Goal: Task Accomplishment & Management: Manage account settings

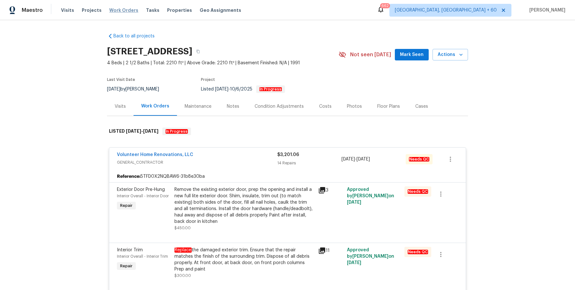
click at [124, 10] on span "Work Orders" at bounding box center [123, 10] width 29 height 6
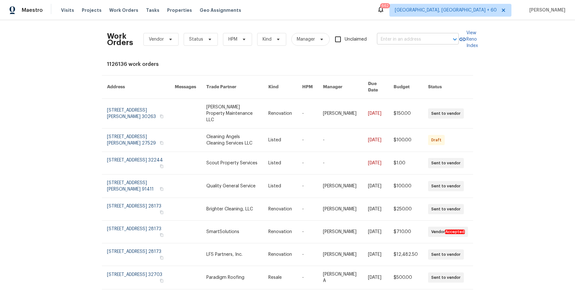
click at [434, 42] on input "text" at bounding box center [409, 39] width 64 height 10
paste input "5904 Blue Sky Ln Hope Mills, NC 28348"
type input "5904 Blue Sky Ln Hope Mills, NC 28348"
click at [407, 54] on li "5904 Blue Sky Ln, Hope Mills, NC 28348" at bounding box center [417, 53] width 82 height 11
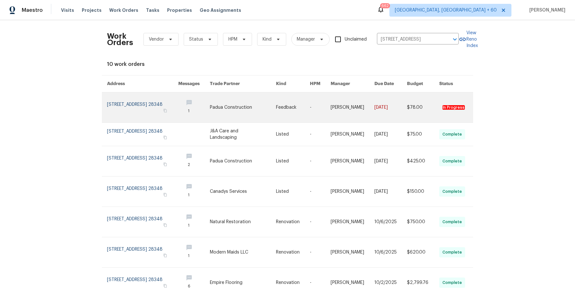
click at [283, 110] on link at bounding box center [293, 107] width 34 height 30
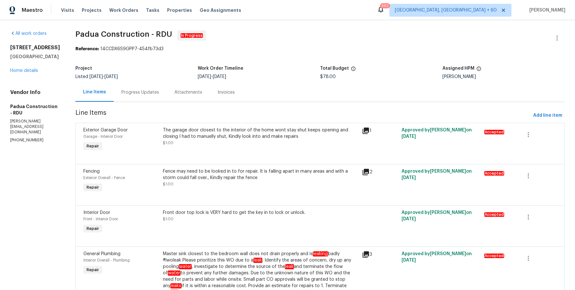
click at [28, 60] on h5 "Hope Mills, NC 28348" at bounding box center [35, 56] width 50 height 6
click at [27, 60] on h5 "Hope Mills, NC 28348" at bounding box center [35, 56] width 50 height 6
click at [19, 93] on div "All work orders 5904 Blue Sky Ln Hope Mills, NC 28348 Home details Vendor Info …" at bounding box center [35, 86] width 50 height 113
click at [21, 74] on div "5904 Blue Sky Ln Hope Mills, NC 28348 Home details" at bounding box center [35, 58] width 50 height 29
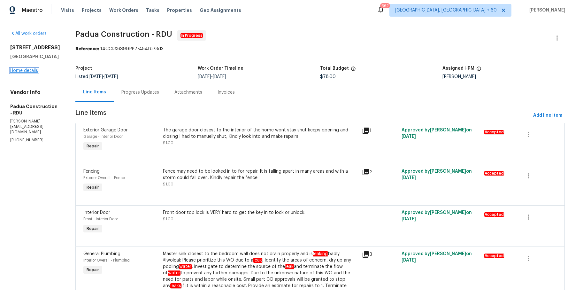
click at [27, 73] on link "Home details" at bounding box center [24, 70] width 28 height 4
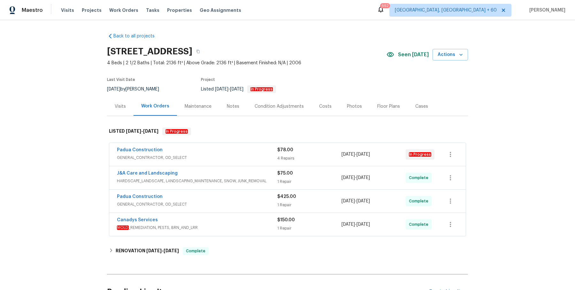
click at [289, 158] on div "4 Repairs" at bounding box center [309, 158] width 64 height 6
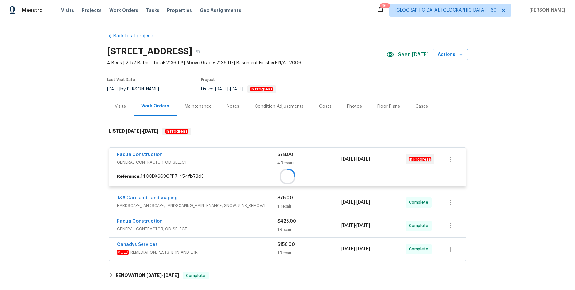
scroll to position [89, 0]
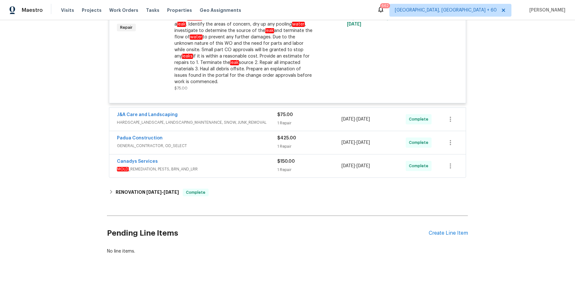
click at [271, 119] on span "HARDSCAPE_LANDSCAPE, LANDSCAPING_MAINTENANCE, SNOW, JUNK_REMOVAL" at bounding box center [197, 122] width 160 height 6
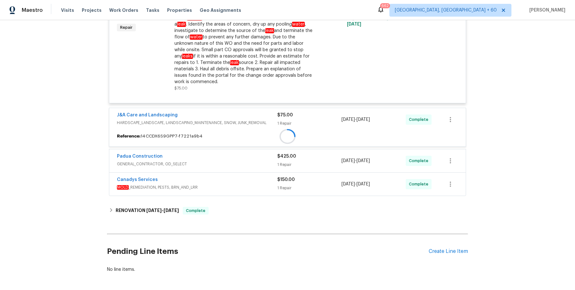
scroll to position [321, 0]
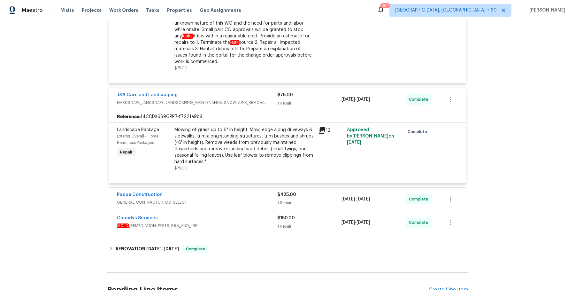
click at [263, 191] on div "Padua Construction" at bounding box center [197, 195] width 160 height 8
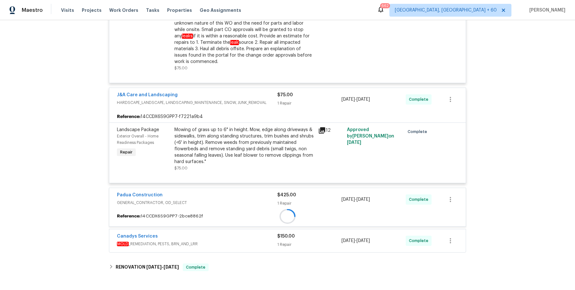
scroll to position [398, 0]
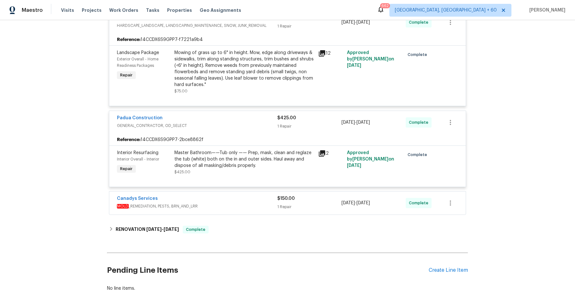
click at [250, 203] on span "MOLD _REMEDIATION, PESTS, BRN_AND_LRR" at bounding box center [197, 206] width 160 height 6
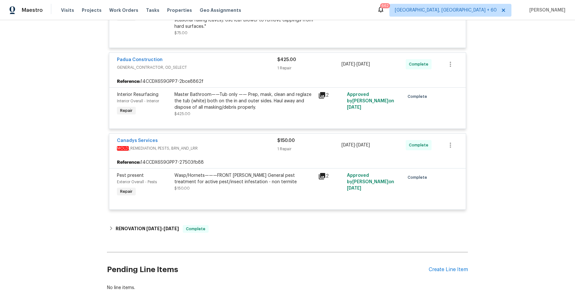
scroll to position [493, 0]
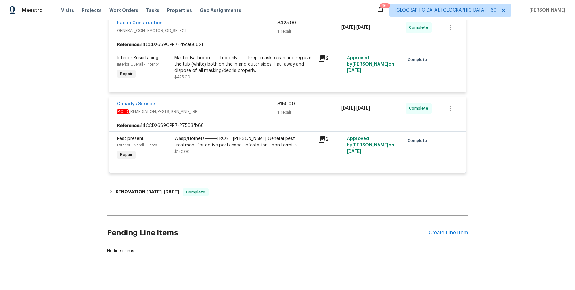
click at [274, 191] on div "RENOVATION 9/22/25 - 10/6/25 Complete" at bounding box center [287, 191] width 361 height 15
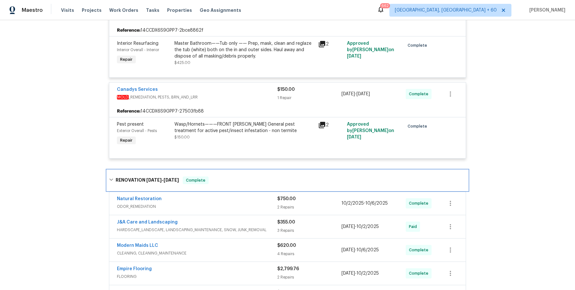
scroll to position [507, 0]
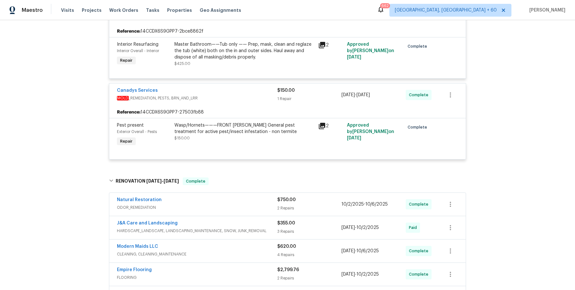
click at [247, 205] on div "Natural Restoration ODOR_REMEDIATION $750.00 2 Repairs 10/2/2025 - 10/6/2025 Co…" at bounding box center [287, 204] width 356 height 23
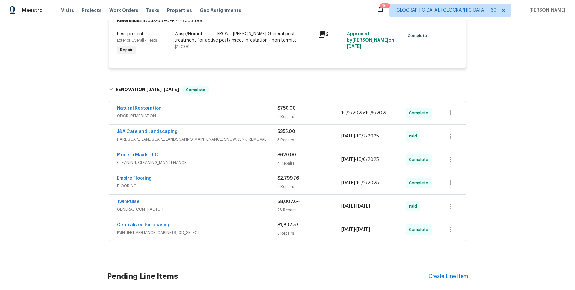
scroll to position [610, 0]
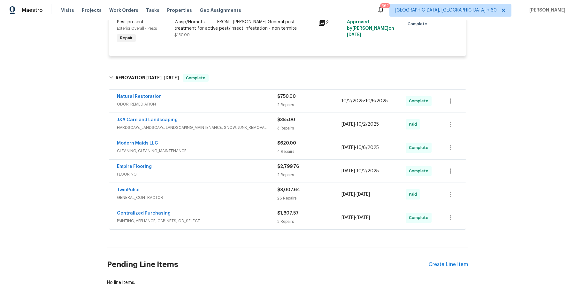
click at [261, 103] on div "Natural Restoration ODOR_REMEDIATION $750.00 2 Repairs 10/2/2025 - 10/6/2025 Co…" at bounding box center [287, 100] width 356 height 23
click at [264, 101] on span "ODOR_REMEDIATION" at bounding box center [197, 104] width 160 height 6
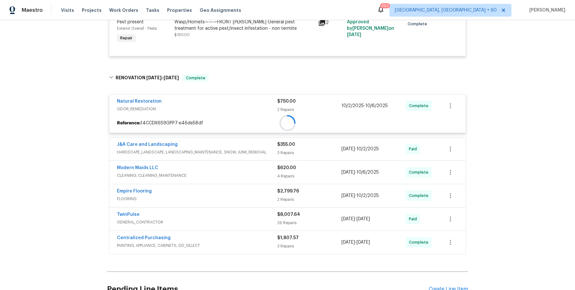
scroll to position [664, 0]
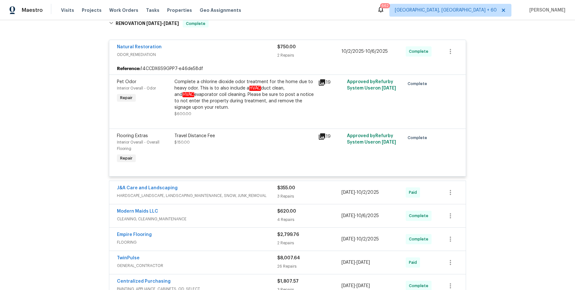
click at [252, 185] on div "J&A Care and Landscaping" at bounding box center [197, 189] width 160 height 8
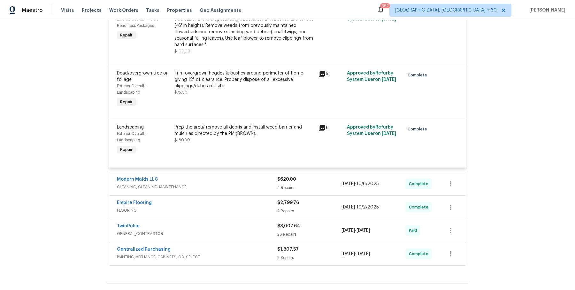
scroll to position [941, 0]
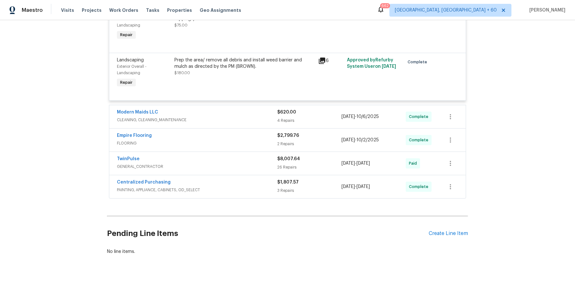
click at [263, 117] on span "CLEANING, CLEANING_MAINTENANCE" at bounding box center [197, 120] width 160 height 6
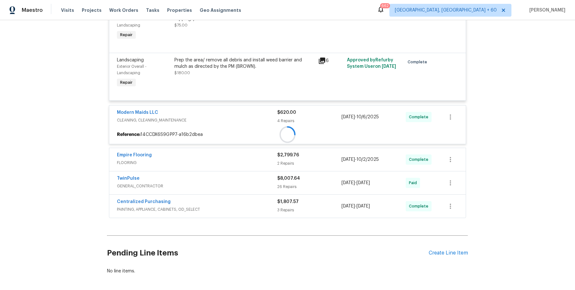
scroll to position [961, 0]
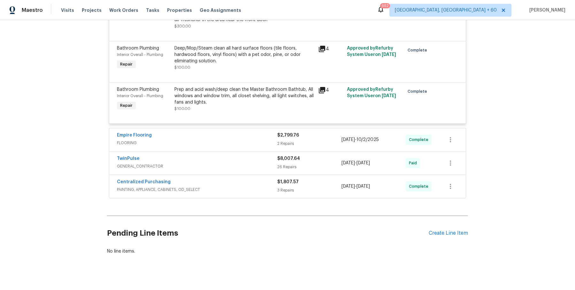
click at [257, 132] on div "Empire Flooring" at bounding box center [197, 136] width 160 height 8
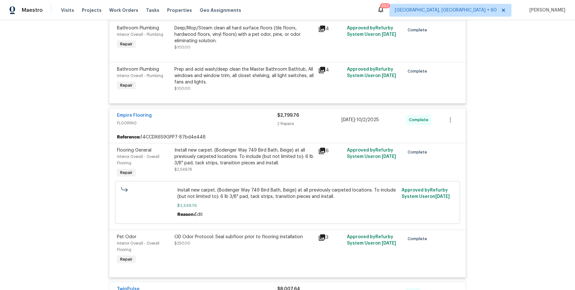
scroll to position [1388, 0]
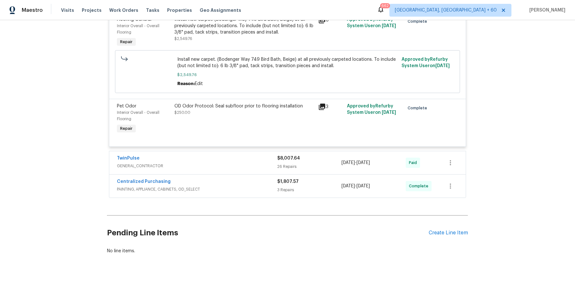
click at [255, 163] on span "GENERAL_CONTRACTOR" at bounding box center [197, 166] width 160 height 6
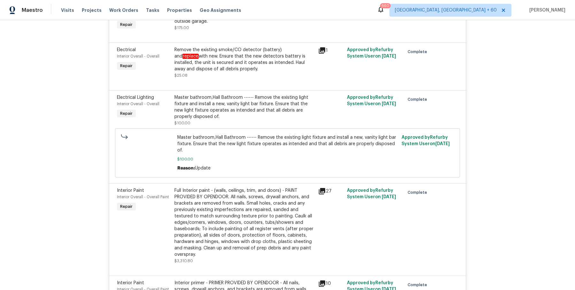
scroll to position [2926, 0]
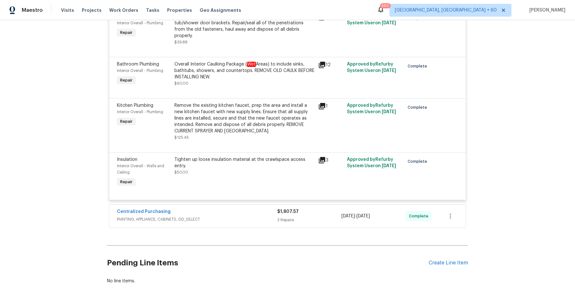
click at [257, 208] on div "Centralized Purchasing" at bounding box center [197, 212] width 160 height 8
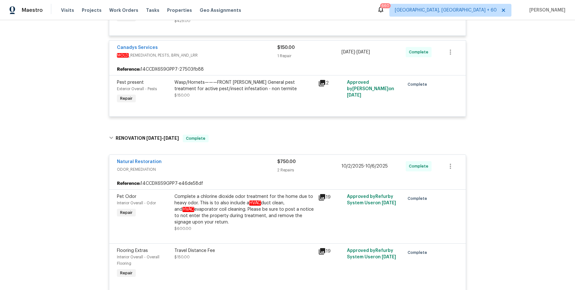
scroll to position [0, 0]
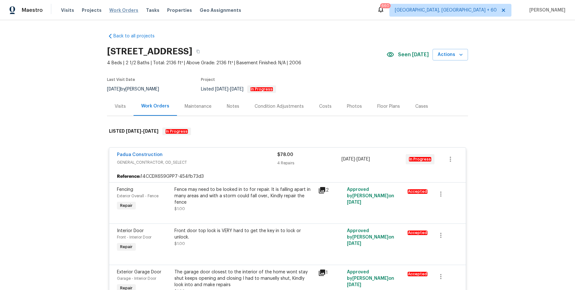
click at [124, 11] on span "Work Orders" at bounding box center [123, 10] width 29 height 6
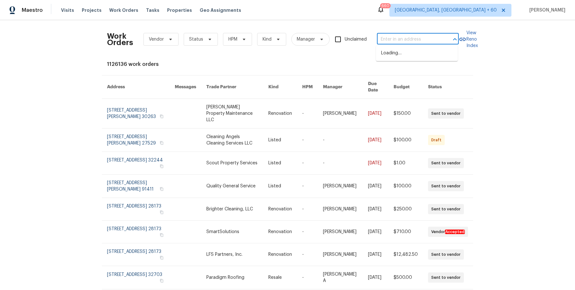
click at [401, 40] on input "text" at bounding box center [409, 39] width 64 height 10
paste input "7546 Becker Rd Saint Louis, MO 63129"
type input "7546 Becker Rd Saint Louis, MO 63129"
click at [400, 51] on li "7546 Becker Rd, Saint Louis, MO 63129" at bounding box center [417, 56] width 82 height 17
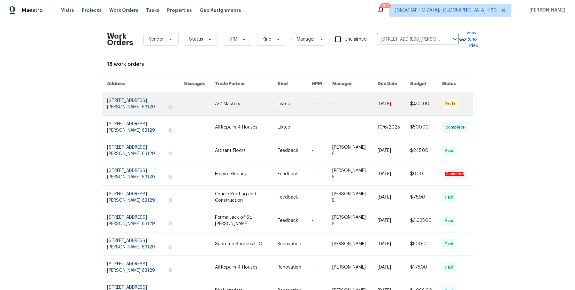
click at [368, 101] on link at bounding box center [354, 103] width 45 height 23
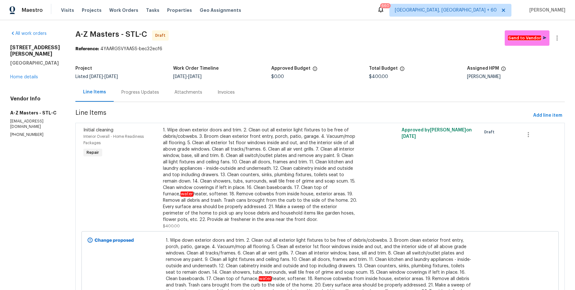
click at [37, 69] on div "All work orders 7546 Becker Rd Saint Louis, MO 63129 Home details Vendor Info A…" at bounding box center [287, 180] width 575 height 320
click at [21, 79] on link "Home details" at bounding box center [24, 77] width 28 height 4
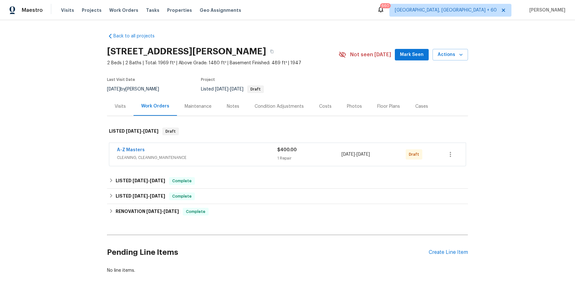
click at [199, 155] on span "CLEANING, CLEANING_MAINTENANCE" at bounding box center [197, 157] width 160 height 6
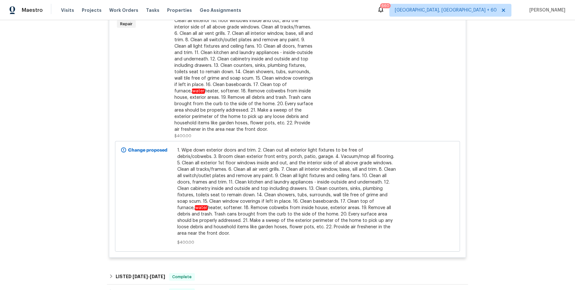
scroll to position [309, 0]
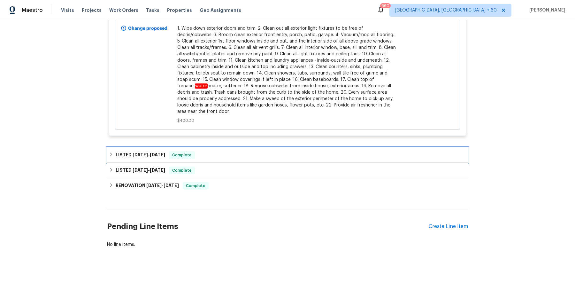
click at [242, 159] on div "LISTED 10/3/25 - 10/6/25 Complete" at bounding box center [287, 154] width 361 height 15
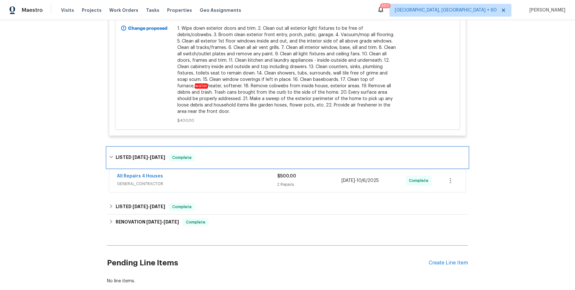
click at [242, 159] on div "LISTED 10/3/25 - 10/6/25 Complete" at bounding box center [287, 158] width 357 height 8
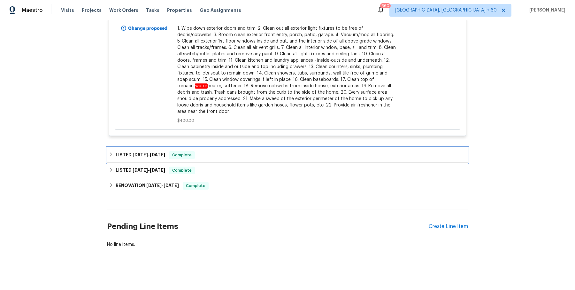
click at [246, 155] on div "LISTED 10/3/25 - 10/6/25 Complete" at bounding box center [287, 155] width 357 height 8
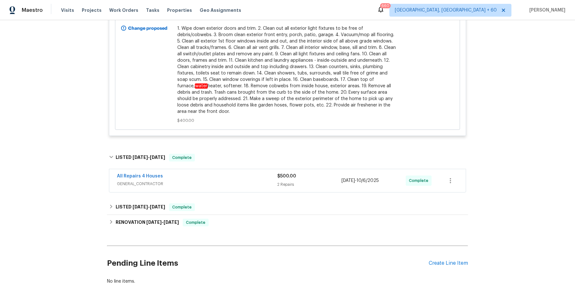
click at [239, 173] on div "All Repairs 4 Houses" at bounding box center [197, 177] width 160 height 8
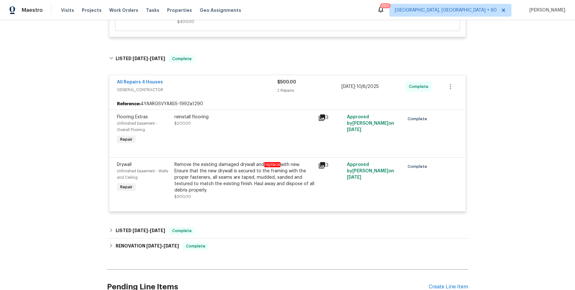
scroll to position [415, 0]
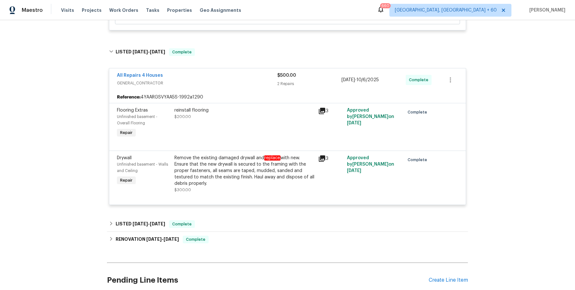
click at [244, 208] on div "All Repairs 4 Houses GENERAL_CONTRACTOR $500.00 2 Repairs 10/3/2025 - 10/6/2025…" at bounding box center [287, 137] width 357 height 146
click at [241, 216] on div "LISTED 8/3/25 - 9/26/25 Complete" at bounding box center [287, 223] width 361 height 15
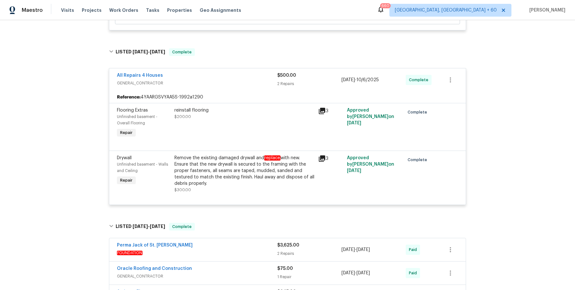
click at [236, 246] on div "Perma Jack of St. Louis" at bounding box center [197, 246] width 160 height 8
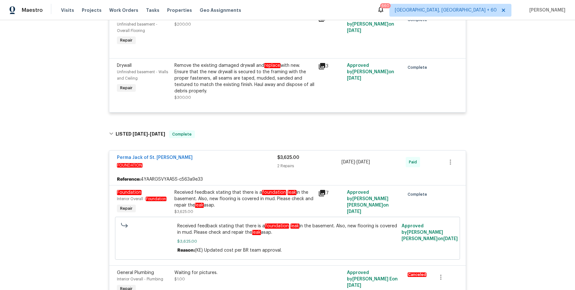
scroll to position [619, 0]
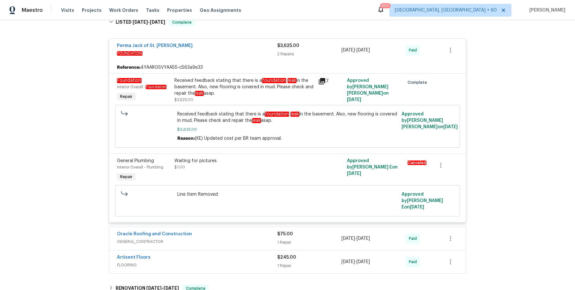
click at [256, 231] on div "Oracle Roofing and Construction" at bounding box center [197, 235] width 160 height 8
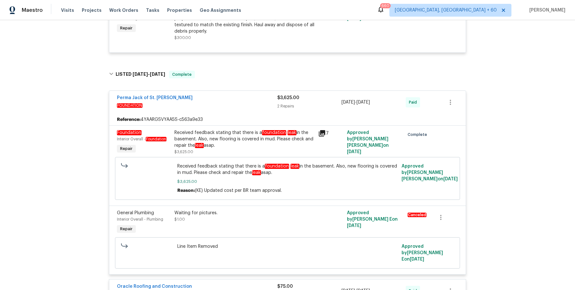
scroll to position [771, 0]
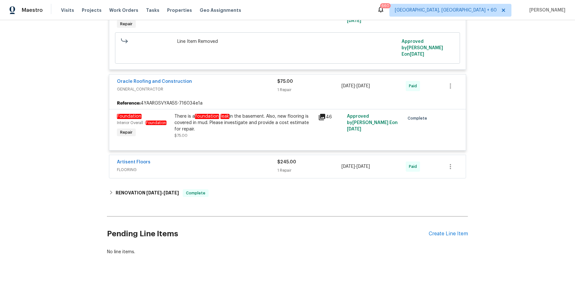
click at [256, 166] on span "FLOORING" at bounding box center [197, 169] width 160 height 6
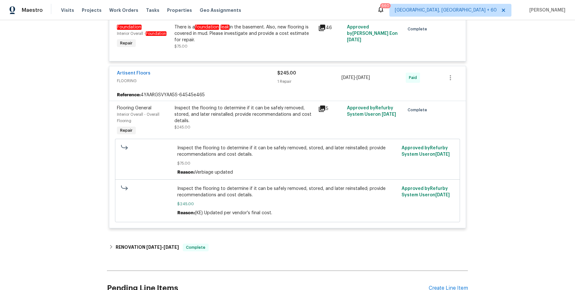
scroll to position [861, 0]
click at [245, 215] on div "Flooring General Interior Overall - Overall Flooring Repair Inspect the floorin…" at bounding box center [287, 163] width 356 height 127
click at [243, 223] on div "Perma Jack of St. Louis FOUNDATION $3,625.00 2 Repairs 9/5/2025 - 9/5/2025 Paid…" at bounding box center [287, 12] width 357 height 440
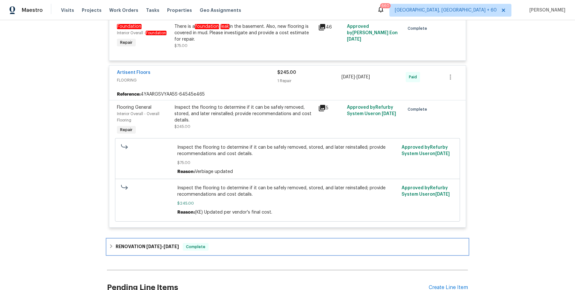
click at [230, 243] on div "RENOVATION 1/27/25 - 7/9/25 Complete" at bounding box center [287, 247] width 357 height 8
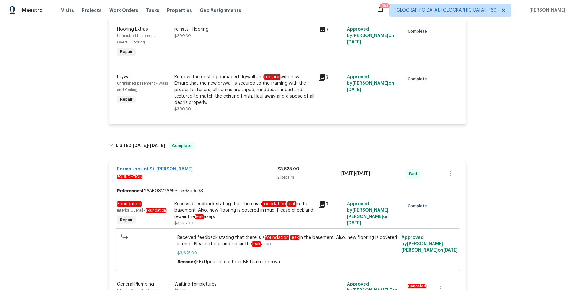
scroll to position [495, 0]
click at [120, 12] on span "Work Orders" at bounding box center [123, 10] width 29 height 6
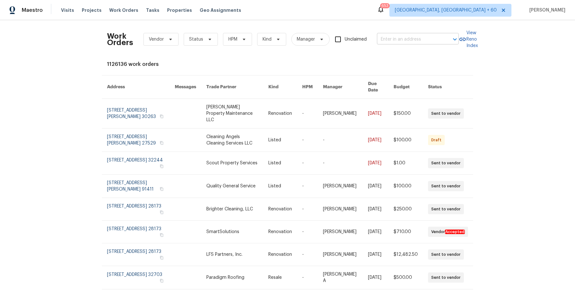
click at [442, 37] on div at bounding box center [450, 39] width 17 height 9
paste input "309 Cherrywood Trl Forney, TX 75126"
type input "309 Cherrywood Trl Forney, TX 75126"
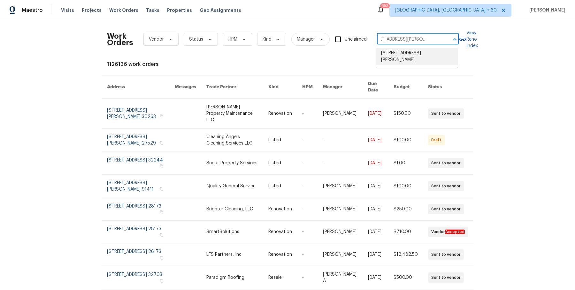
click at [425, 54] on li "309 Cherrywood Trl, Forney, TX 75126" at bounding box center [417, 56] width 82 height 17
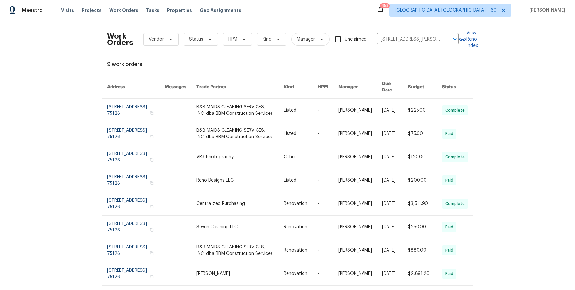
click at [322, 111] on link at bounding box center [327, 110] width 21 height 23
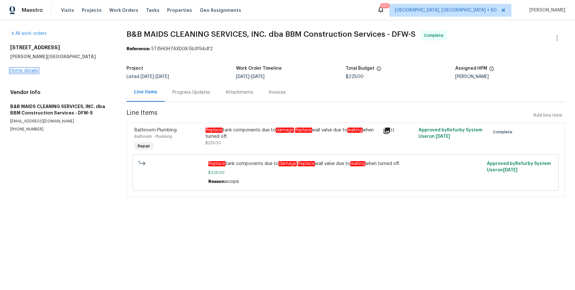
click at [32, 72] on link "Home details" at bounding box center [24, 70] width 28 height 4
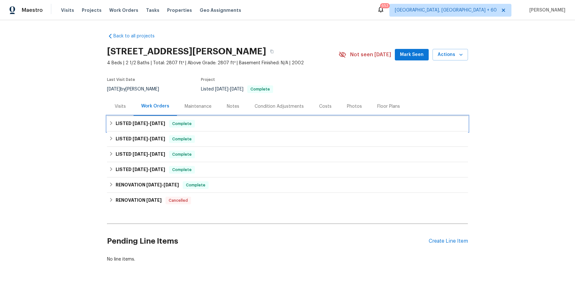
click at [224, 121] on div "LISTED 10/14/25 - 10/15/25 Complete" at bounding box center [287, 124] width 357 height 8
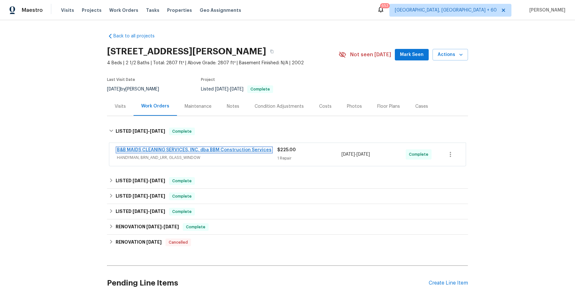
click at [224, 150] on link "B&B MAIDS CLEANING SERVICES, INC. dba BBM Construction Services" at bounding box center [194, 149] width 155 height 4
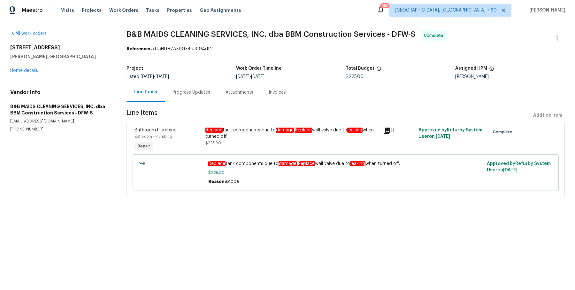
click at [34, 65] on div "309 Cherrywood Trl Forney, TX 75126 Home details" at bounding box center [60, 58] width 101 height 29
click at [31, 71] on link "Home details" at bounding box center [24, 70] width 28 height 4
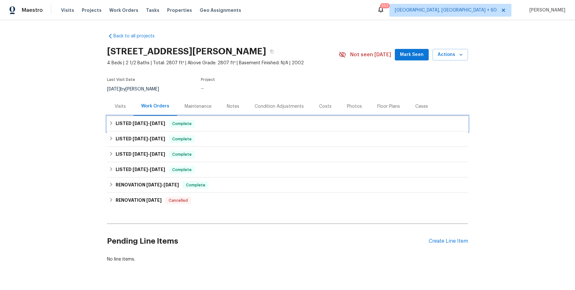
click at [267, 125] on div "LISTED 10/14/25 - 10/15/25 Complete" at bounding box center [287, 124] width 357 height 8
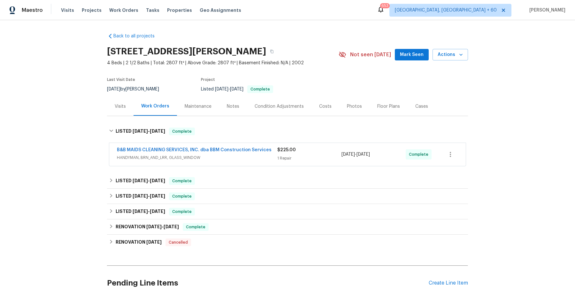
click at [250, 160] on span "HANDYMAN, BRN_AND_LRR, GLASS_WINDOW" at bounding box center [197, 157] width 160 height 6
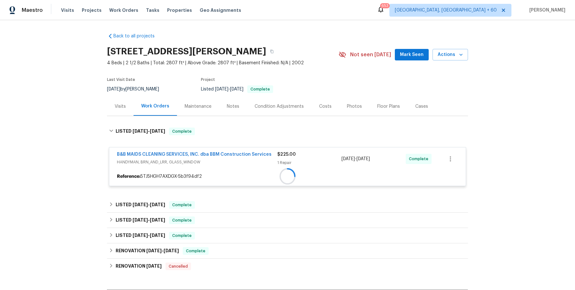
scroll to position [81, 0]
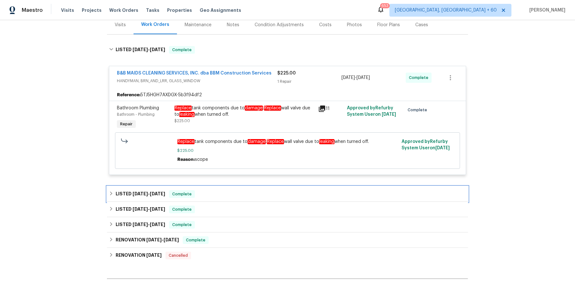
click at [239, 190] on div "LISTED 9/29/25 - 9/30/25 Complete" at bounding box center [287, 194] width 357 height 8
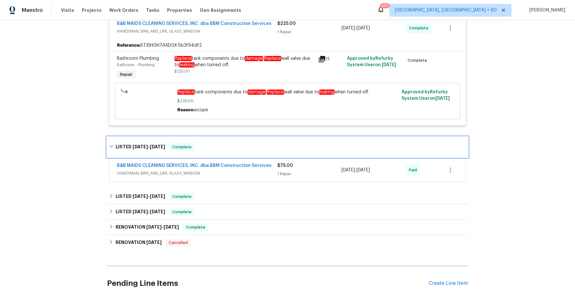
scroll to position [132, 0]
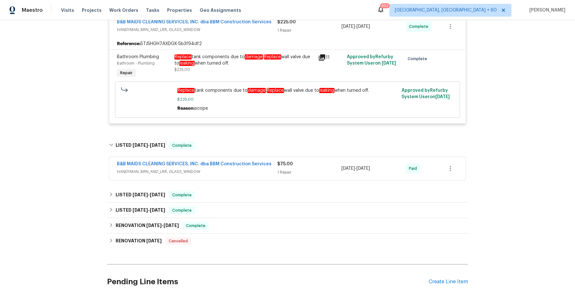
click at [244, 178] on div "B&B MAIDS CLEANING SERVICES, INC. dba BBM Construction Services HANDYMAN, BRN_A…" at bounding box center [287, 168] width 356 height 23
click at [246, 176] on div "B&B MAIDS CLEANING SERVICES, INC. dba BBM Construction Services HANDYMAN, BRN_A…" at bounding box center [287, 168] width 356 height 23
click at [254, 173] on span "HANDYMAN, BRN_AND_LRR, GLASS_WINDOW" at bounding box center [197, 171] width 160 height 6
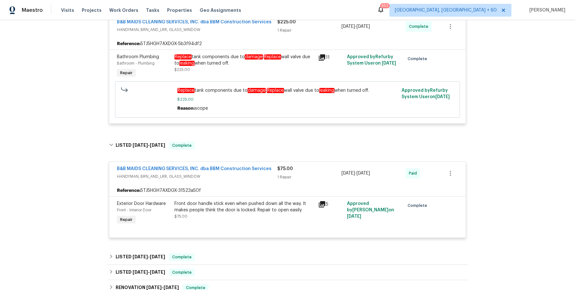
scroll to position [151, 0]
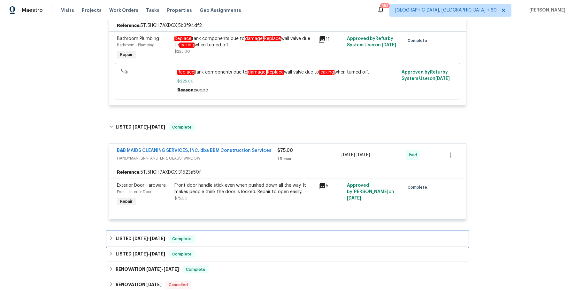
click at [237, 232] on div "LISTED 8/23/25 - 8/25/25 Complete" at bounding box center [287, 238] width 361 height 15
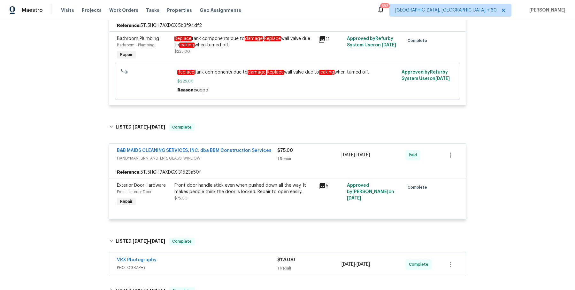
click at [228, 267] on span "PHOTOGRAPHY" at bounding box center [197, 267] width 160 height 6
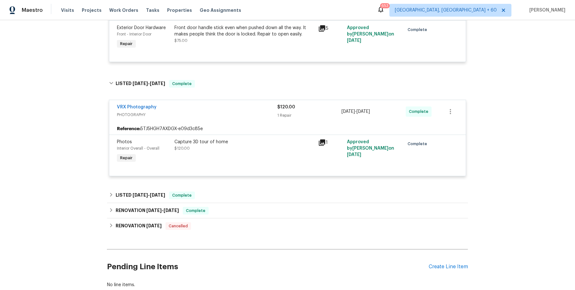
scroll to position [348, 0]
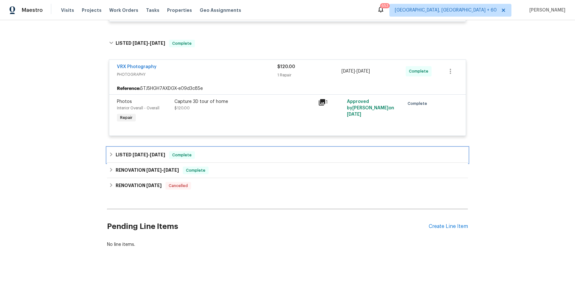
click at [237, 156] on div "LISTED 8/20/25 - 8/21/25 Complete" at bounding box center [287, 155] width 357 height 8
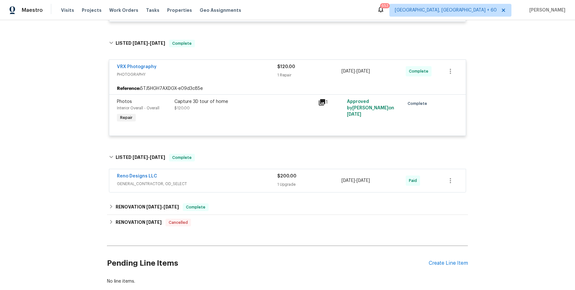
click at [246, 180] on span "GENERAL_CONTRACTOR, OD_SELECT" at bounding box center [197, 183] width 160 height 6
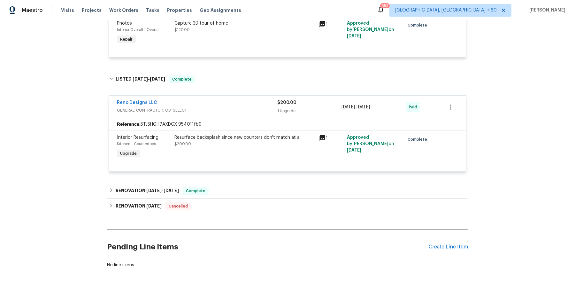
scroll to position [431, 0]
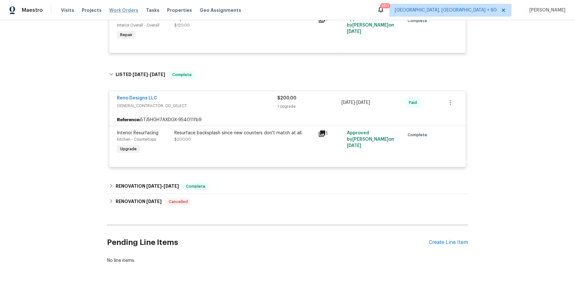
click at [125, 12] on span "Work Orders" at bounding box center [123, 10] width 29 height 6
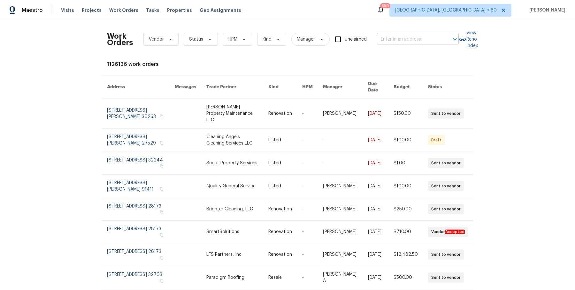
click at [418, 41] on input "text" at bounding box center [409, 39] width 64 height 10
paste input "117 Independence Trl Forney, TX 75126"
type input "117 Independence Trl Forney, TX 75126"
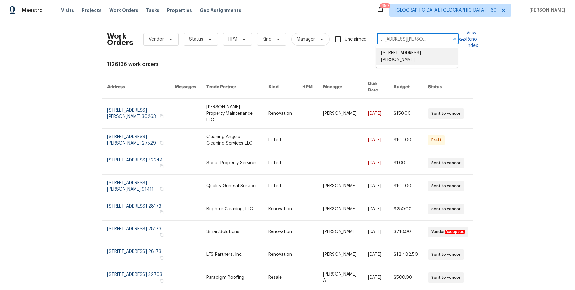
click at [409, 52] on li "117 Independence Trl, Forney, TX 75126" at bounding box center [417, 56] width 82 height 17
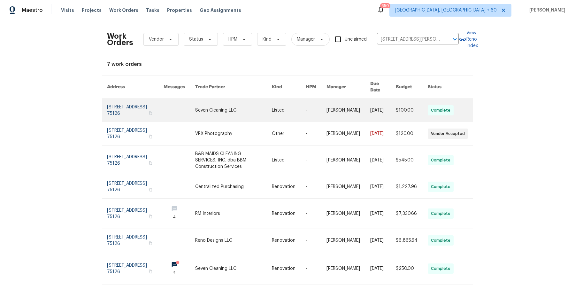
click at [318, 103] on link at bounding box center [316, 110] width 21 height 23
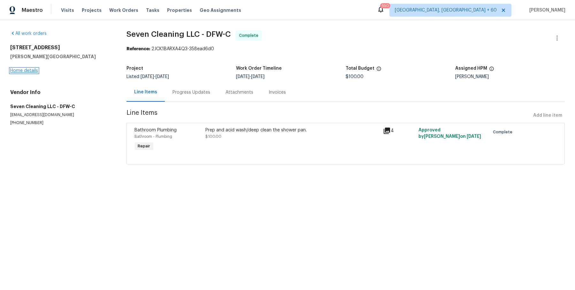
click at [31, 72] on link "Home details" at bounding box center [24, 70] width 28 height 4
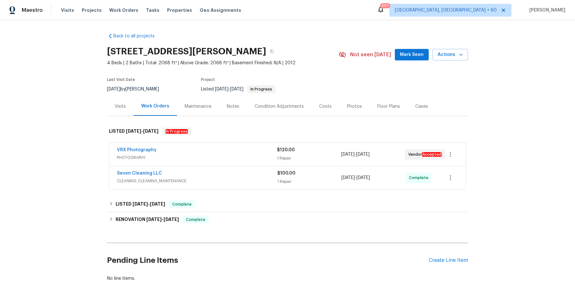
click at [182, 152] on div "VRX Photography" at bounding box center [197, 151] width 160 height 8
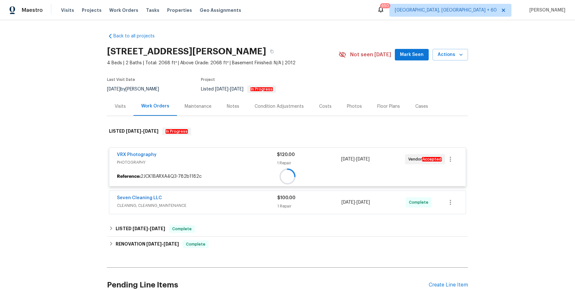
scroll to position [58, 0]
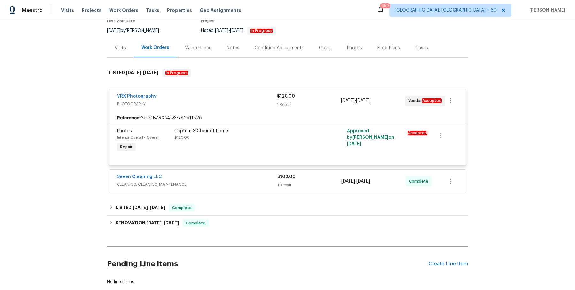
click at [196, 182] on span "CLEANING, CLEANING_MAINTENANCE" at bounding box center [197, 184] width 160 height 6
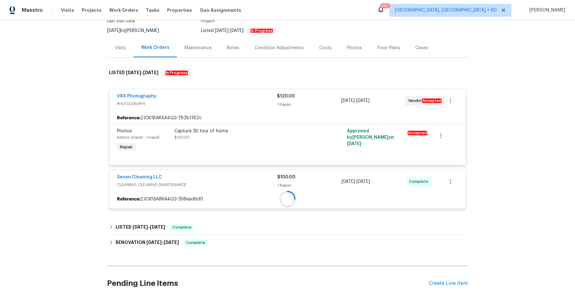
scroll to position [116, 0]
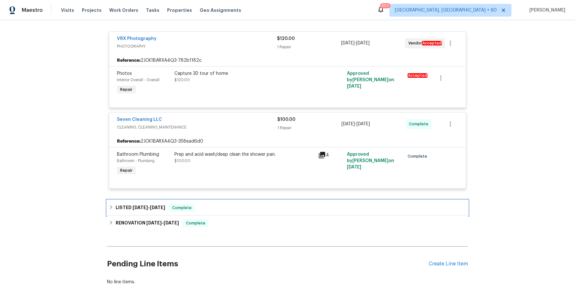
click at [216, 202] on div "LISTED 10/10/25 - 10/13/25 Complete" at bounding box center [287, 207] width 361 height 15
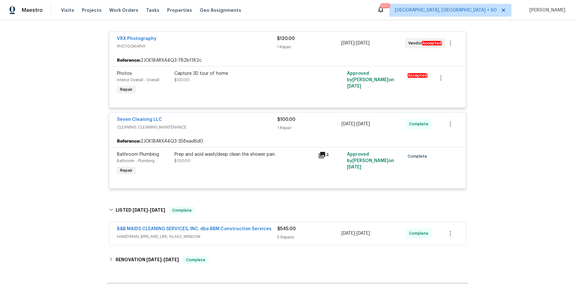
click at [231, 240] on div "B&B MAIDS CLEANING SERVICES, INC. dba BBM Construction Services HANDYMAN, BRN_A…" at bounding box center [287, 233] width 356 height 23
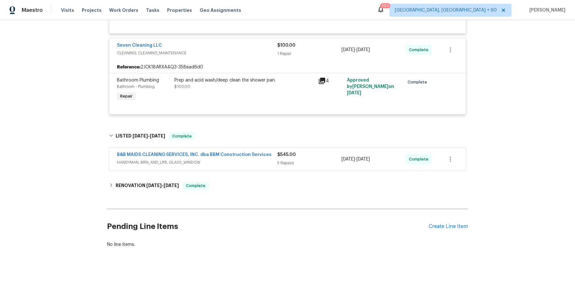
click at [261, 166] on div "B&B MAIDS CLEANING SERVICES, INC. dba BBM Construction Services HANDYMAN, BRN_A…" at bounding box center [197, 158] width 160 height 15
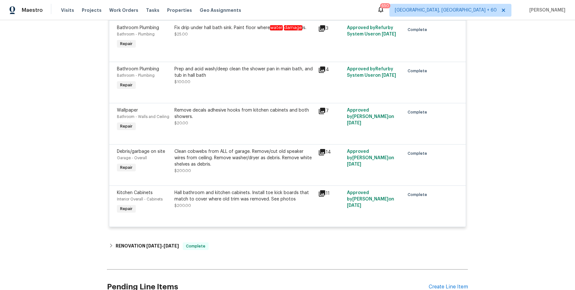
scroll to position [357, 0]
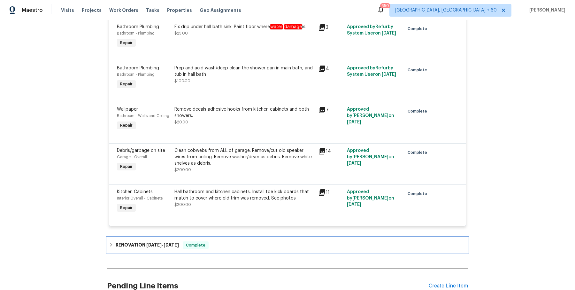
click at [224, 247] on div "RENOVATION 9/16/25 - 10/3/25 Complete" at bounding box center [287, 245] width 357 height 8
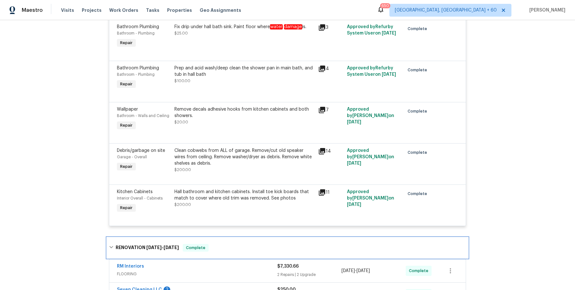
scroll to position [456, 0]
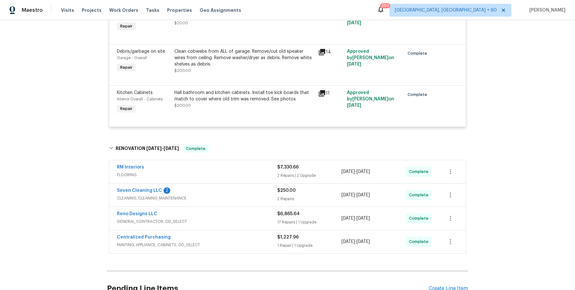
click at [247, 171] on span "FLOORING" at bounding box center [197, 174] width 160 height 6
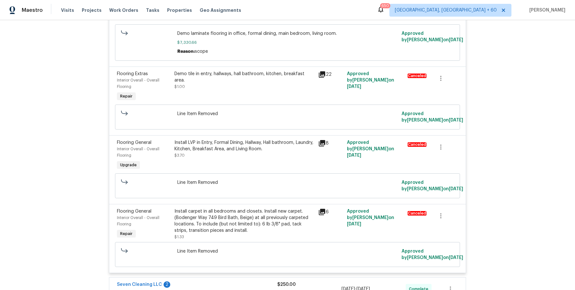
scroll to position [824, 0]
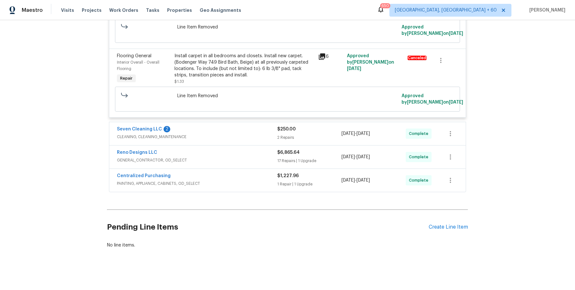
click at [251, 132] on div "Seven Cleaning LLC 2" at bounding box center [197, 130] width 160 height 8
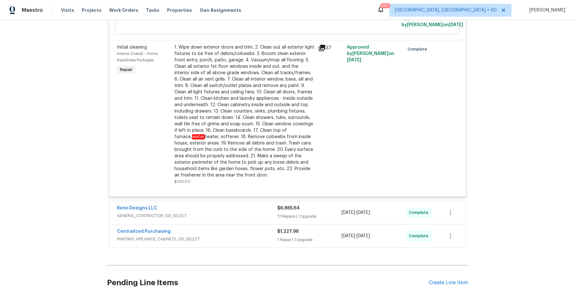
scroll to position [1059, 0]
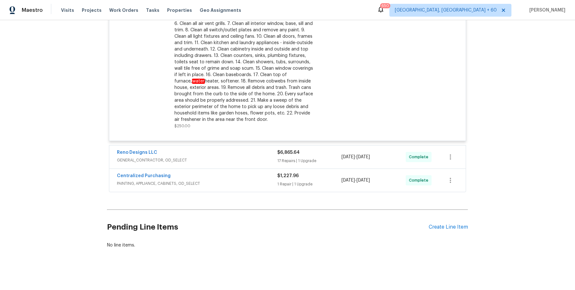
click at [242, 146] on div "Reno Designs LLC GENERAL_CONTRACTOR, OD_SELECT $6,865.64 17 Repairs | 1 Upgrade…" at bounding box center [287, 156] width 356 height 23
click at [242, 153] on div "Reno Designs LLC" at bounding box center [197, 153] width 160 height 8
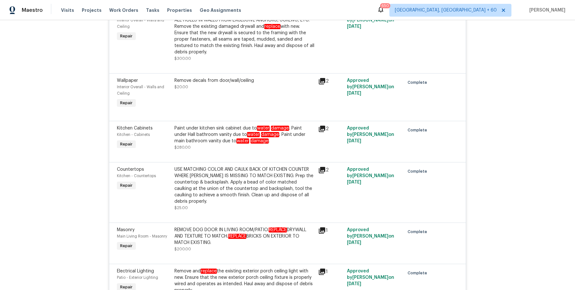
scroll to position [2118, 0]
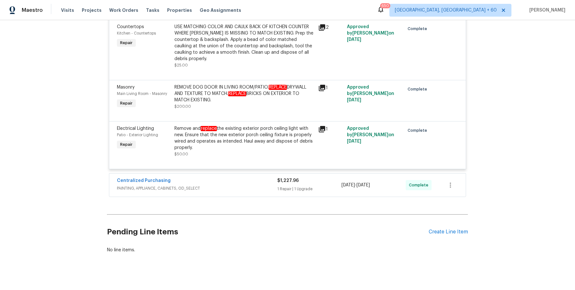
click at [261, 177] on div "Centralized Purchasing" at bounding box center [197, 181] width 160 height 8
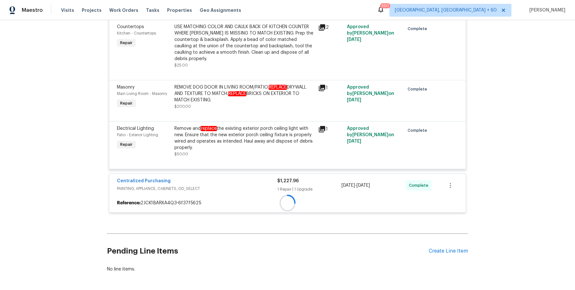
click at [259, 185] on span "PAINTING, APPLIANCE, CABINETS, OD_SELECT" at bounding box center [197, 188] width 160 height 6
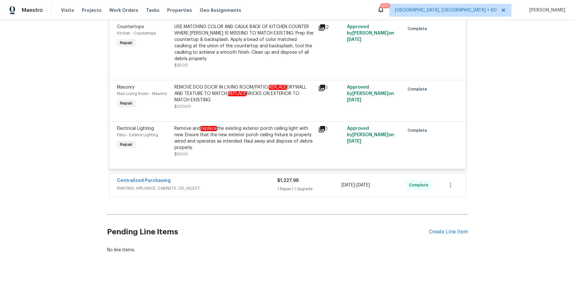
click at [259, 185] on span "PAINTING, APPLIANCE, CABINETS, OD_SELECT" at bounding box center [197, 188] width 160 height 6
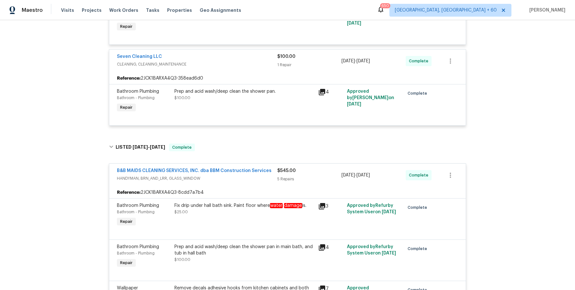
scroll to position [179, 0]
click at [210, 207] on div "Fix drip under hall bath sink. Paint floor where water damage is." at bounding box center [244, 204] width 140 height 6
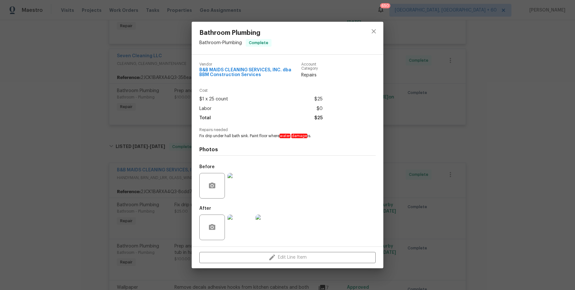
click at [409, 170] on div "Bathroom Plumbing Bathroom - Plumbing Complete Vendor B&B MAIDS CLEANING SERVIC…" at bounding box center [287, 145] width 575 height 290
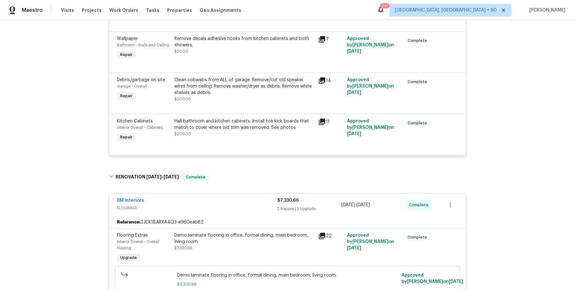
scroll to position [0, 0]
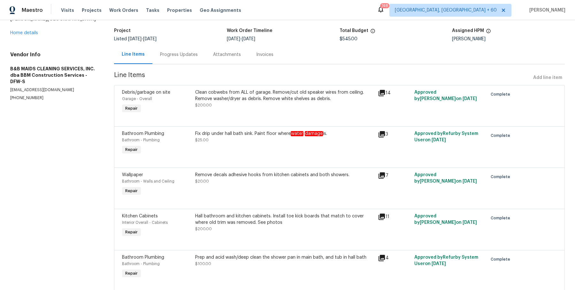
scroll to position [57, 0]
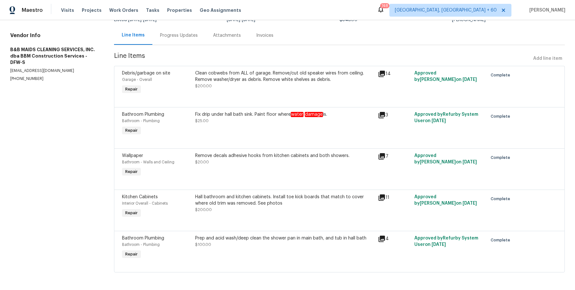
click at [275, 115] on div "Fix drip under hall bath sink. Paint floor where water damage is." at bounding box center [284, 114] width 179 height 6
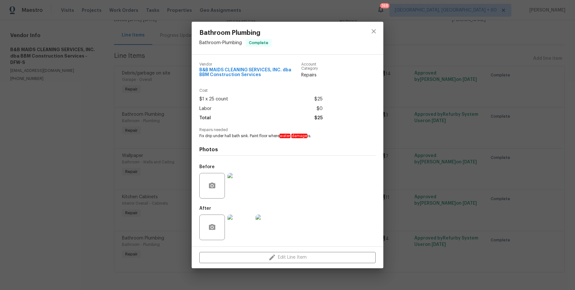
click at [419, 140] on div "Bathroom Plumbing Bathroom - Plumbing Complete Vendor B&B MAIDS CLEANING SERVIC…" at bounding box center [287, 145] width 575 height 290
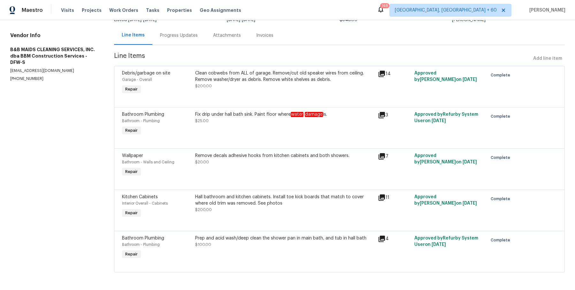
click at [299, 111] on div "Fix drip under hall bath sink. Paint floor where water damage is." at bounding box center [284, 114] width 179 height 6
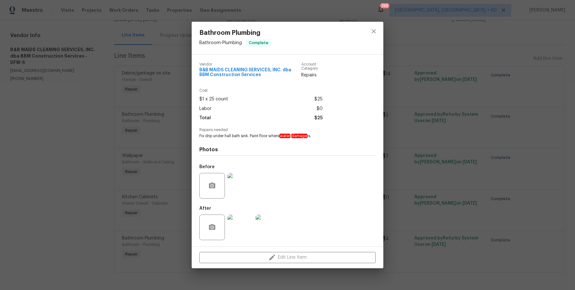
click at [471, 176] on div "Bathroom Plumbing Bathroom - Plumbing Complete Vendor B&B MAIDS CLEANING SERVIC…" at bounding box center [287, 145] width 575 height 290
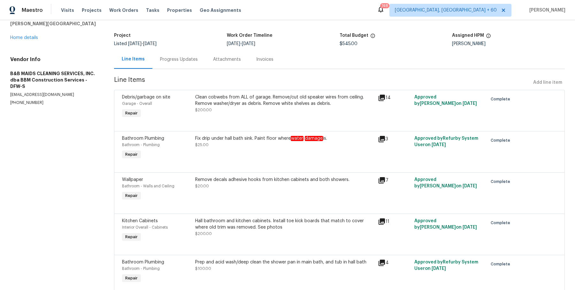
scroll to position [0, 0]
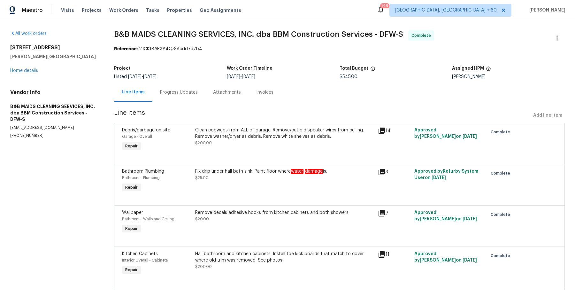
click at [161, 94] on div "Progress Updates" at bounding box center [179, 92] width 38 height 6
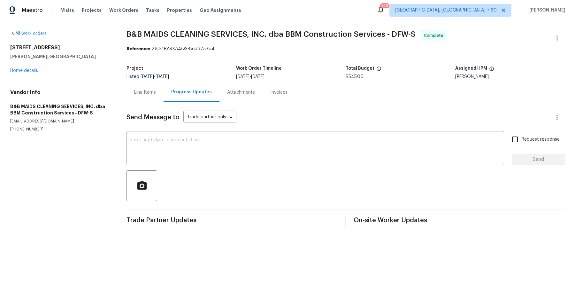
click at [145, 104] on div "Send Message to Trade partner only Trade partner only ​ x ​ Request response Se…" at bounding box center [345, 164] width 438 height 125
click at [242, 96] on div "Attachments" at bounding box center [240, 92] width 43 height 19
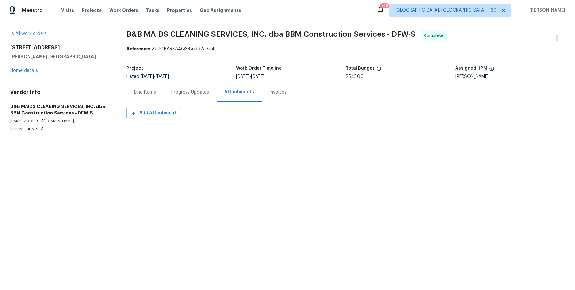
click at [154, 91] on div "Line Items" at bounding box center [145, 92] width 22 height 6
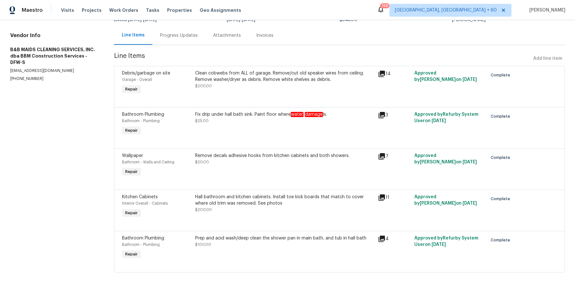
scroll to position [53, 0]
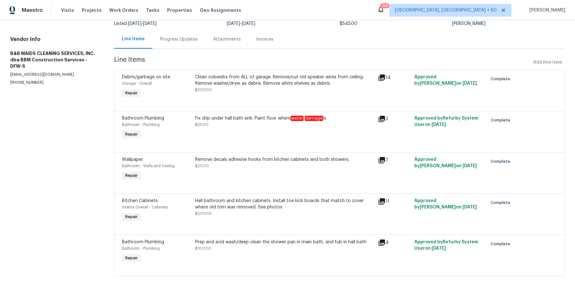
click at [281, 122] on div "Fix drip under hall bath sink. Paint floor where water damage is. $25.00" at bounding box center [284, 121] width 179 height 13
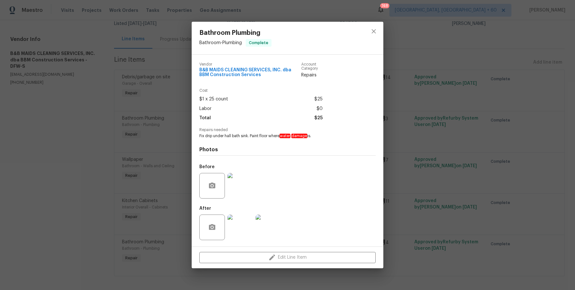
click at [240, 185] on img at bounding box center [240, 186] width 26 height 26
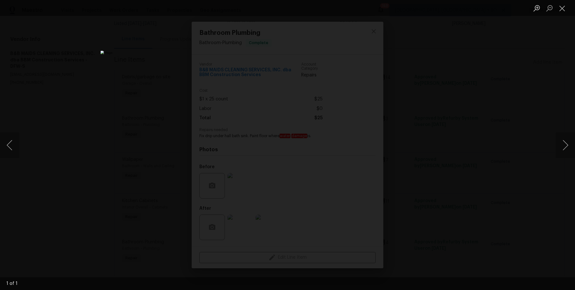
click at [500, 175] on div "Lightbox" at bounding box center [287, 145] width 575 height 290
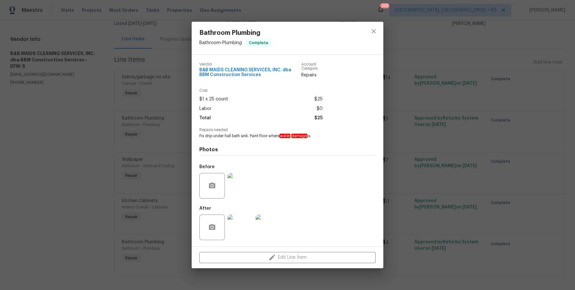
click at [245, 220] on img at bounding box center [240, 227] width 26 height 26
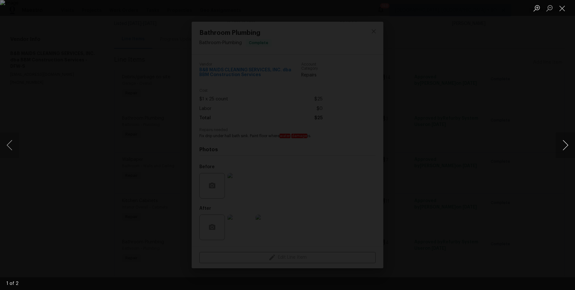
click at [563, 147] on button "Next image" at bounding box center [565, 145] width 19 height 26
click at [541, 179] on div "Lightbox" at bounding box center [287, 145] width 575 height 290
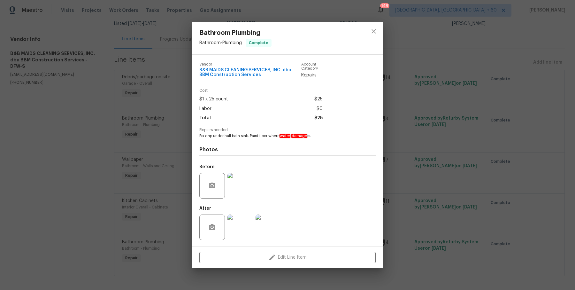
click at [484, 90] on div "Bathroom Plumbing Bathroom - Plumbing Complete Vendor B&B MAIDS CLEANING SERVIC…" at bounding box center [287, 145] width 575 height 290
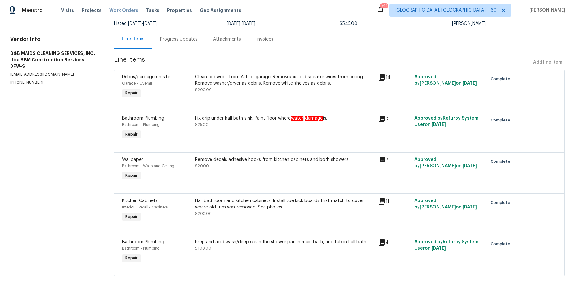
click at [128, 13] on span "Work Orders" at bounding box center [123, 10] width 29 height 6
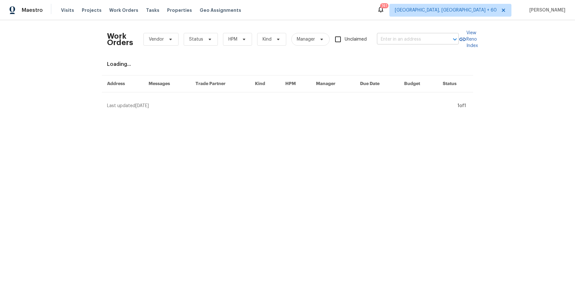
click at [415, 40] on input "text" at bounding box center [409, 39] width 64 height 10
paste input "1589 Birchwood Cir Franklin, TN 37064"
type input "1589 Birchwood Cir Franklin, TN 37064"
click at [404, 55] on li "1589 Birchwood Cir, Franklin, TN 37064" at bounding box center [417, 53] width 82 height 11
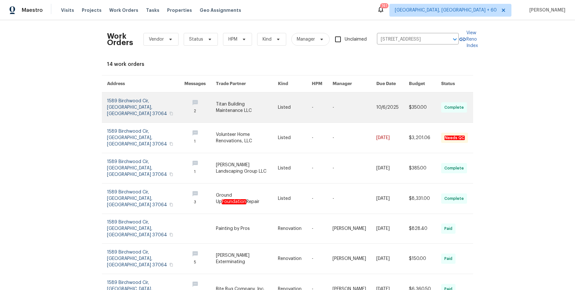
click at [277, 113] on link at bounding box center [247, 107] width 62 height 30
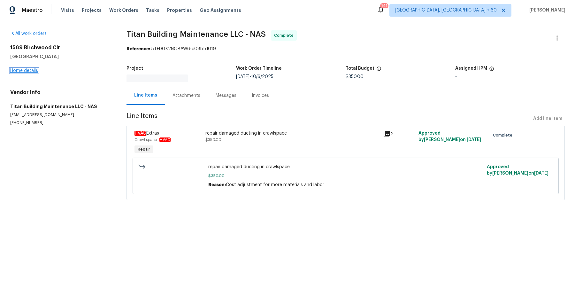
click at [33, 70] on link "Home details" at bounding box center [24, 70] width 28 height 4
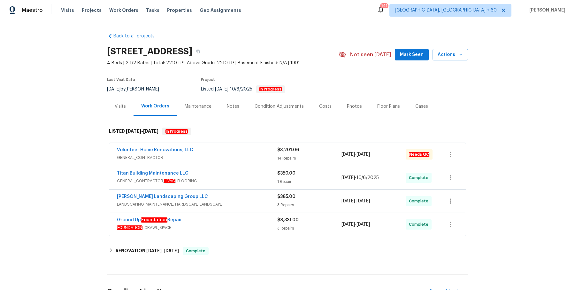
click at [281, 156] on div "14 Repairs" at bounding box center [309, 158] width 64 height 6
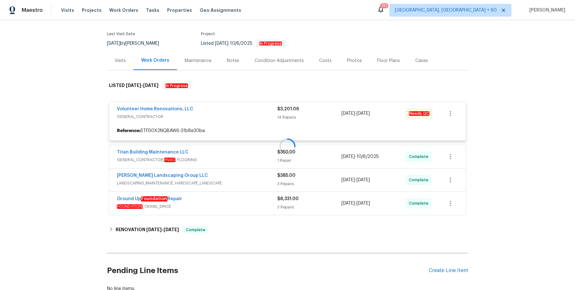
scroll to position [45, 0]
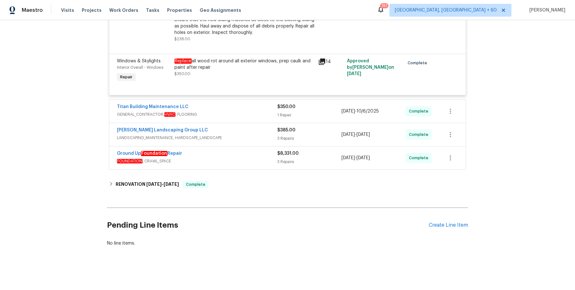
click at [268, 111] on div "Titan Building Maintenance LLC" at bounding box center [197, 107] width 160 height 8
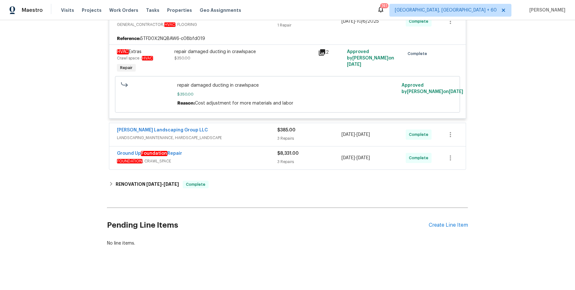
click at [255, 133] on div "Sandoval Landscaping Group LLC" at bounding box center [197, 131] width 160 height 8
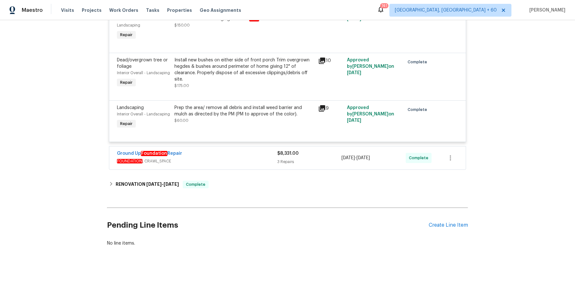
click at [253, 165] on div "Ground Up Foundation Repair FOUNDATION , CRAWL_SPACE" at bounding box center [197, 157] width 160 height 15
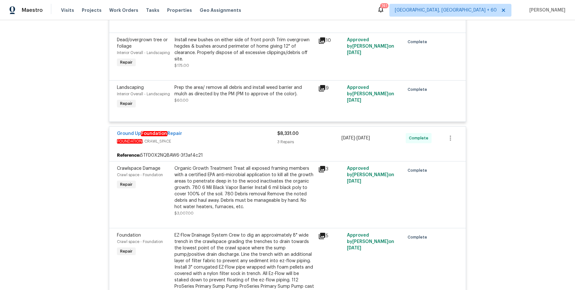
scroll to position [1316, 0]
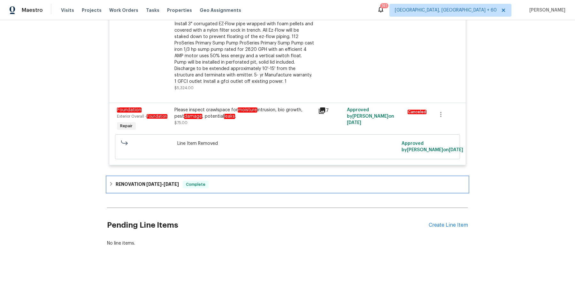
click at [231, 179] on div "RENOVATION 5/2/25 - 5/19/25 Complete" at bounding box center [287, 184] width 361 height 15
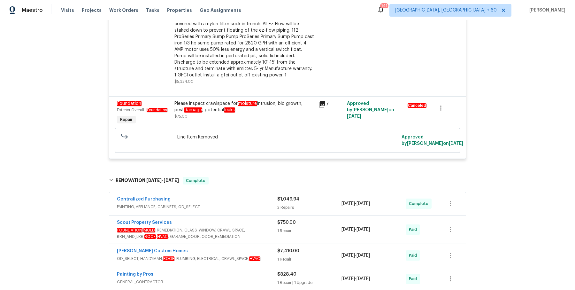
click at [241, 203] on div "Centralized Purchasing" at bounding box center [197, 200] width 160 height 8
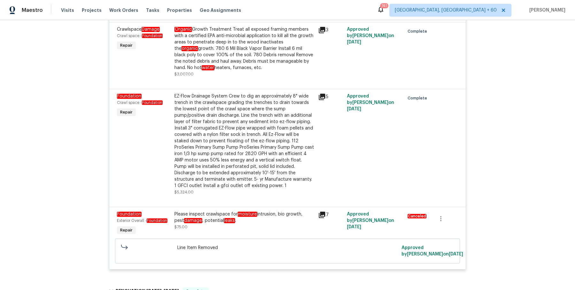
scroll to position [1195, 0]
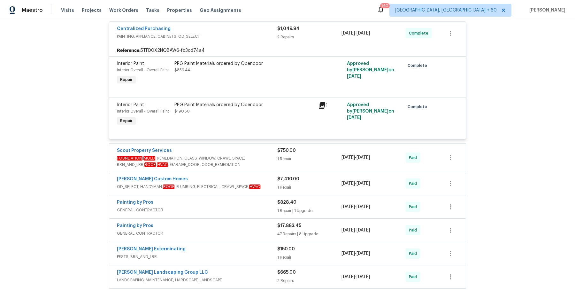
click at [247, 164] on span "FOUNDATION , MOLD _REMEDIATION, GLASS_WINDOW, CRAWL_SPACE, BRN_AND_LRR, ROOF , …" at bounding box center [197, 161] width 160 height 13
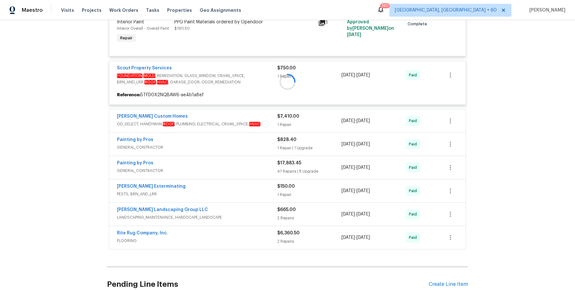
scroll to position [1575, 0]
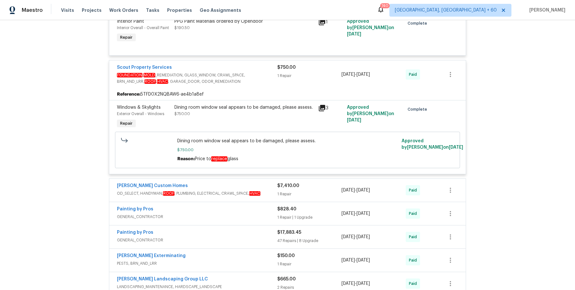
click at [254, 201] on div "Rappa Custom Homes OD_SELECT, HANDYMAN, ROOF , PLUMBING, ELECTRICAL, CRAWL_SPAC…" at bounding box center [287, 189] width 356 height 23
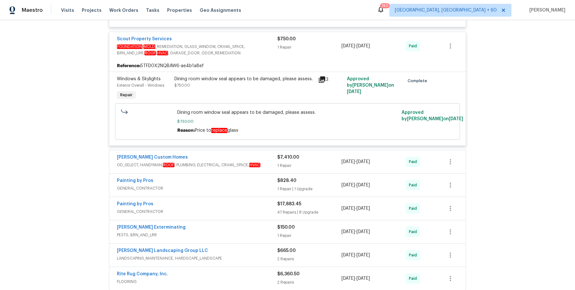
scroll to position [1604, 0]
click at [266, 167] on span "OD_SELECT, HANDYMAN, ROOF , PLUMBING, ELECTRICAL, CRAWL_SPACE, HVAC" at bounding box center [197, 164] width 160 height 6
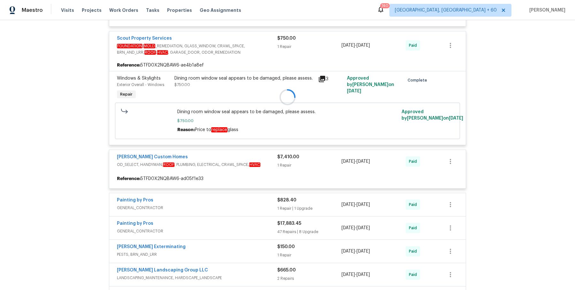
scroll to position [1727, 0]
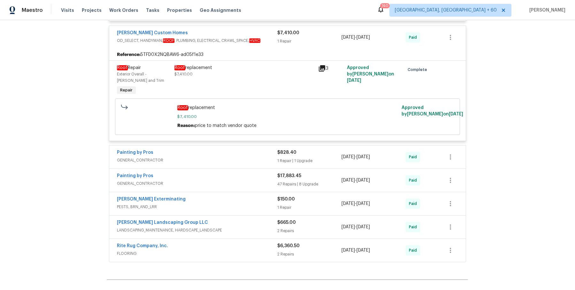
click at [261, 164] on div "Painting by Pros GENERAL_CONTRACTOR" at bounding box center [197, 156] width 160 height 15
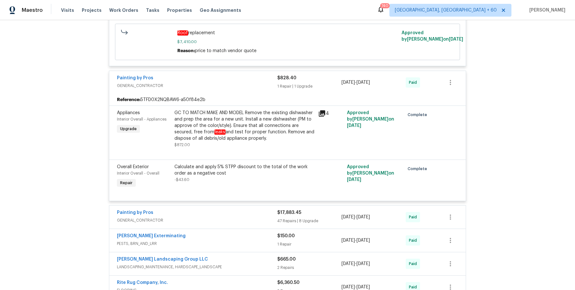
scroll to position [1916, 0]
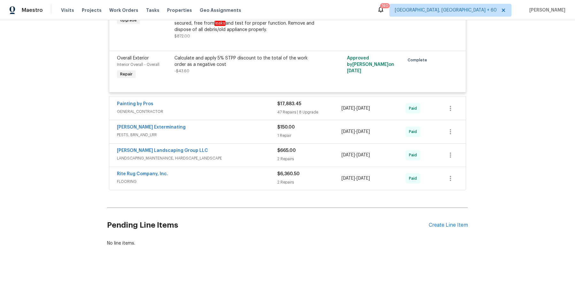
click at [262, 114] on span "GENERAL_CONTRACTOR" at bounding box center [197, 111] width 160 height 6
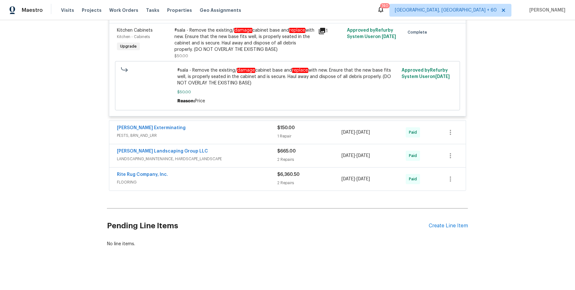
scroll to position [5205, 0]
click at [257, 137] on span "PESTS, BRN_AND_LRR" at bounding box center [197, 135] width 160 height 6
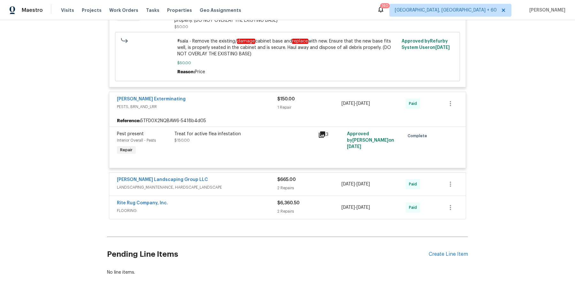
scroll to position [5262, 0]
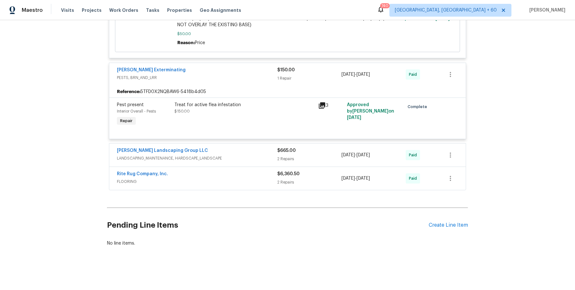
click at [271, 163] on div "Sandoval Landscaping Group LLC LANDSCAPING_MAINTENANCE, HARDSCAPE_LANDSCAPE" at bounding box center [197, 154] width 160 height 15
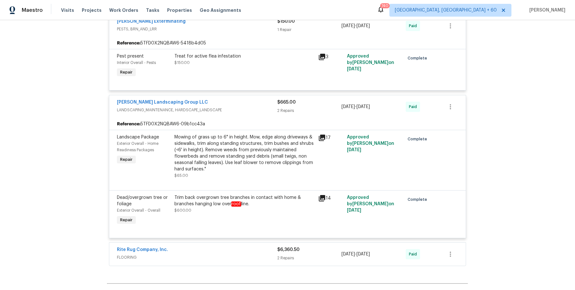
scroll to position [5386, 0]
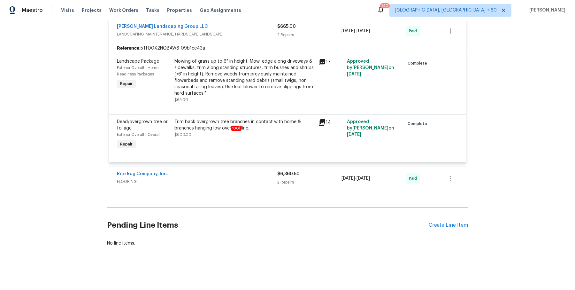
click at [263, 187] on div "Rite Rug Company, Inc. FLOORING $6,360.50 2 Repairs 5/2/2025 - 5/13/2025 Paid" at bounding box center [287, 178] width 356 height 23
click at [263, 182] on span "FLOORING" at bounding box center [197, 181] width 160 height 6
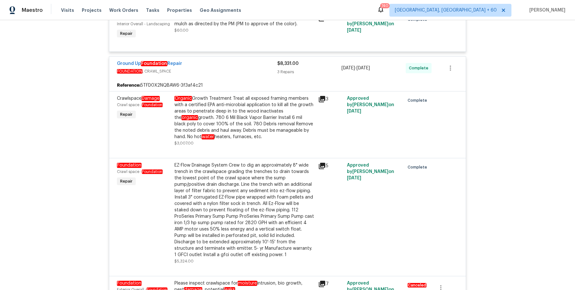
scroll to position [1134, 0]
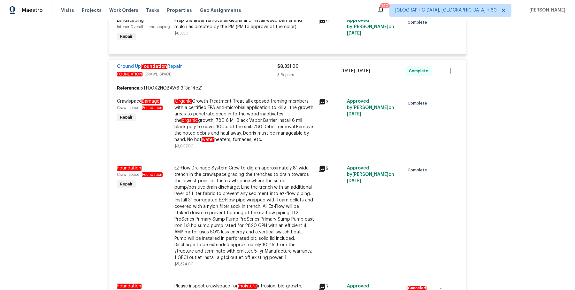
click at [248, 126] on div "Organic Growth Treatment Treat all exposed framing members with a certified EPA…" at bounding box center [244, 120] width 140 height 45
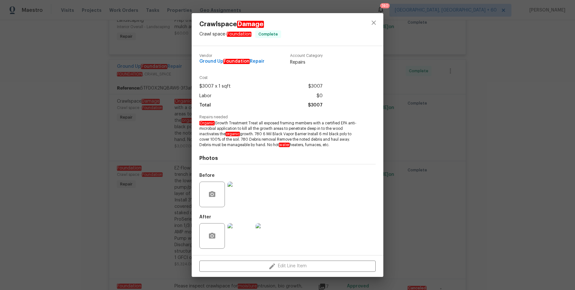
drag, startPoint x: 200, startPoint y: 123, endPoint x: 339, endPoint y: 147, distance: 140.8
click at [339, 147] on span "Organic Growth Treatment Treat all exposed framing members with a certified EPA…" at bounding box center [278, 133] width 159 height 27
copy span "Organic Growth Treatment Treat all exposed framing members with a certified EPA…"
click at [488, 49] on div "Crawlspace Damage Crawl space - Foundation Complete Vendor Ground Up Foundation…" at bounding box center [287, 145] width 575 height 290
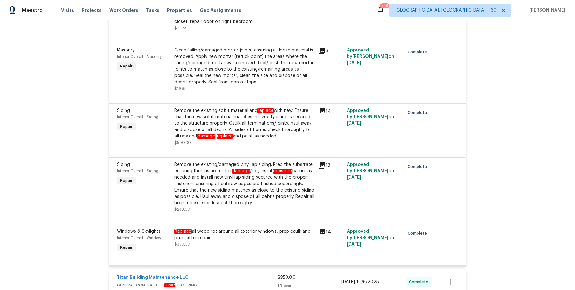
scroll to position [65, 0]
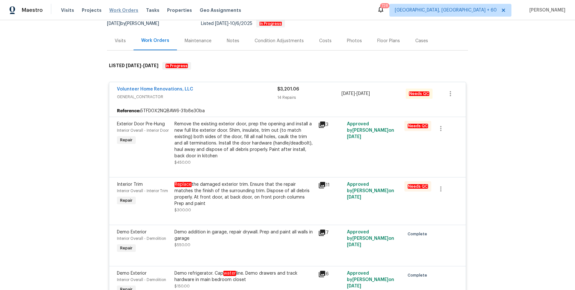
click at [120, 10] on span "Work Orders" at bounding box center [123, 10] width 29 height 6
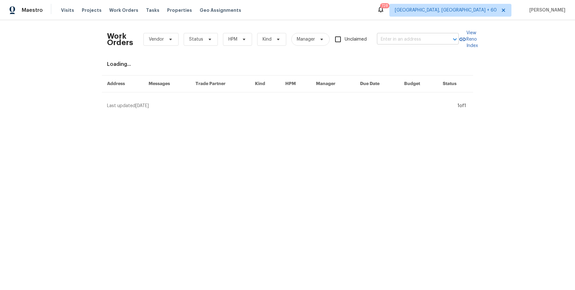
click at [404, 36] on input "text" at bounding box center [409, 39] width 64 height 10
paste input "7546 Becker Rd Saint Louis, MO 63129"
type input "7546 Becker Rd Saint Louis, MO 63129"
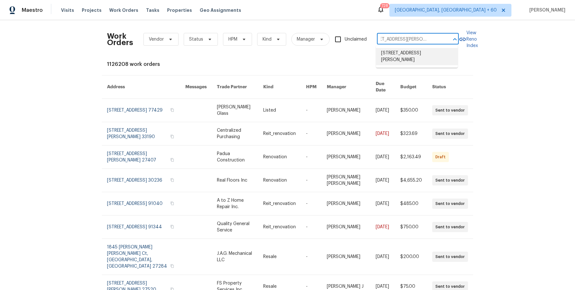
click at [400, 51] on li "7546 Becker Rd, Saint Louis, MO 63129" at bounding box center [417, 56] width 82 height 17
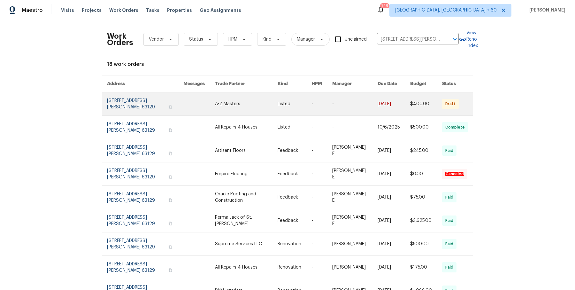
click at [363, 113] on link at bounding box center [354, 103] width 45 height 23
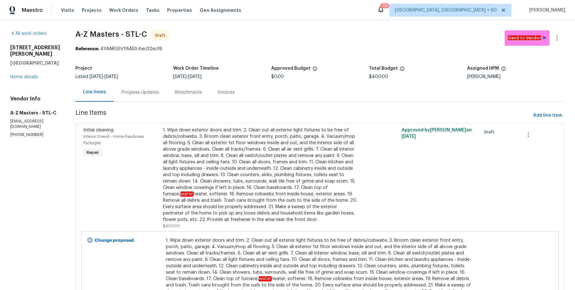
click at [117, 13] on div "Visits Projects Work Orders Tasks Properties Geo Assignments" at bounding box center [155, 10] width 188 height 13
click at [118, 11] on span "Work Orders" at bounding box center [123, 10] width 29 height 6
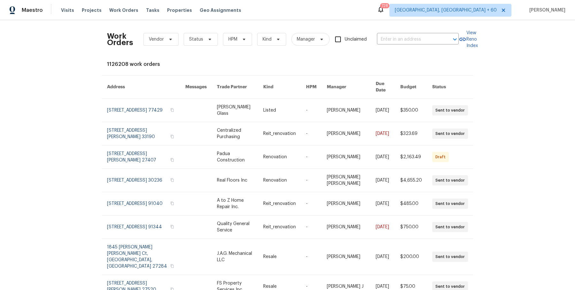
click at [453, 48] on div "Work Orders Vendor Status HPM Kind Manager Unclaimed ​" at bounding box center [283, 39] width 352 height 28
click at [441, 45] on div "Work Orders Vendor Status HPM Kind Manager Unclaimed ​" at bounding box center [283, 39] width 352 height 28
click at [436, 33] on div "Work Orders Vendor Status HPM Kind Manager Unclaimed ​" at bounding box center [283, 39] width 352 height 28
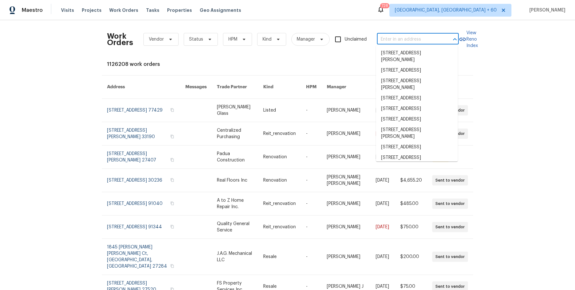
click at [432, 36] on input "text" at bounding box center [409, 39] width 64 height 10
paste input "7546 Becker Rd Saint Louis, MO 63129"
type input "7546 Becker Rd Saint Louis, MO 63129"
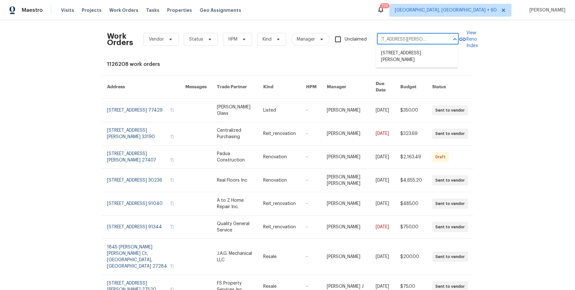
click at [423, 50] on li "7546 Becker Rd, Saint Louis, MO 63129" at bounding box center [417, 56] width 82 height 17
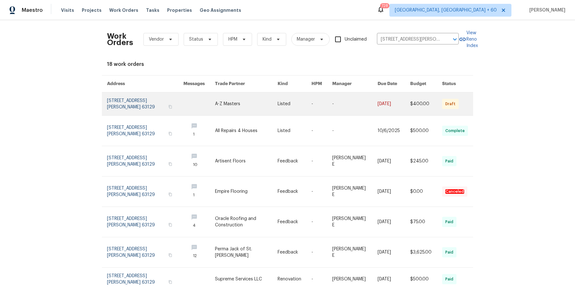
click at [339, 113] on link at bounding box center [354, 103] width 45 height 23
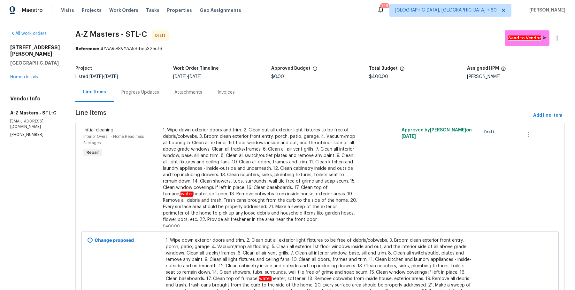
click at [15, 99] on div "All work orders 7546 Becker Rd Saint Louis, MO 63129 Home details Vendor Info A…" at bounding box center [35, 83] width 50 height 107
click at [17, 79] on link "Home details" at bounding box center [24, 77] width 28 height 4
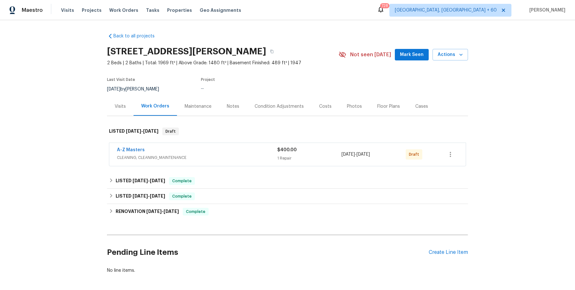
click at [259, 155] on span "CLEANING, CLEANING_MAINTENANCE" at bounding box center [197, 157] width 160 height 6
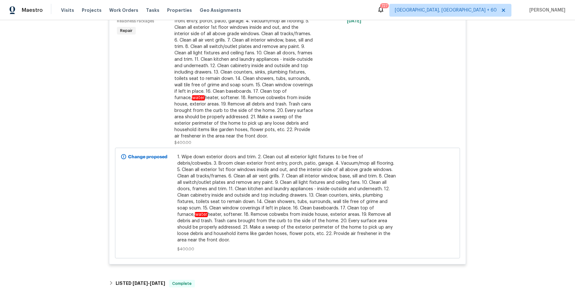
scroll to position [231, 0]
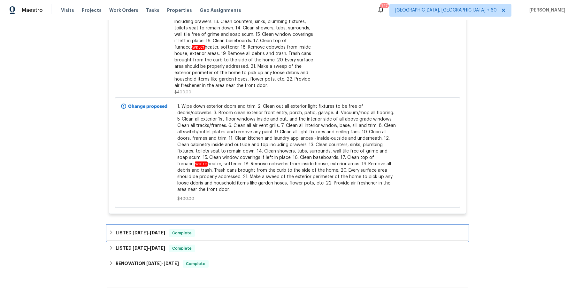
click at [217, 237] on div "LISTED 10/3/25 - 10/6/25 Complete" at bounding box center [287, 232] width 361 height 15
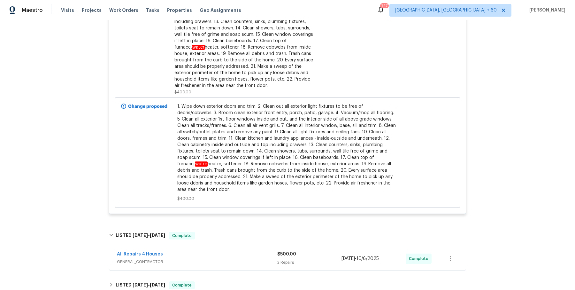
click at [220, 261] on span "GENERAL_CONTRACTOR" at bounding box center [197, 261] width 160 height 6
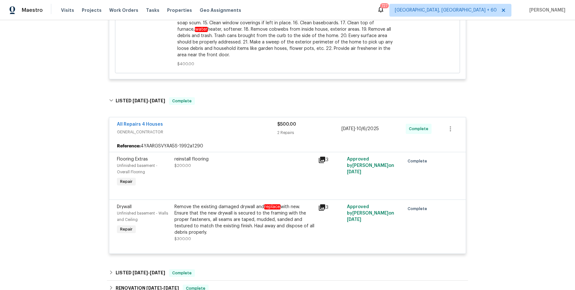
scroll to position [387, 0]
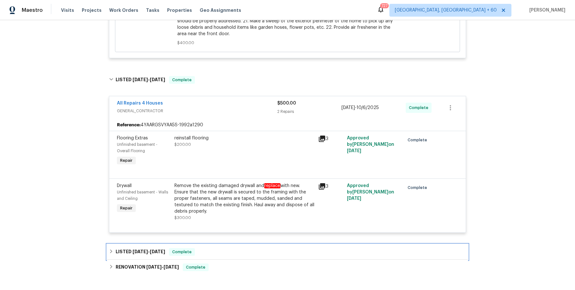
click at [228, 244] on div "LISTED 8/3/25 - 9/26/25 Complete" at bounding box center [287, 251] width 361 height 15
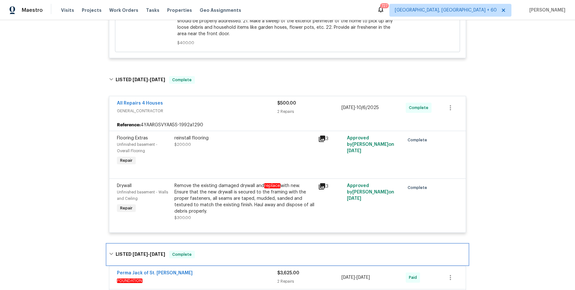
scroll to position [418, 0]
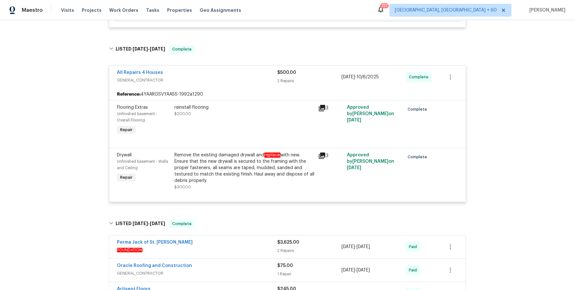
click at [233, 247] on span "FOUNDATION" at bounding box center [197, 249] width 160 height 6
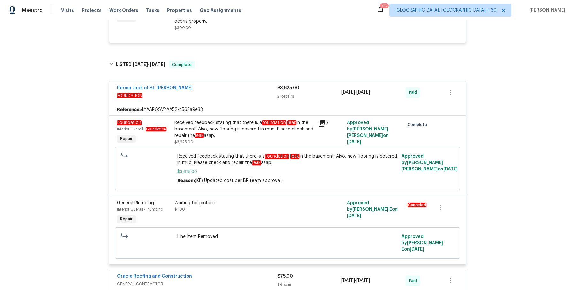
scroll to position [580, 0]
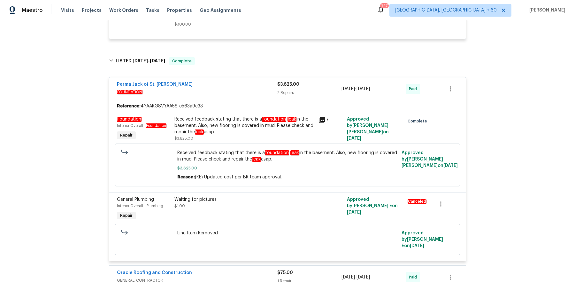
click at [223, 269] on div "Oracle Roofing and Construction" at bounding box center [197, 273] width 160 height 8
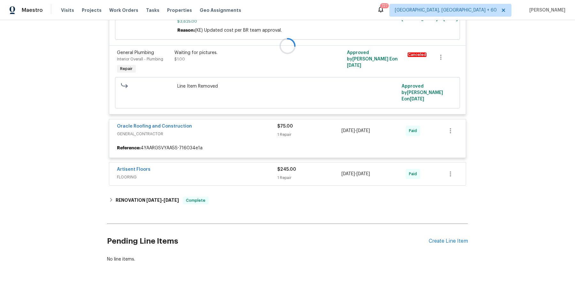
scroll to position [734, 0]
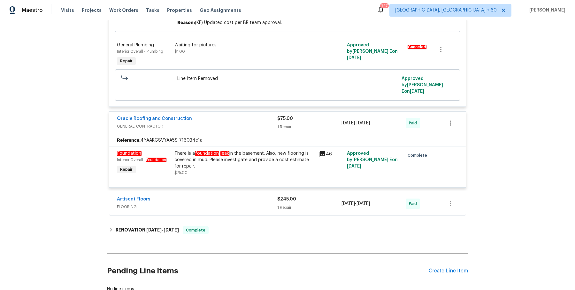
click at [247, 196] on div "Artisent Floors" at bounding box center [197, 200] width 160 height 8
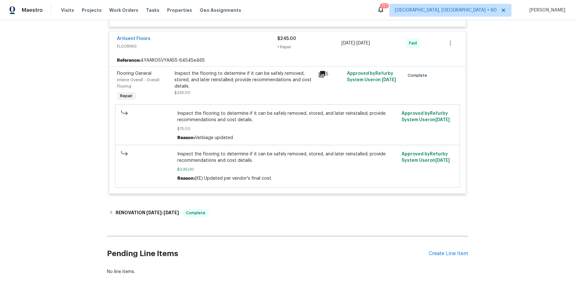
scroll to position [901, 0]
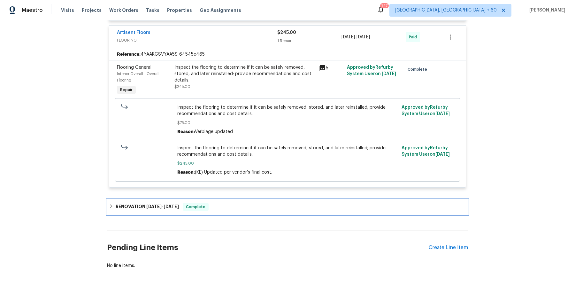
click at [247, 199] on div "RENOVATION 1/27/25 - 7/9/25 Complete" at bounding box center [287, 206] width 361 height 15
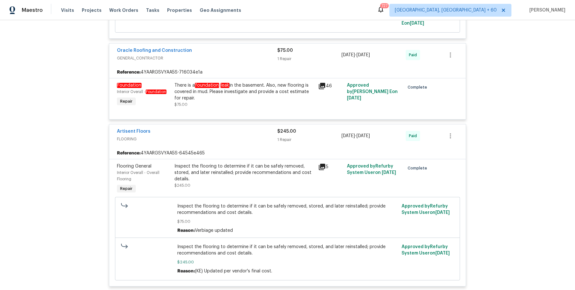
scroll to position [412, 0]
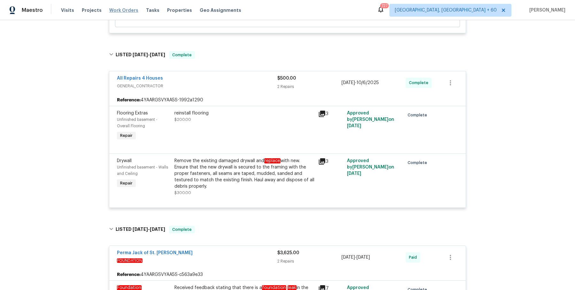
click at [124, 11] on span "Work Orders" at bounding box center [123, 10] width 29 height 6
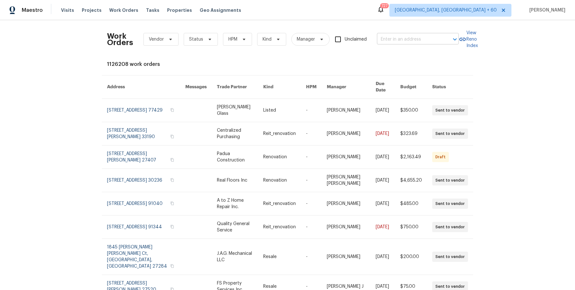
click at [398, 38] on input "text" at bounding box center [409, 39] width 64 height 10
click at [403, 37] on input "text" at bounding box center [409, 39] width 64 height 10
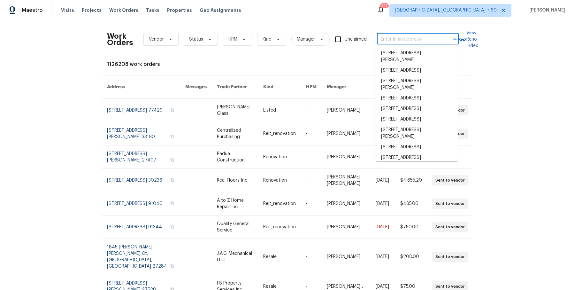
paste input "12036 Weathered Edge Dr Fishers, IN 46037"
type input "12036 Weathered Edge Dr Fishers, IN 46037"
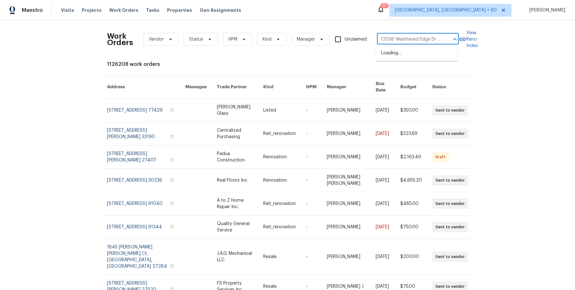
scroll to position [0, 32]
click at [396, 54] on li "12036 Weathered Edge Dr, Fishers, IN 46037" at bounding box center [417, 56] width 82 height 17
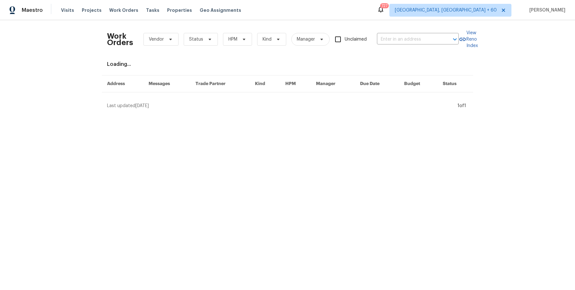
type input "12036 Weathered Edge Dr, Fishers, IN 46037"
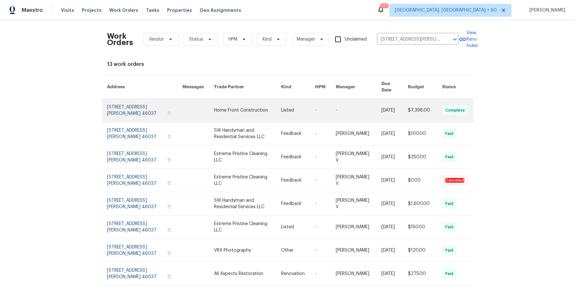
click at [338, 106] on link at bounding box center [359, 110] width 46 height 23
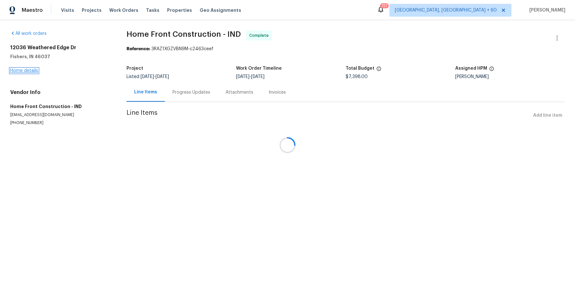
click at [26, 68] on link "Home details" at bounding box center [24, 70] width 28 height 4
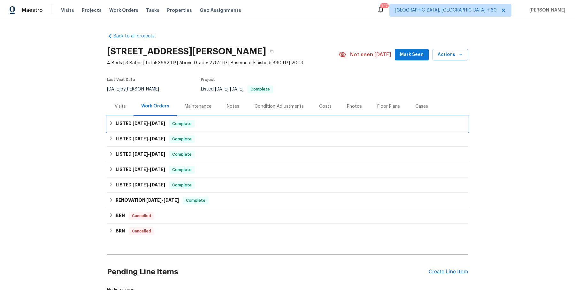
click at [218, 123] on div "LISTED 9/18/25 - 10/10/25 Complete" at bounding box center [287, 124] width 357 height 8
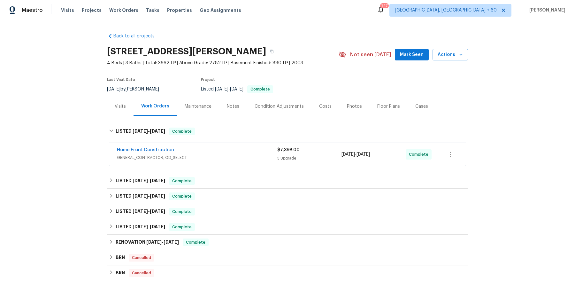
click at [223, 156] on span "GENERAL_CONTRACTOR, OD_SELECT" at bounding box center [197, 157] width 160 height 6
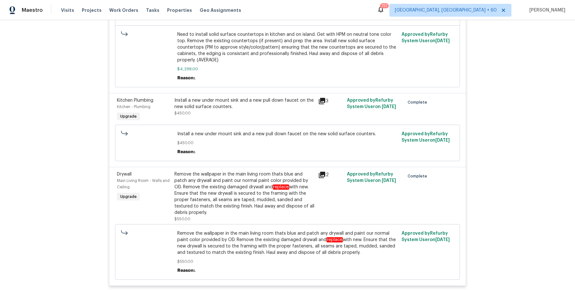
scroll to position [460, 0]
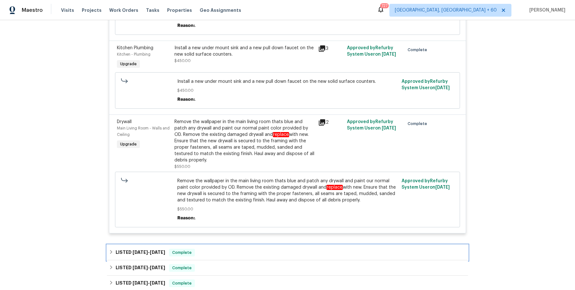
click at [189, 249] on span "Complete" at bounding box center [182, 252] width 25 height 6
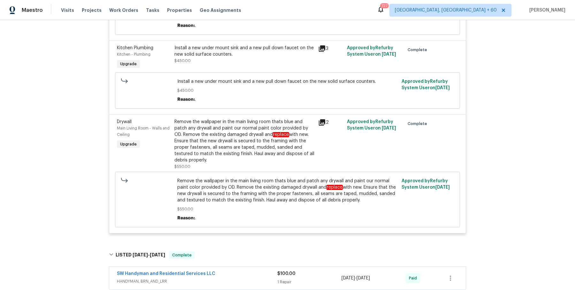
click at [217, 270] on div "SW Handyman and Residential Services LLC" at bounding box center [197, 274] width 160 height 8
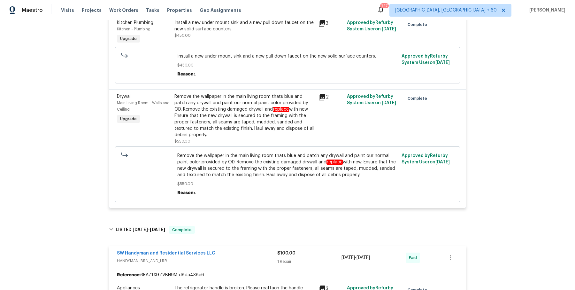
scroll to position [635, 0]
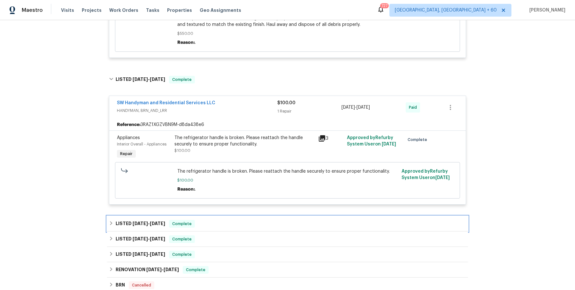
click at [236, 220] on div "LISTED 6/30/25 - 7/2/25 Complete" at bounding box center [287, 224] width 357 height 8
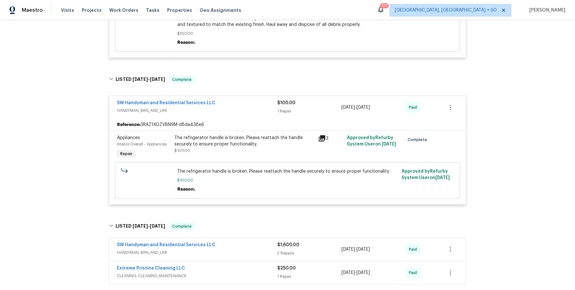
click at [244, 241] on div "SW Handyman and Residential Services LLC" at bounding box center [197, 245] width 160 height 8
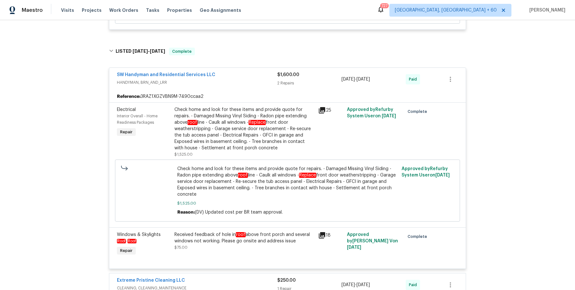
scroll to position [824, 0]
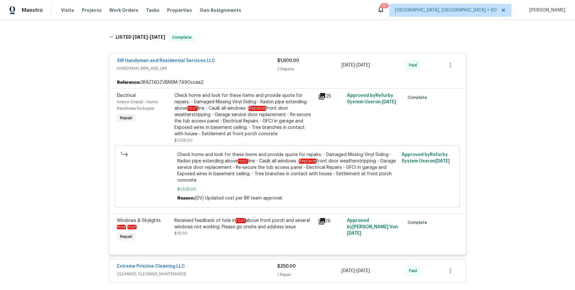
click at [235, 263] on div "Extreme Pristine Cleaning LLC" at bounding box center [197, 267] width 160 height 8
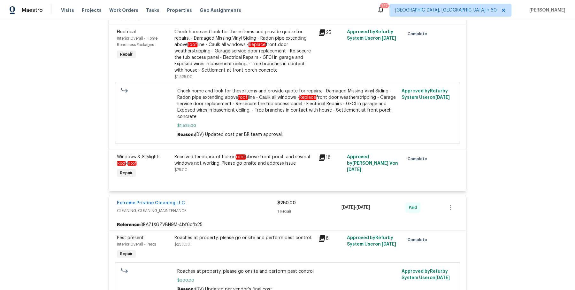
scroll to position [1101, 0]
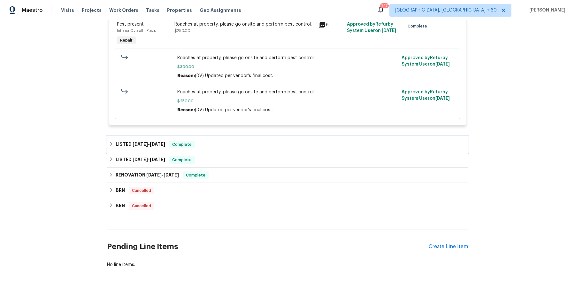
click at [255, 140] on div "LISTED 4/16/25 - 4/21/25 Complete" at bounding box center [287, 144] width 357 height 8
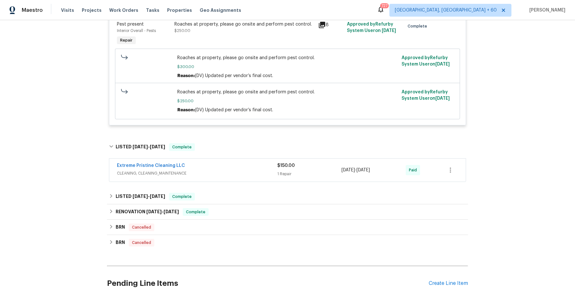
click at [246, 170] on span "CLEANING, CLEANING_MAINTENANCE" at bounding box center [197, 173] width 160 height 6
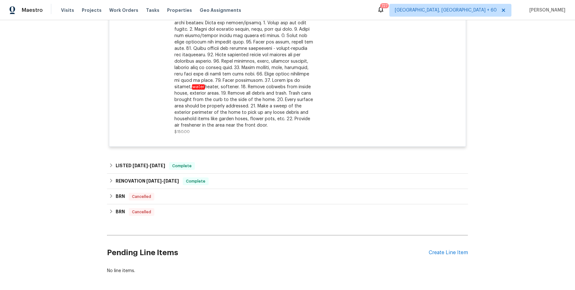
scroll to position [1334, 0]
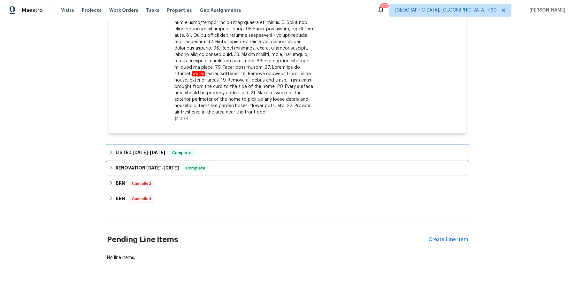
click at [247, 149] on div "LISTED 2/28/25 - 3/1/25 Complete" at bounding box center [287, 153] width 357 height 8
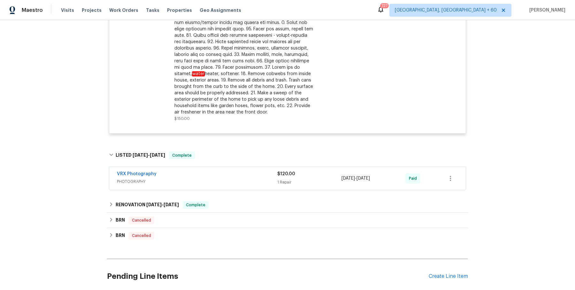
click at [235, 170] on div "VRX Photography PHOTOGRAPHY" at bounding box center [197, 177] width 160 height 15
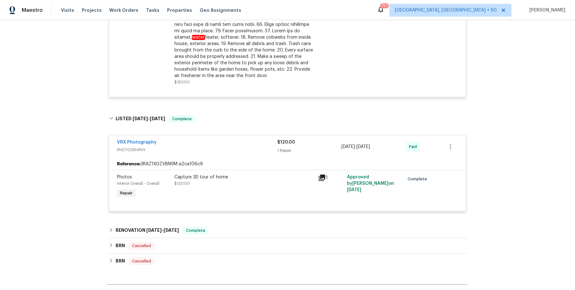
scroll to position [1433, 0]
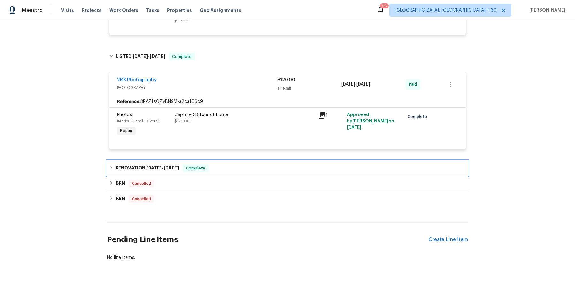
click at [235, 164] on div "RENOVATION 12/4/24 - 12/19/24 Complete" at bounding box center [287, 168] width 357 height 8
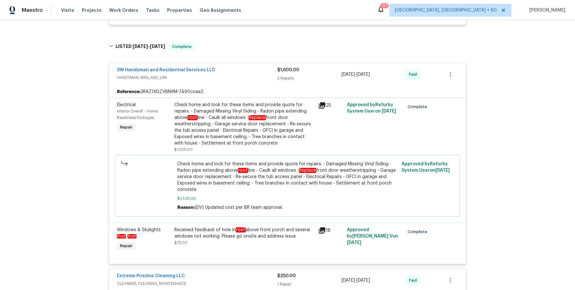
scroll to position [815, 0]
click at [243, 105] on div "Check home and look for these items and provide quote for repairs. - Damaged Mi…" at bounding box center [244, 123] width 140 height 45
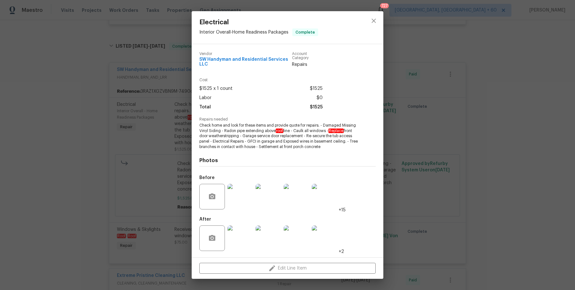
click at [232, 129] on span "Check home and look for these items and provide quote for repairs. - Damaged Mi…" at bounding box center [278, 136] width 159 height 27
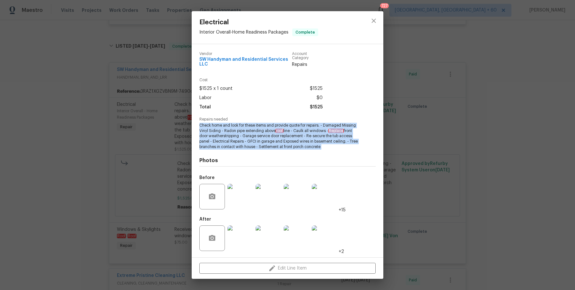
click at [232, 129] on span "Check home and look for these items and provide quote for repairs. - Damaged Mi…" at bounding box center [278, 136] width 159 height 27
copy span "Check home and look for these items and provide quote for repairs. - Damaged Mi…"
click at [62, 159] on div "Electrical Interior Overall - Home Readiness Packages Complete Vendor SW Handym…" at bounding box center [287, 145] width 575 height 290
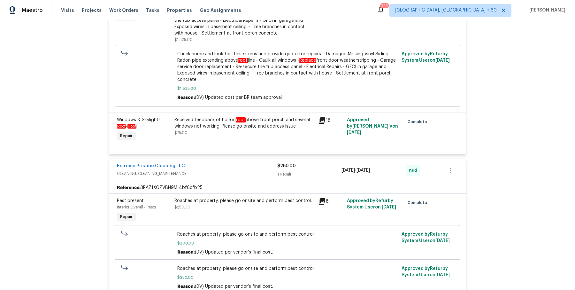
scroll to position [932, 0]
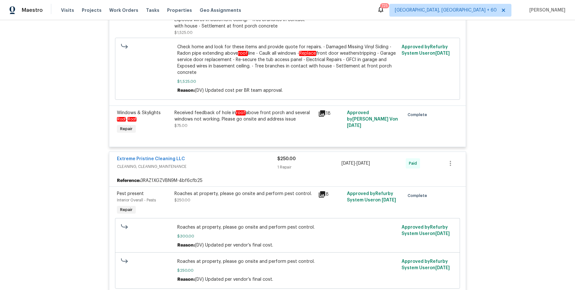
click at [203, 110] on div "Received feedback of hole in roof above front porch and several windows not wor…" at bounding box center [244, 116] width 140 height 13
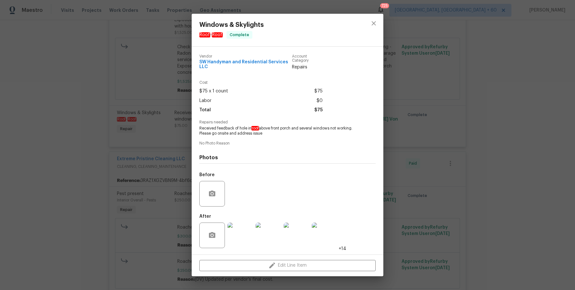
click at [450, 155] on div "Windows & Skylights Roof - Roof Complete Vendor SW Handyman and Residential Ser…" at bounding box center [287, 145] width 575 height 290
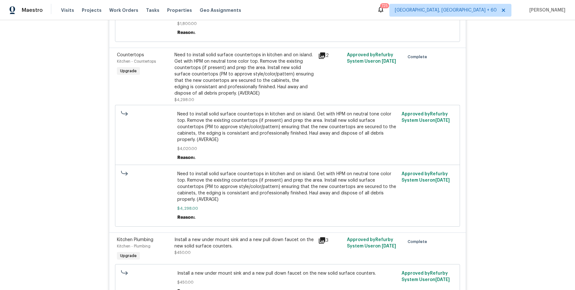
scroll to position [0, 0]
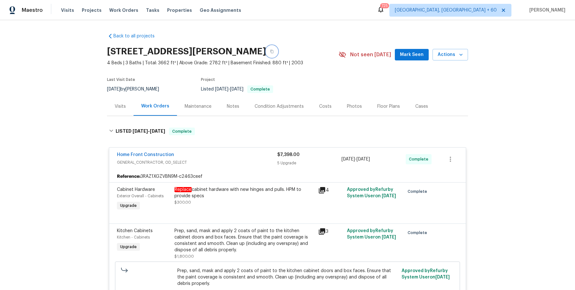
click at [277, 55] on button "button" at bounding box center [271, 51] width 11 height 11
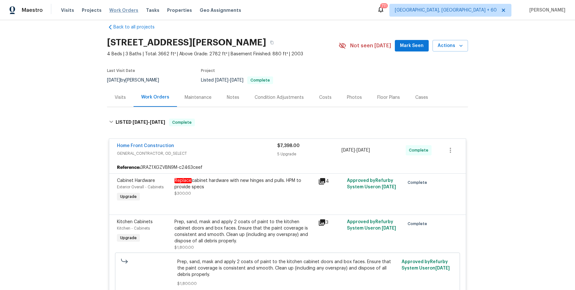
click at [125, 11] on span "Work Orders" at bounding box center [123, 10] width 29 height 6
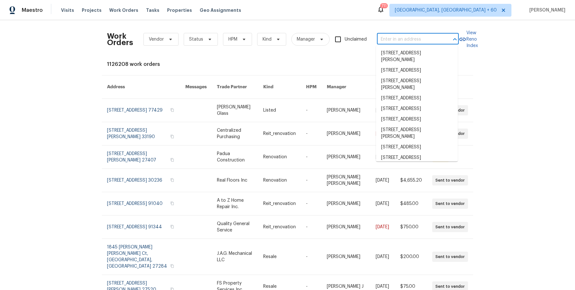
click at [395, 34] on input "text" at bounding box center [409, 39] width 64 height 10
paste input "309 Cherrywood Trl Forney, TX 75126"
type input "309 Cherrywood Trl Forney, TX 75126"
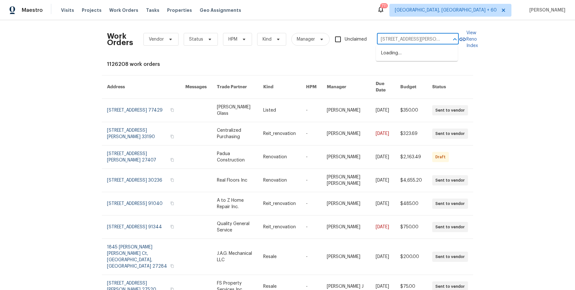
scroll to position [0, 18]
click at [401, 53] on li "309 Cherrywood Trl, Forney, TX 75126" at bounding box center [417, 56] width 82 height 17
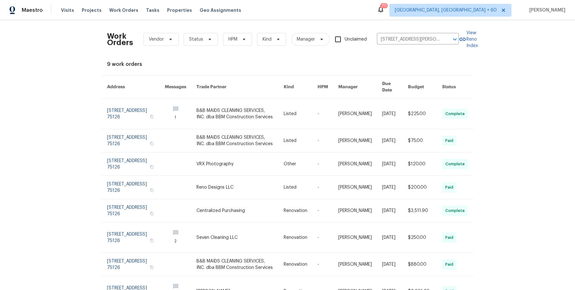
click at [364, 99] on link at bounding box center [360, 114] width 44 height 30
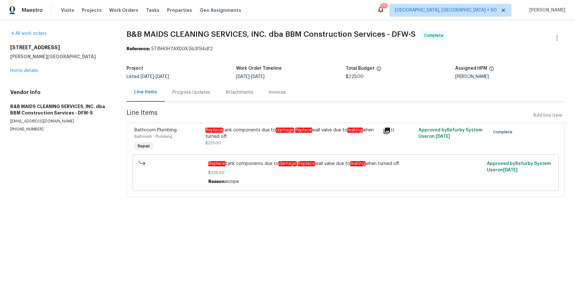
click at [121, 14] on div "Visits Projects Work Orders Tasks Properties Geo Assignments" at bounding box center [155, 10] width 188 height 13
click at [121, 12] on span "Work Orders" at bounding box center [123, 10] width 29 height 6
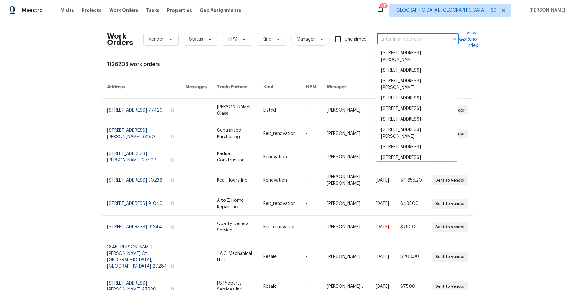
click at [425, 42] on input "text" at bounding box center [409, 39] width 64 height 10
paste input "309 Cherrywood Trl Forney, TX 75126"
type input "309 Cherrywood Trl Forney, TX 75126"
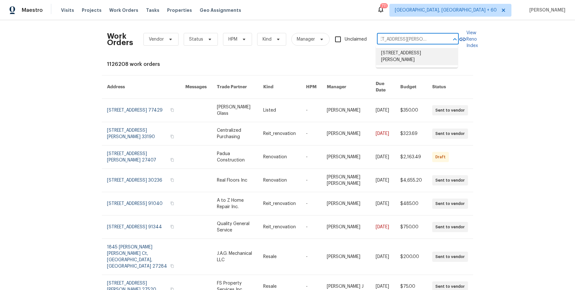
click at [415, 53] on li "309 Cherrywood Trl, Forney, TX 75126" at bounding box center [417, 56] width 82 height 17
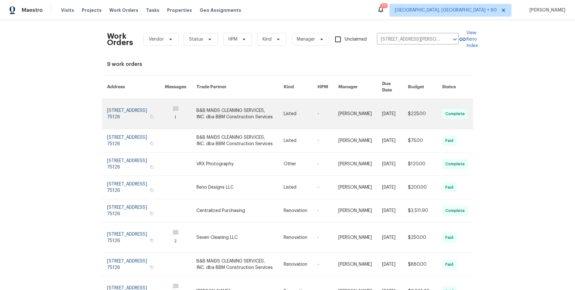
click at [354, 99] on link at bounding box center [360, 114] width 44 height 30
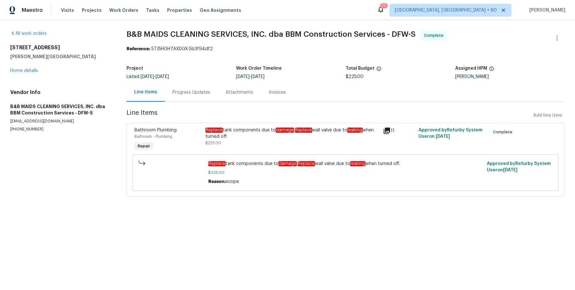
click at [25, 68] on div "309 Cherrywood Trl Forney, TX 75126 Home details" at bounding box center [60, 58] width 101 height 29
click at [35, 69] on link "Home details" at bounding box center [24, 70] width 28 height 4
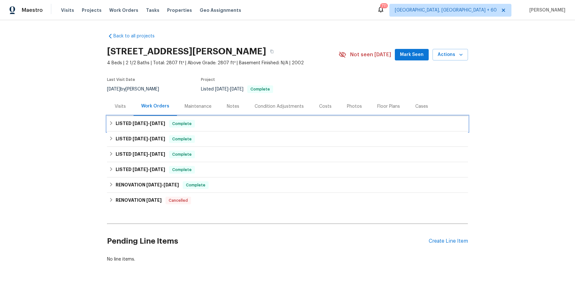
click at [238, 129] on div "LISTED 10/14/25 - 10/15/25 Complete" at bounding box center [287, 123] width 361 height 15
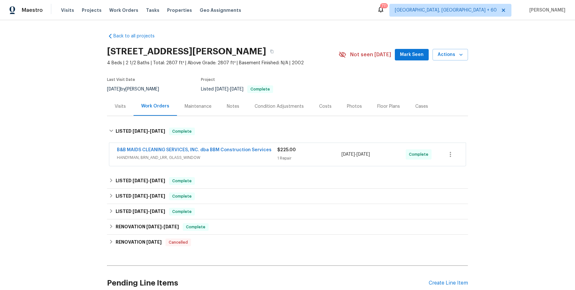
click at [242, 158] on span "HANDYMAN, BRN_AND_LRR, GLASS_WINDOW" at bounding box center [197, 157] width 160 height 6
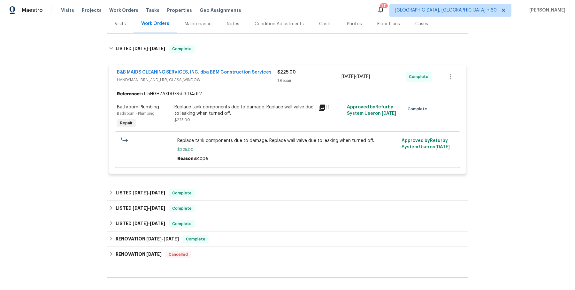
scroll to position [83, 0]
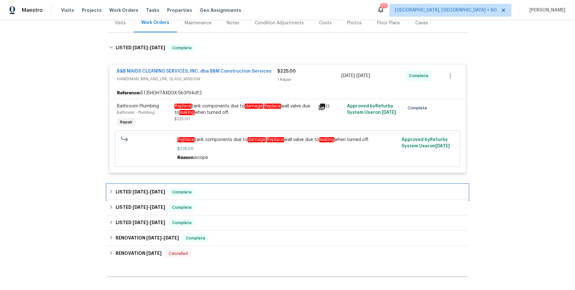
click at [213, 194] on div "LISTED 9/29/25 - 9/30/25 Complete" at bounding box center [287, 192] width 357 height 8
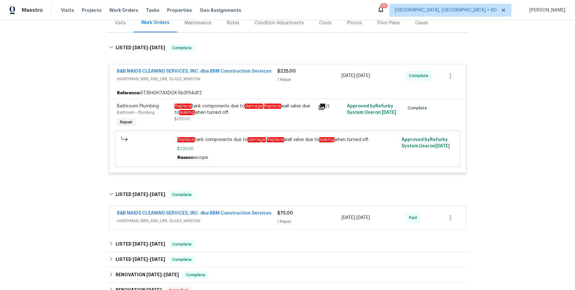
click at [208, 223] on div "B&B MAIDS CLEANING SERVICES, INC. dba BBM Construction Services HANDYMAN, BRN_A…" at bounding box center [197, 217] width 160 height 15
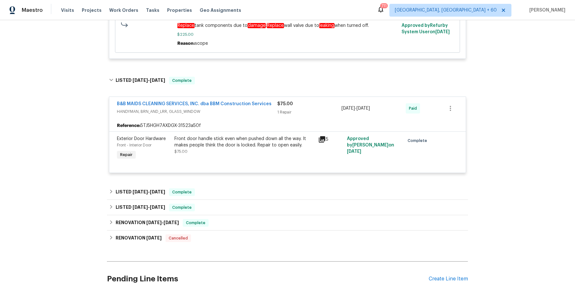
scroll to position [250, 0]
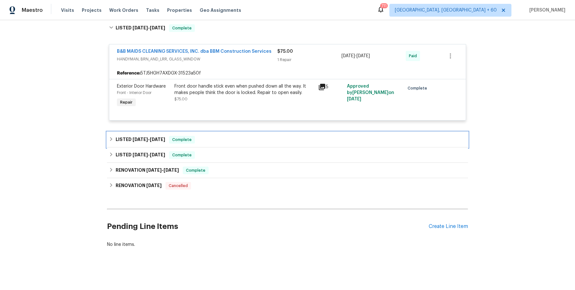
click at [229, 138] on div "LISTED 8/23/25 - 8/25/25 Complete" at bounding box center [287, 140] width 357 height 8
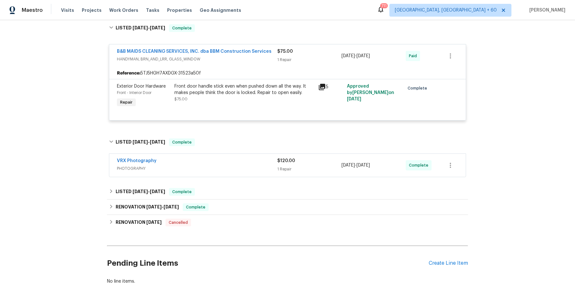
click at [228, 169] on span "PHOTOGRAPHY" at bounding box center [197, 168] width 160 height 6
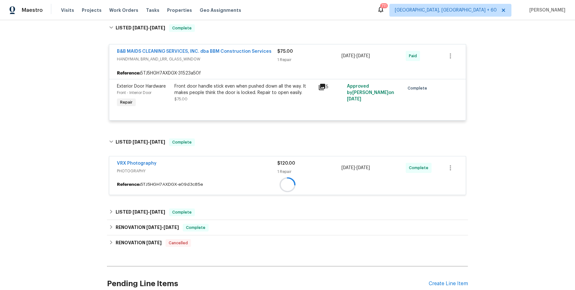
scroll to position [311, 0]
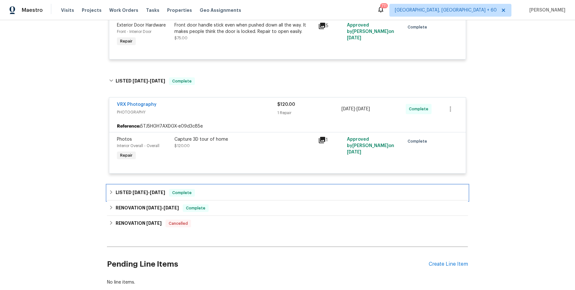
click at [219, 193] on div "LISTED 8/20/25 - 8/21/25 Complete" at bounding box center [287, 193] width 357 height 8
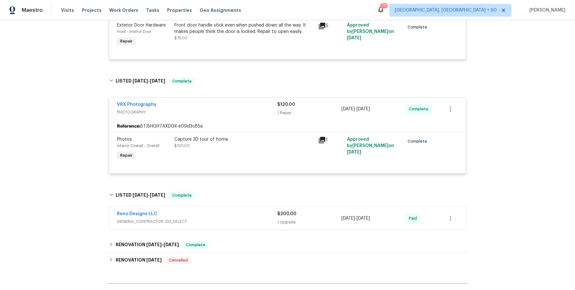
click at [223, 212] on div "Reno Designs LLC" at bounding box center [197, 214] width 160 height 8
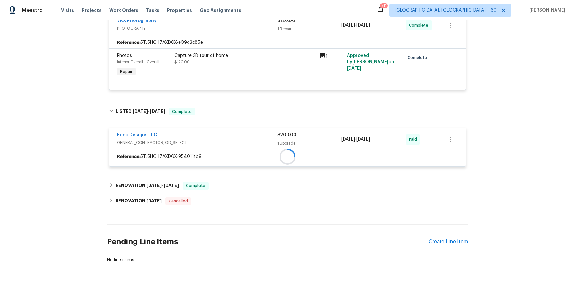
scroll to position [409, 0]
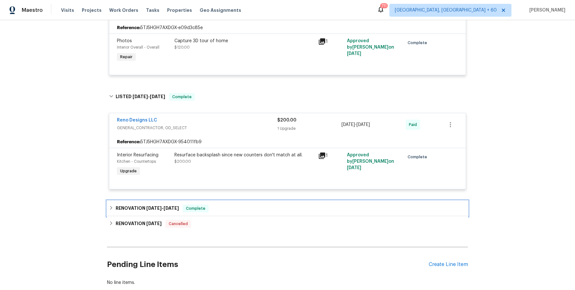
click at [223, 212] on div "RENOVATION 8/1/25 - 8/29/25 Complete" at bounding box center [287, 207] width 361 height 15
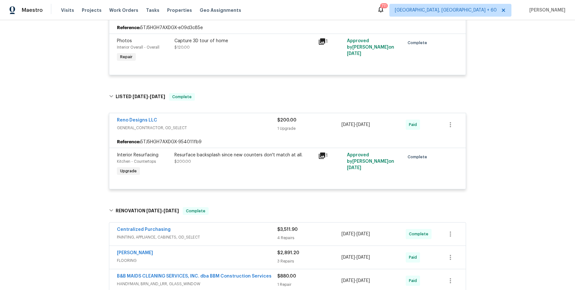
click at [229, 234] on span "PAINTING, APPLIANCE, CABINETS, OD_SELECT" at bounding box center [197, 237] width 160 height 6
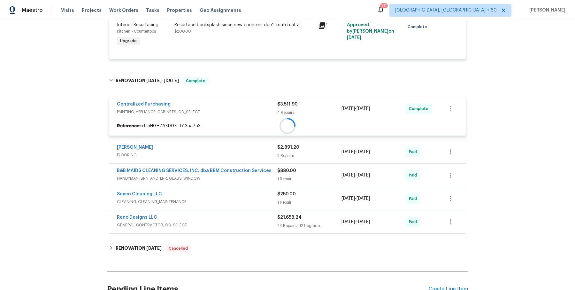
scroll to position [600, 0]
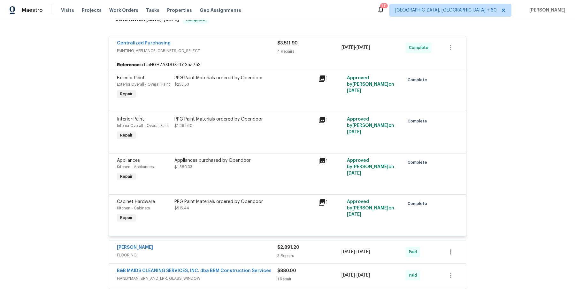
click at [247, 238] on div "Centralized Purchasing PAINTING, APPLIANCE, CABINETS, OD_SELECT $3,511.90 4 Rep…" at bounding box center [287, 182] width 357 height 302
click at [247, 253] on span "FLOORING" at bounding box center [197, 255] width 160 height 6
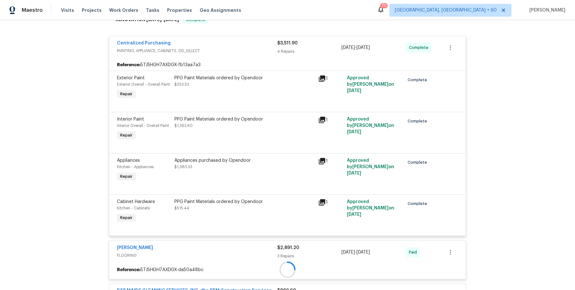
scroll to position [737, 0]
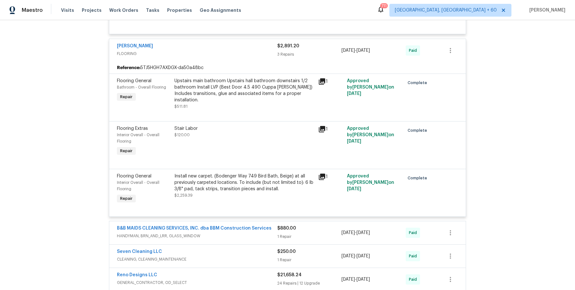
click at [258, 232] on div "B&B MAIDS CLEANING SERVICES, INC. dba BBM Construction Services HANDYMAN, BRN_A…" at bounding box center [197, 232] width 160 height 15
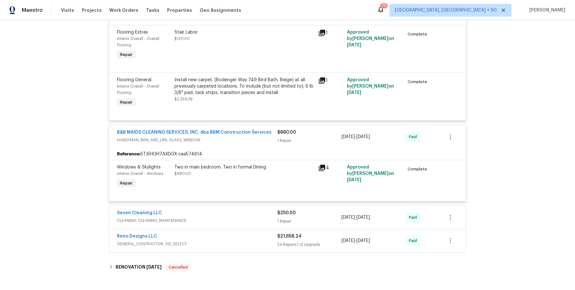
scroll to position [972, 0]
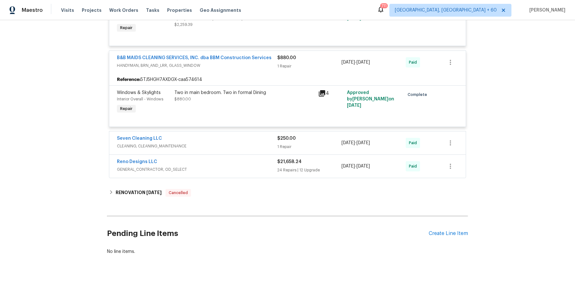
click at [266, 143] on span "CLEANING, CLEANING_MAINTENANCE" at bounding box center [197, 146] width 160 height 6
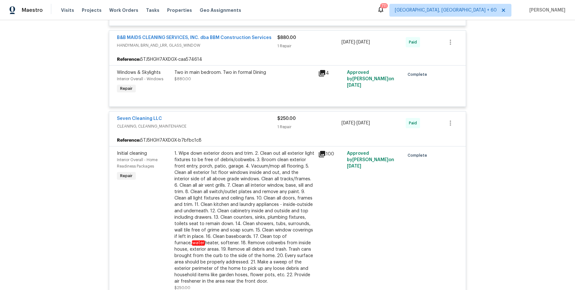
scroll to position [1144, 0]
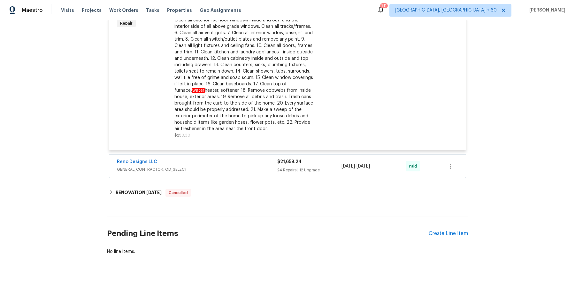
click at [254, 166] on span "GENERAL_CONTRACTOR, OD_SELECT" at bounding box center [197, 169] width 160 height 6
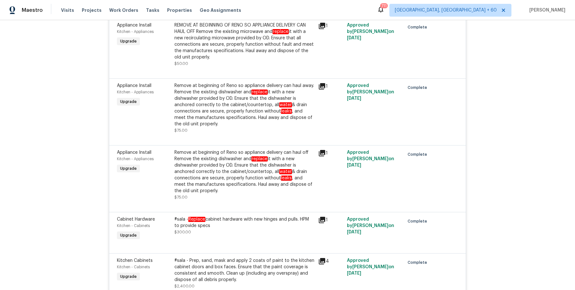
scroll to position [3107, 0]
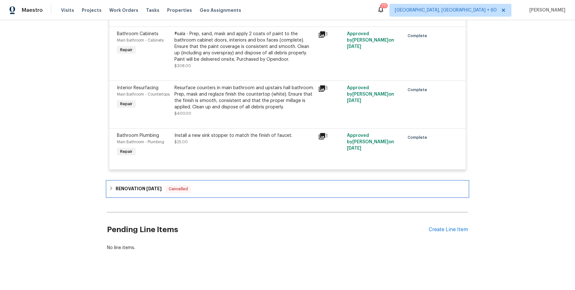
click at [223, 186] on div "RENOVATION 8/1/25 Cancelled" at bounding box center [287, 189] width 357 height 8
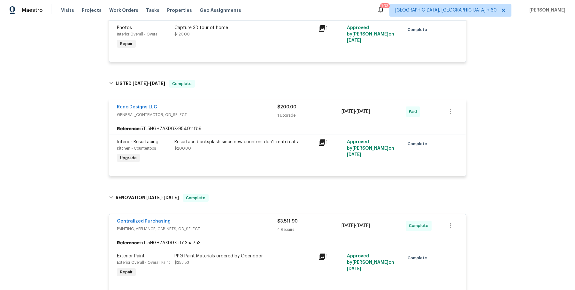
scroll to position [0, 0]
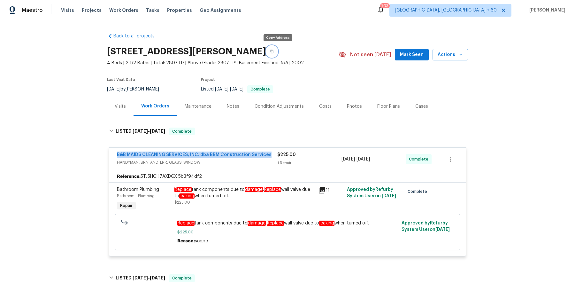
click at [277, 51] on button "button" at bounding box center [271, 51] width 11 height 11
click at [129, 6] on div "Visits Projects Work Orders Tasks Properties Geo Assignments" at bounding box center [155, 10] width 188 height 13
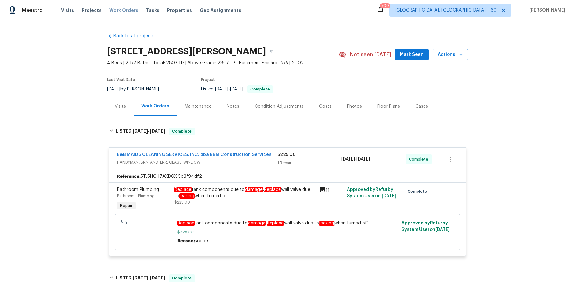
click at [127, 9] on span "Work Orders" at bounding box center [123, 10] width 29 height 6
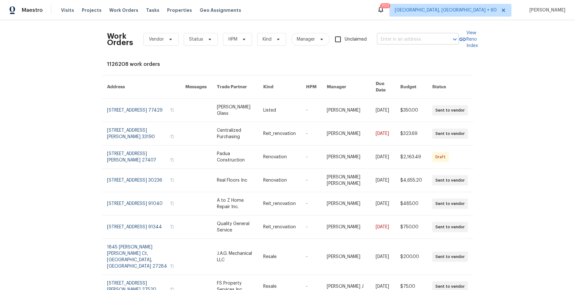
click at [412, 36] on input "text" at bounding box center [409, 39] width 64 height 10
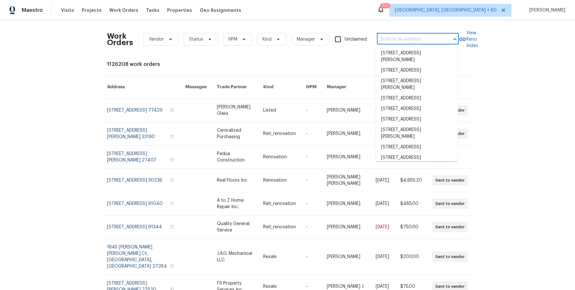
paste input "4519 Peckinpaugh Dr Chattanooga, TN 37416"
type input "4519 Peckinpaugh Dr Chattanooga, TN 37416"
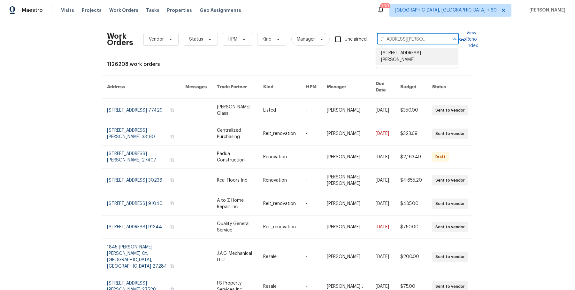
click at [408, 51] on li "4519 Peckinpaugh Dr, Chattanooga, TN 37416" at bounding box center [417, 56] width 82 height 17
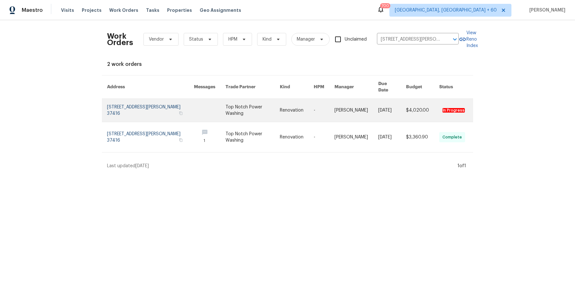
click at [384, 106] on link at bounding box center [392, 110] width 28 height 23
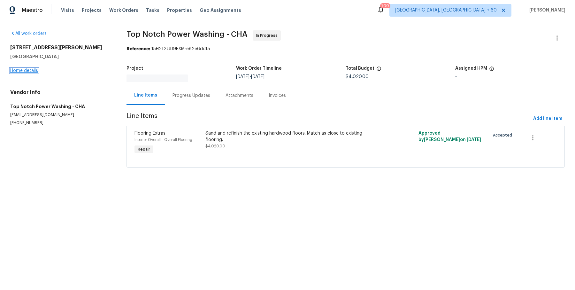
click at [33, 71] on link "Home details" at bounding box center [24, 70] width 28 height 4
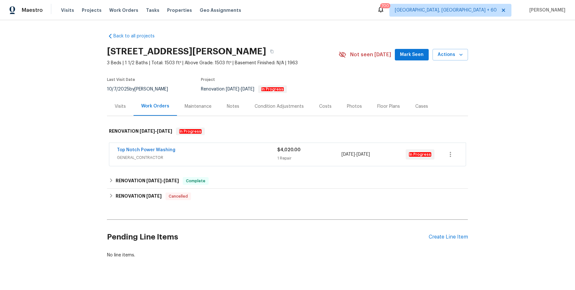
click at [255, 148] on div "Top Notch Power Washing" at bounding box center [197, 151] width 160 height 8
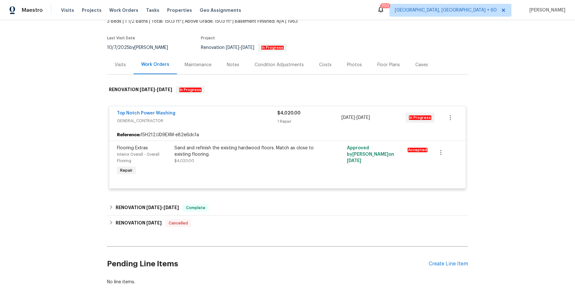
scroll to position [55, 0]
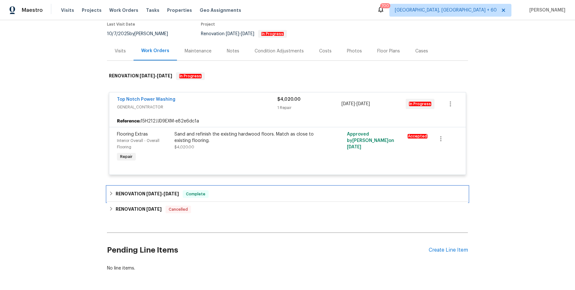
click at [282, 195] on div "RENOVATION 9/26/25 - 10/3/25 Complete" at bounding box center [287, 194] width 357 height 8
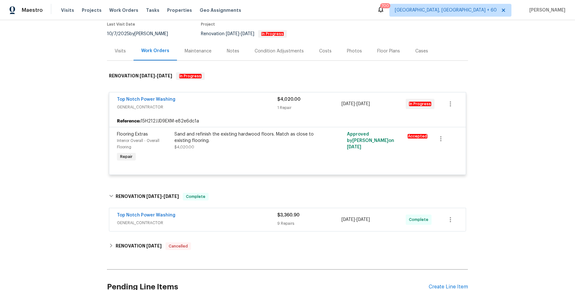
click at [255, 223] on span "GENERAL_CONTRACTOR" at bounding box center [197, 222] width 160 height 6
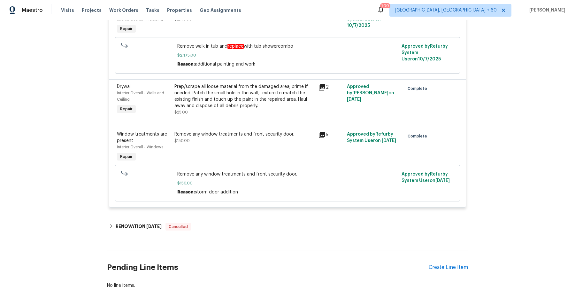
scroll to position [751, 0]
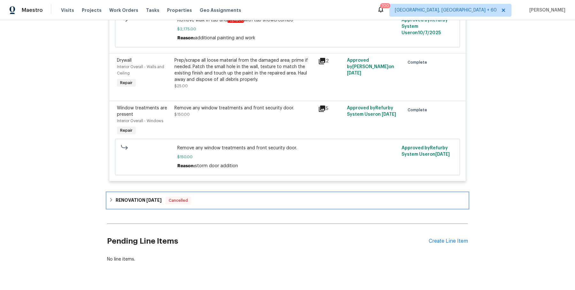
click at [224, 204] on div "RENOVATION 8/19/25 Cancelled" at bounding box center [287, 200] width 357 height 8
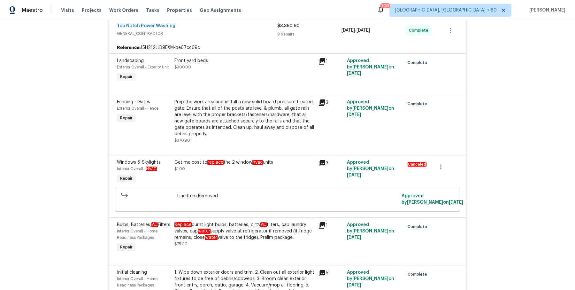
scroll to position [0, 0]
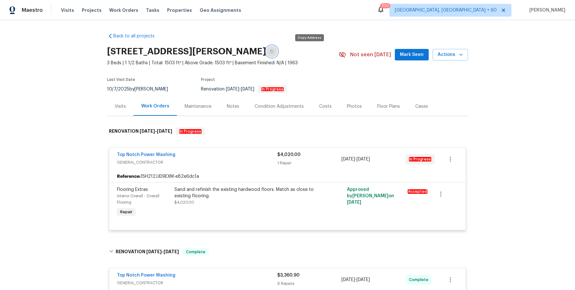
click at [277, 47] on button "button" at bounding box center [271, 51] width 11 height 11
click at [116, 11] on span "Work Orders" at bounding box center [123, 10] width 29 height 6
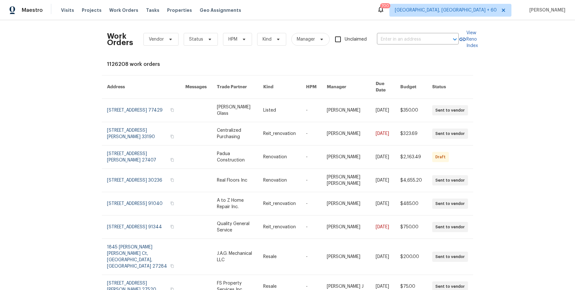
click at [443, 45] on div "Work Orders Vendor Status HPM Kind Manager Unclaimed ​" at bounding box center [283, 39] width 352 height 28
click at [442, 42] on div at bounding box center [450, 39] width 17 height 9
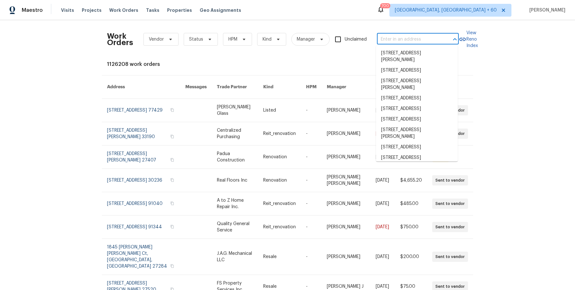
click at [442, 42] on div at bounding box center [450, 39] width 17 height 9
paste input "12036 Weathered Edge Dr Fishers, IN 46037"
type input "12036 Weathered Edge Dr Fishers, IN 46037"
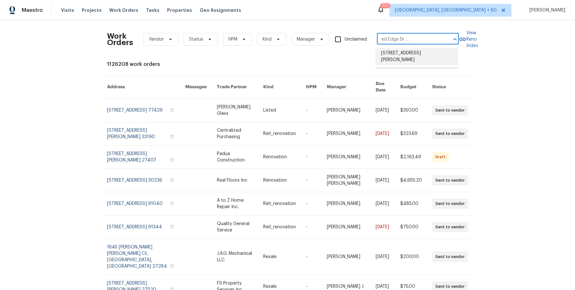
click at [419, 61] on li "12036 Weathered Edge Dr, Fishers, IN 46037" at bounding box center [417, 56] width 82 height 17
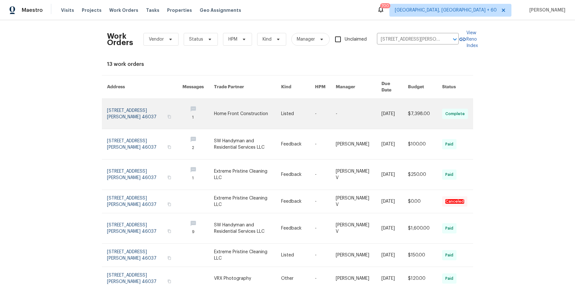
click at [319, 104] on link at bounding box center [325, 114] width 21 height 30
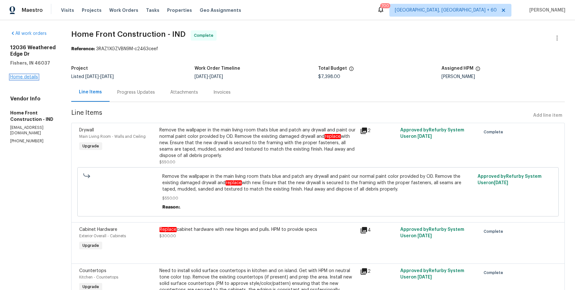
click at [32, 75] on link "Home details" at bounding box center [24, 77] width 28 height 4
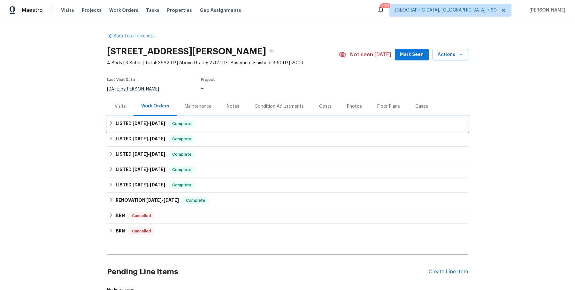
click at [252, 129] on div "LISTED 9/18/25 - 10/10/25 Complete" at bounding box center [287, 123] width 361 height 15
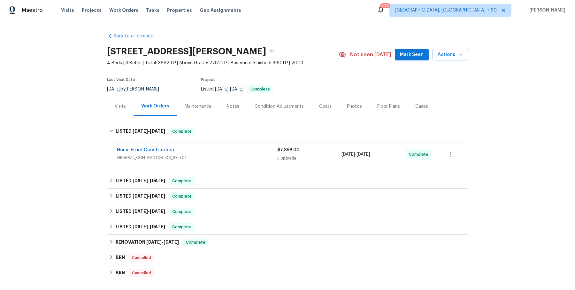
click at [245, 151] on div "Home Front Construction" at bounding box center [197, 151] width 160 height 8
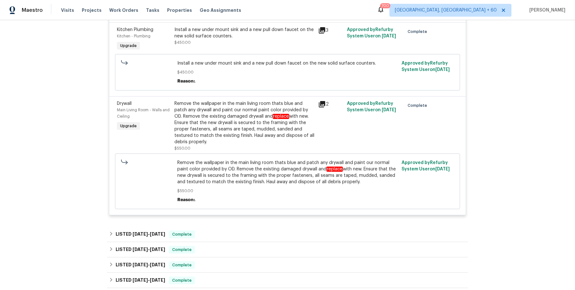
scroll to position [544, 0]
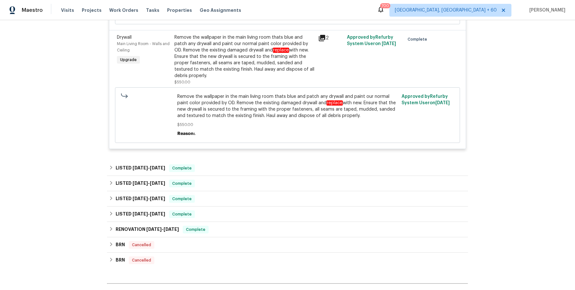
click at [234, 164] on div "LISTED 9/4/25 - 9/8/25 Complete" at bounding box center [287, 168] width 357 height 8
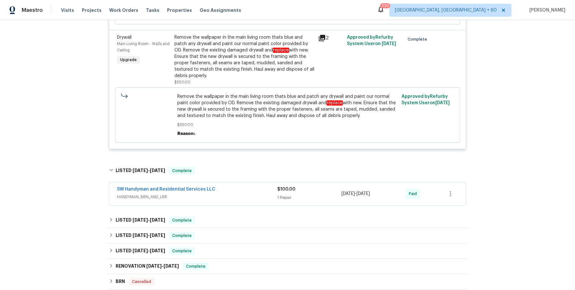
click at [235, 186] on div "SW Handyman and Residential Services LLC" at bounding box center [197, 190] width 160 height 8
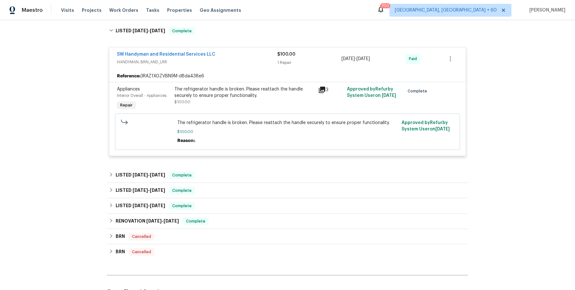
scroll to position [687, 0]
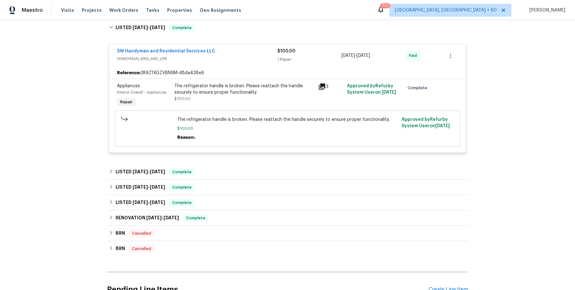
click at [231, 140] on div "SW Handyman and Residential Services LLC HANDYMAN, BRN_AND_LRR $100.00 1 Repair…" at bounding box center [287, 98] width 357 height 118
click at [223, 164] on div "LISTED 6/30/25 - 7/2/25 Complete" at bounding box center [287, 171] width 361 height 15
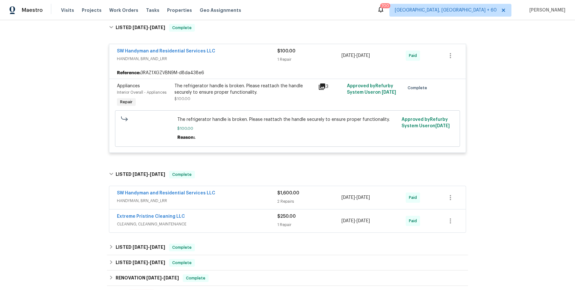
click at [226, 197] on span "HANDYMAN, BRN_AND_LRR" at bounding box center [197, 200] width 160 height 6
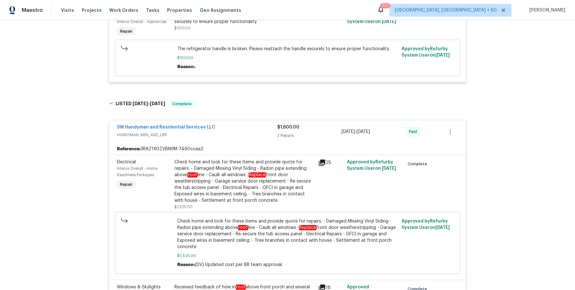
scroll to position [984, 0]
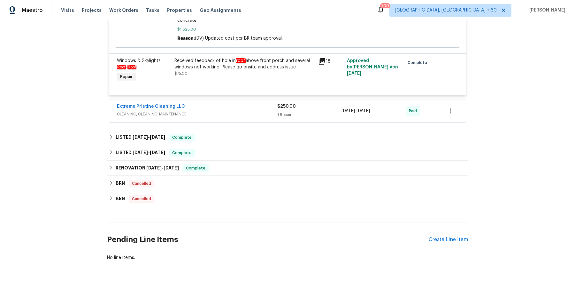
click at [249, 111] on span "CLEANING, CLEANING_MAINTENANCE" at bounding box center [197, 114] width 160 height 6
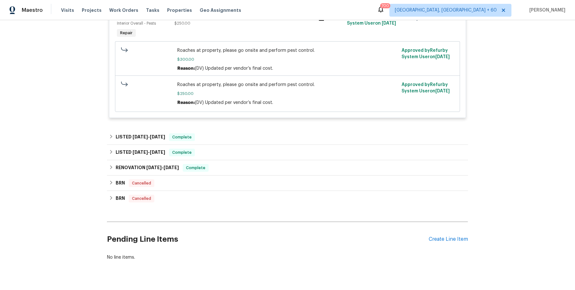
scroll to position [1102, 0]
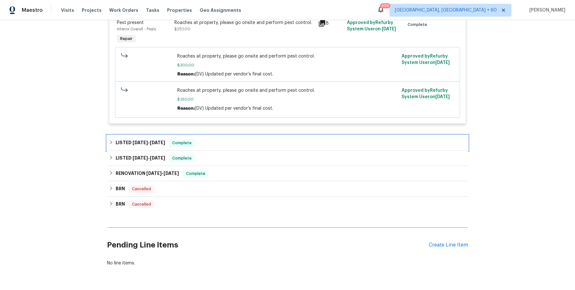
click at [179, 135] on div "LISTED 4/16/25 - 4/21/25 Complete" at bounding box center [287, 142] width 361 height 15
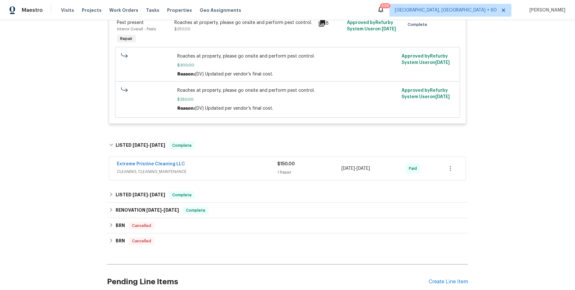
click at [219, 157] on div "Extreme Pristine Cleaning LLC CLEANING, CLEANING_MAINTENANCE $150.00 1 Repair 4…" at bounding box center [287, 168] width 356 height 23
click at [219, 161] on div "Extreme Pristine Cleaning LLC" at bounding box center [197, 165] width 160 height 8
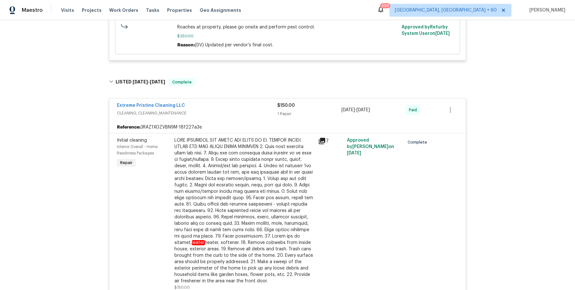
scroll to position [1334, 0]
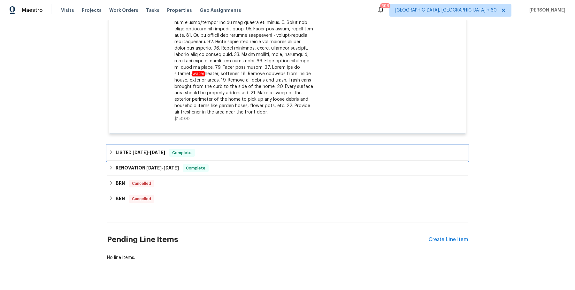
click at [221, 145] on div "LISTED 2/28/25 - 3/1/25 Complete" at bounding box center [287, 152] width 361 height 15
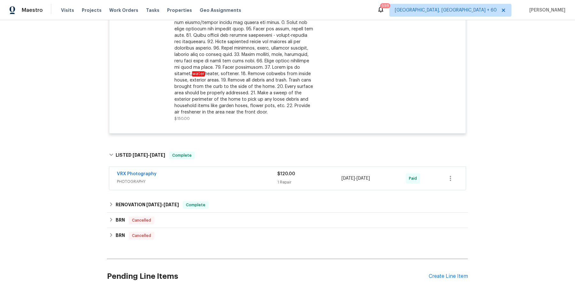
click at [226, 167] on div "VRX Photography PHOTOGRAPHY $120.00 1 Repair 2/28/2025 - 3/1/2025 Paid" at bounding box center [287, 178] width 356 height 23
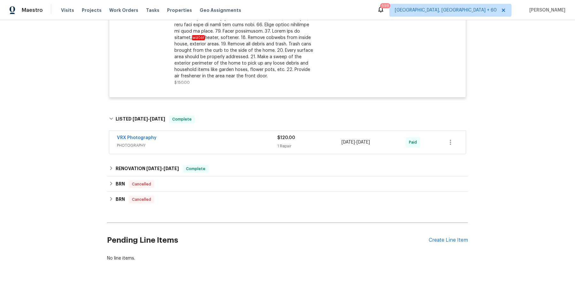
click at [237, 142] on span "PHOTOGRAPHY" at bounding box center [197, 145] width 160 height 6
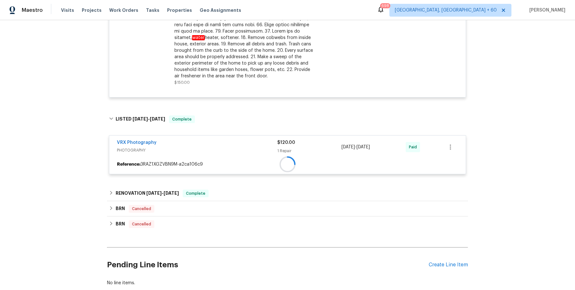
scroll to position [1433, 0]
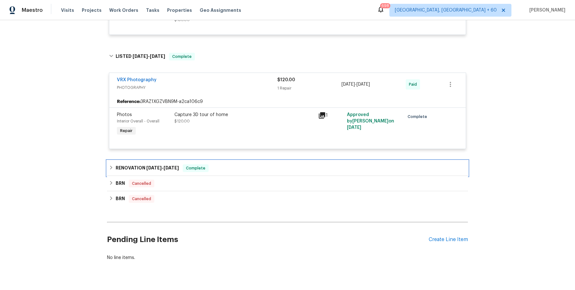
click at [232, 161] on div "RENOVATION 12/4/24 - 12/19/24 Complete" at bounding box center [287, 167] width 361 height 15
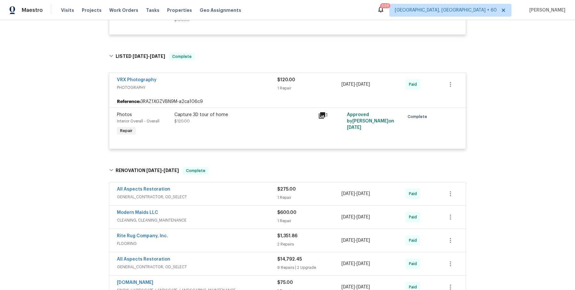
click at [232, 189] on div "All Aspects Restoration GENERAL_CONTRACTOR, OD_SELECT $275.00 1 Repair 12/17/20…" at bounding box center [287, 193] width 356 height 23
click at [238, 186] on div "All Aspects Restoration" at bounding box center [197, 190] width 160 height 8
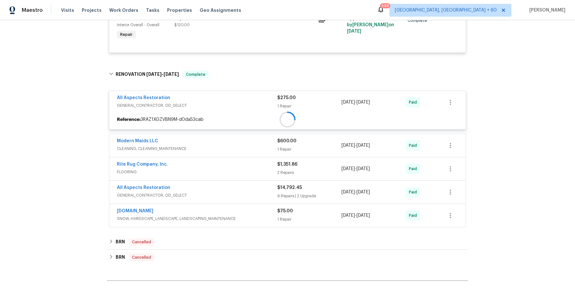
scroll to position [1586, 0]
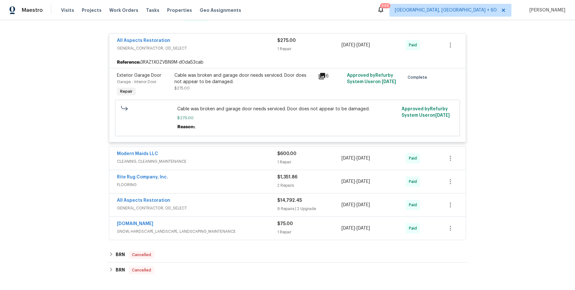
click at [249, 158] on span "CLEANING, CLEANING_MAINTENANCE" at bounding box center [197, 161] width 160 height 6
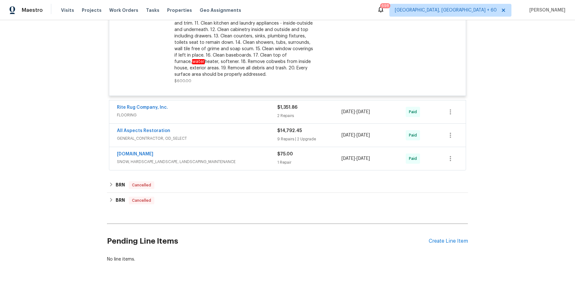
click at [254, 112] on span "FLOORING" at bounding box center [197, 115] width 160 height 6
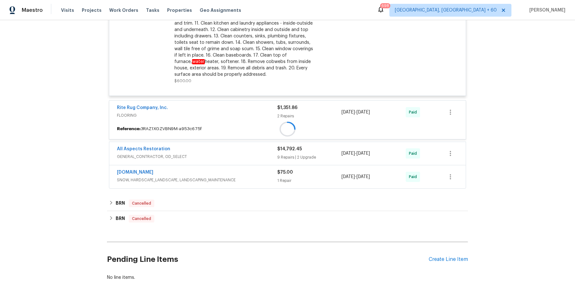
scroll to position [1823, 0]
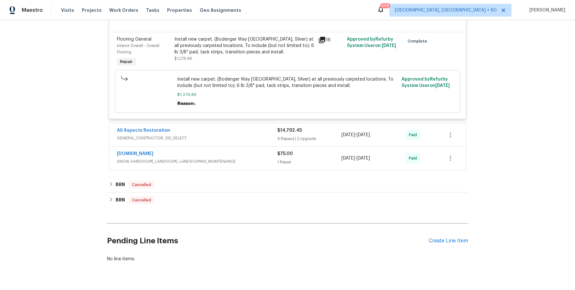
click at [251, 127] on div "All Aspects Restoration" at bounding box center [197, 131] width 160 height 8
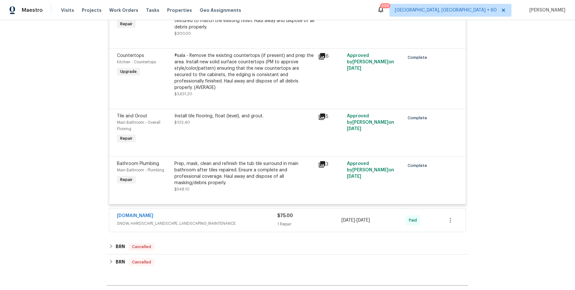
scroll to position [2718, 0]
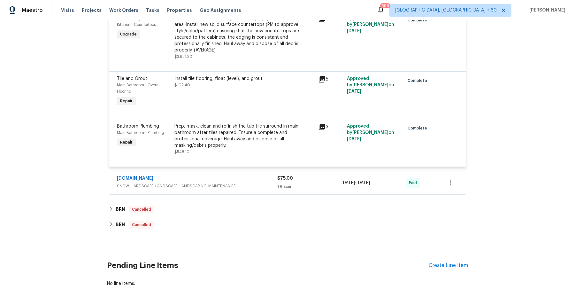
click at [254, 183] on span "SNOW, HARDSCAPE_LANDSCAPE, LANDSCAPING_MAINTENANCE" at bounding box center [197, 186] width 160 height 6
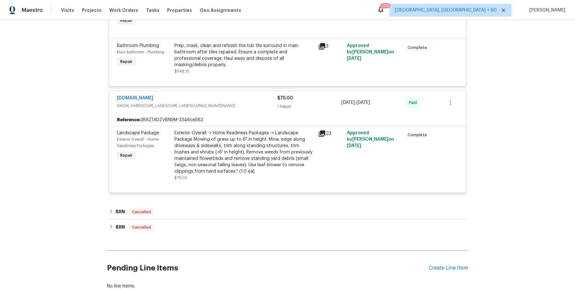
scroll to position [2801, 0]
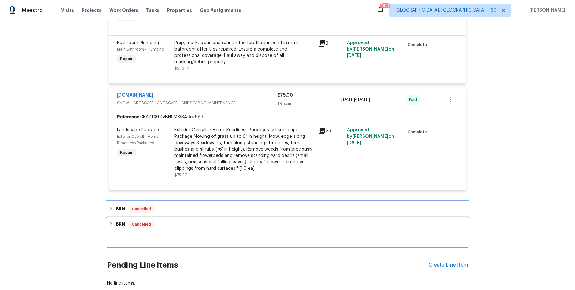
click at [215, 205] on div "BRN Cancelled" at bounding box center [287, 209] width 357 height 8
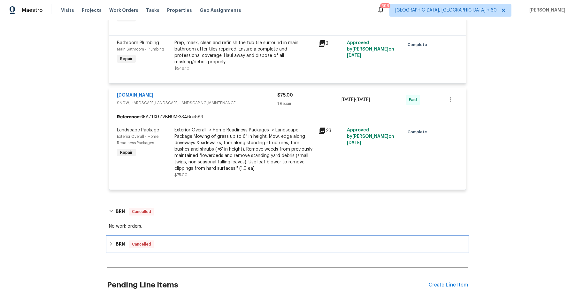
click at [194, 236] on div "BRN Cancelled" at bounding box center [287, 243] width 361 height 15
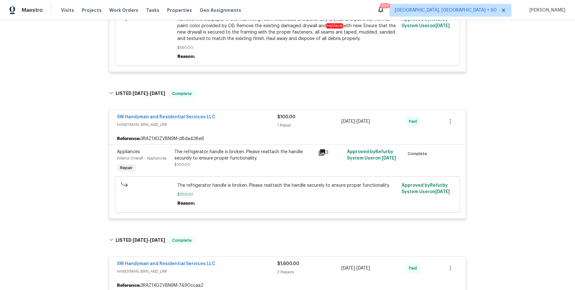
scroll to position [0, 0]
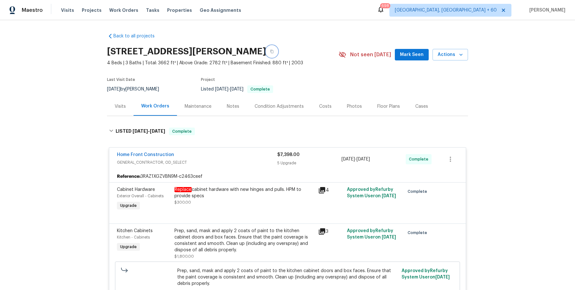
click at [277, 54] on button "button" at bounding box center [271, 51] width 11 height 11
click at [277, 48] on button "button" at bounding box center [271, 51] width 11 height 11
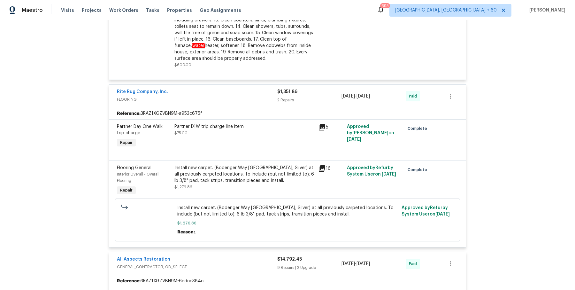
scroll to position [1580, 0]
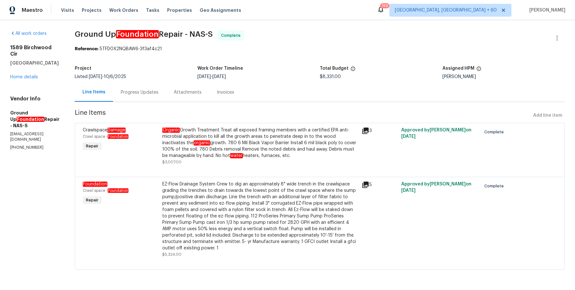
click at [135, 90] on div "Progress Updates" at bounding box center [140, 92] width 38 height 6
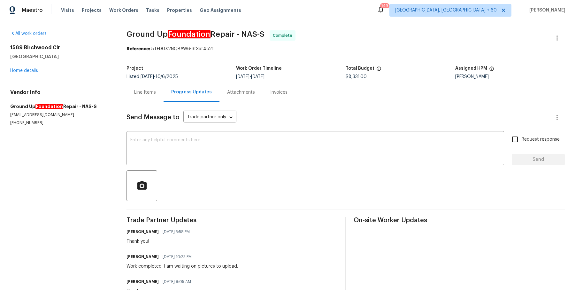
click at [141, 91] on div "Line Items" at bounding box center [145, 92] width 22 height 6
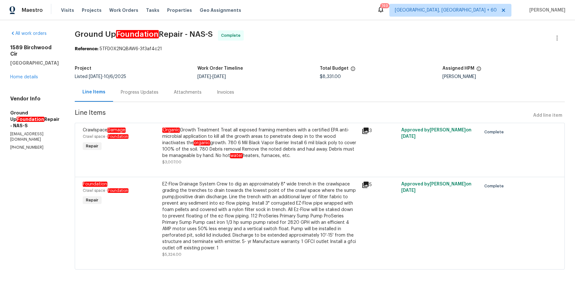
click at [198, 152] on div "Organic Growth Treatment Treat all exposed framing members with a certified EPA…" at bounding box center [259, 143] width 195 height 32
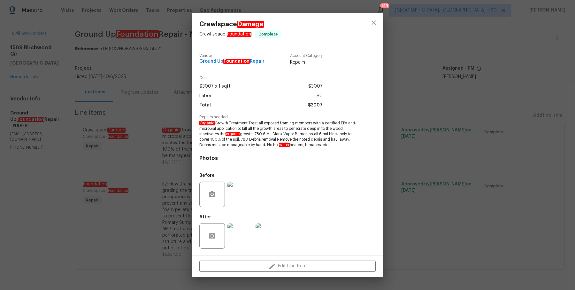
click at [240, 196] on img at bounding box center [240, 194] width 26 height 26
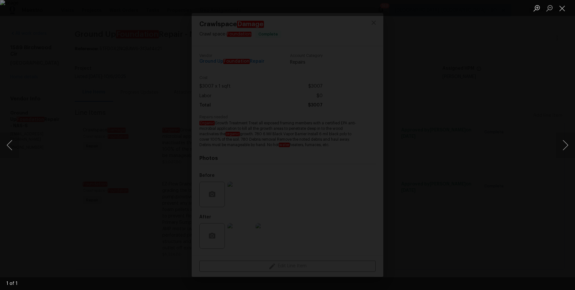
click at [490, 138] on div "Lightbox" at bounding box center [287, 145] width 575 height 290
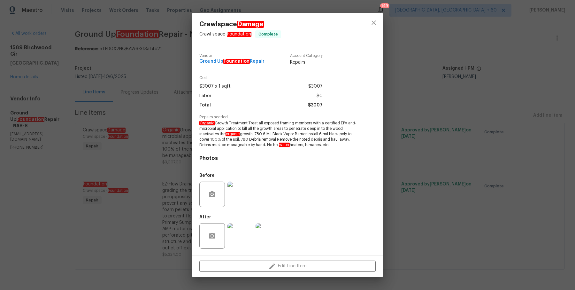
click at [490, 138] on div "Crawlspace Damage Crawl space - Foundation Complete Vendor Ground Up Foundation…" at bounding box center [287, 145] width 575 height 290
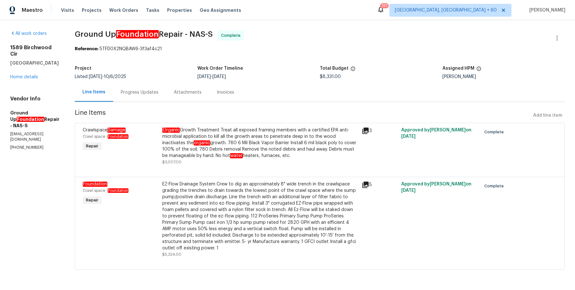
click at [214, 224] on div "EZ-Flow Drainage System Crew to dig an approximately 8" wide trench in the craw…" at bounding box center [259, 216] width 195 height 70
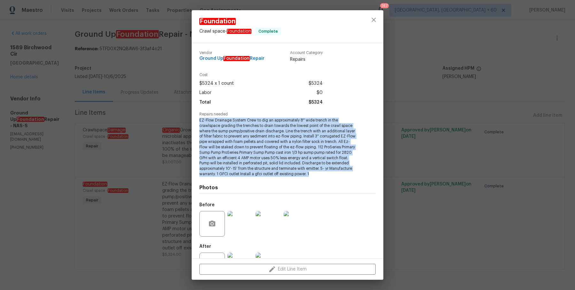
drag, startPoint x: 198, startPoint y: 120, endPoint x: 319, endPoint y: 175, distance: 132.3
click at [319, 175] on div "Vendor Ground Up Foundation Repair Account Category Repairs Cost $5324 x 1 coun…" at bounding box center [288, 150] width 192 height 215
copy span "EZ-Flow Drainage System Crew to dig an approximately 8" wide trench in the craw…"
click at [242, 216] on img at bounding box center [240, 224] width 26 height 26
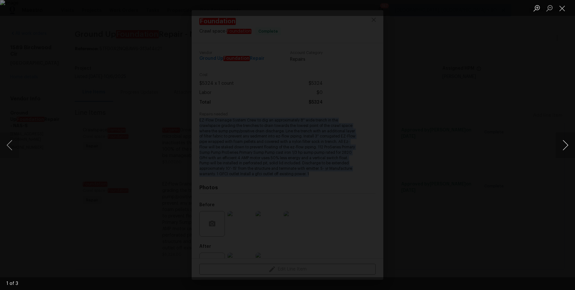
click at [565, 150] on button "Next image" at bounding box center [565, 145] width 19 height 26
click at [514, 77] on div "Lightbox" at bounding box center [287, 145] width 575 height 290
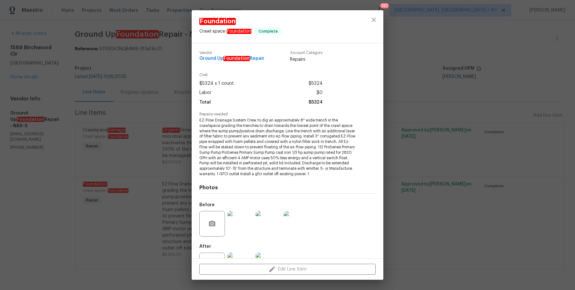
click at [136, 184] on div "Foundation Crawl space - Foundation Complete Vendor Ground Up Foundation Repair…" at bounding box center [287, 145] width 575 height 290
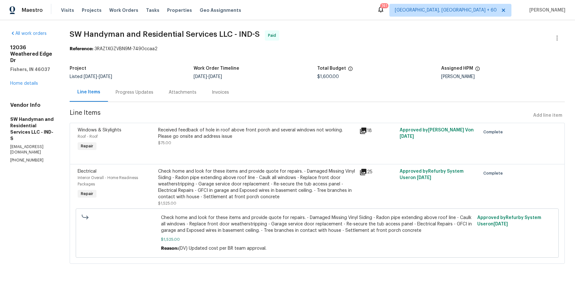
click at [139, 95] on div "Progress Updates" at bounding box center [134, 92] width 53 height 19
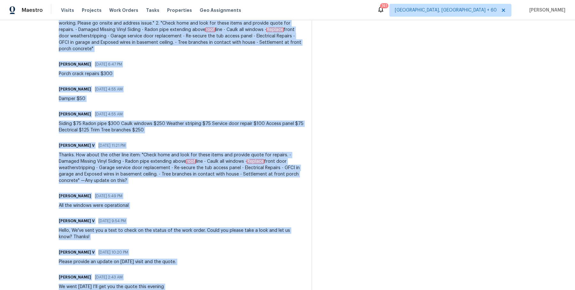
scroll to position [535, 0]
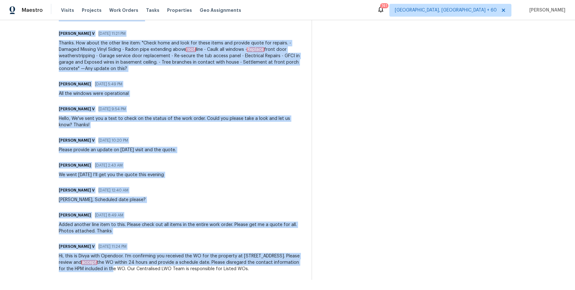
drag, startPoint x: 75, startPoint y: 135, endPoint x: 200, endPoint y: 309, distance: 213.7
click at [200, 289] on html "Maestro Visits Projects Work Orders Tasks Properties Geo Assignments 741 Albuqu…" at bounding box center [287, 145] width 575 height 290
copy div "Divya Dharshini V 07/14/2025 10:10 PM WO has been approved. Lindy Wert 07/14/20…"
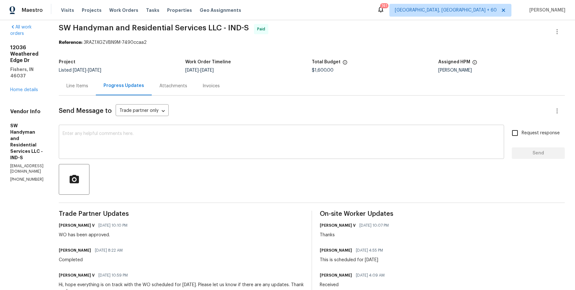
scroll to position [0, 0]
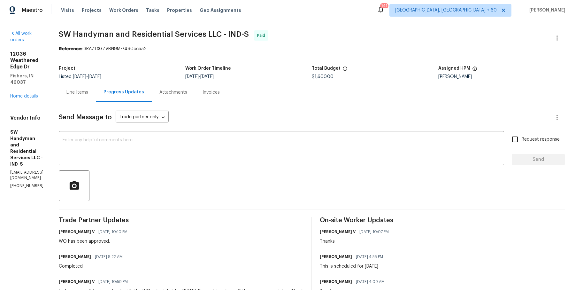
click at [87, 117] on span "Send Message to" at bounding box center [85, 117] width 53 height 6
click at [88, 89] on div "Line Items" at bounding box center [77, 92] width 22 height 6
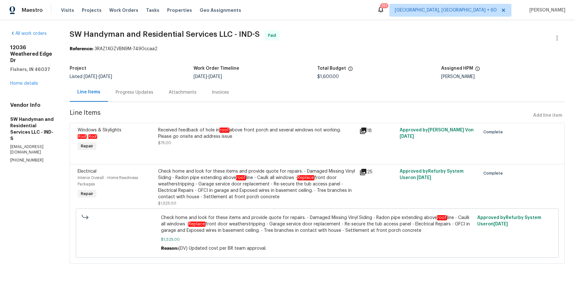
click at [140, 96] on div "Progress Updates" at bounding box center [134, 92] width 53 height 19
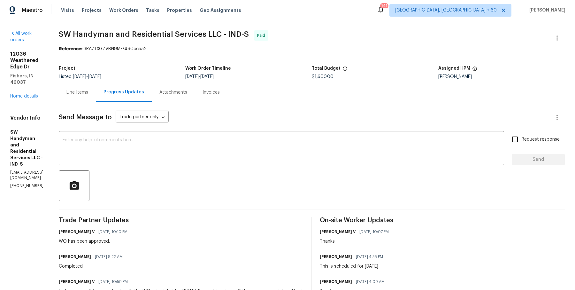
click at [195, 98] on div "Attachments" at bounding box center [173, 92] width 43 height 19
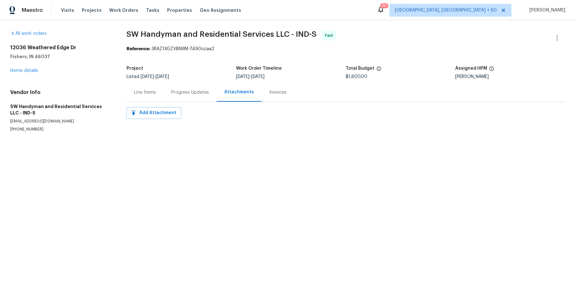
click at [261, 91] on div "Invoices" at bounding box center [277, 92] width 33 height 19
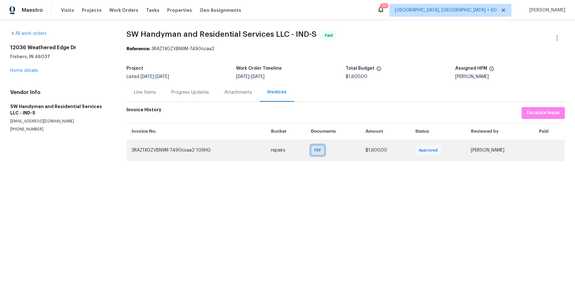
click at [311, 146] on div "PDF" at bounding box center [318, 150] width 14 height 10
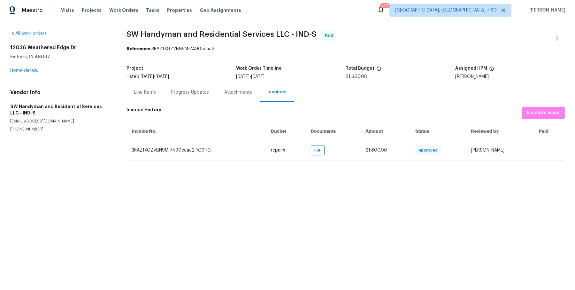
click at [194, 98] on div "Progress Updates" at bounding box center [189, 92] width 53 height 19
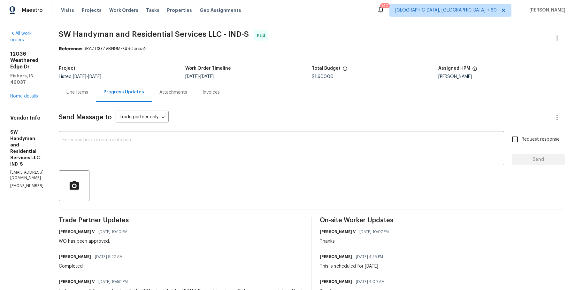
click at [84, 91] on div "Line Items" at bounding box center [77, 92] width 22 height 6
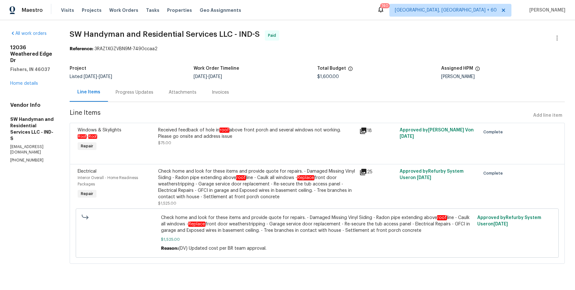
click at [132, 67] on div "Project" at bounding box center [132, 70] width 124 height 8
click at [146, 107] on section "SW Handyman and Residential Services LLC - IND-S Paid Reference: 3RAZ1XGZVBN9M-…" at bounding box center [317, 150] width 495 height 241
click at [146, 96] on div "Progress Updates" at bounding box center [134, 92] width 53 height 19
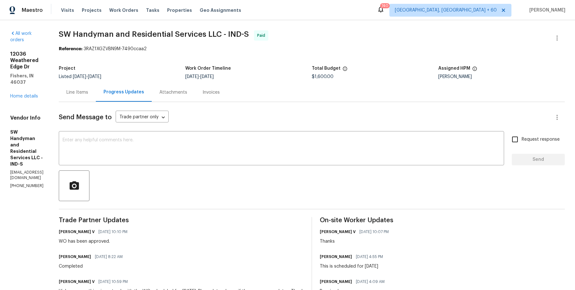
click at [78, 88] on div "Line Items" at bounding box center [77, 92] width 37 height 19
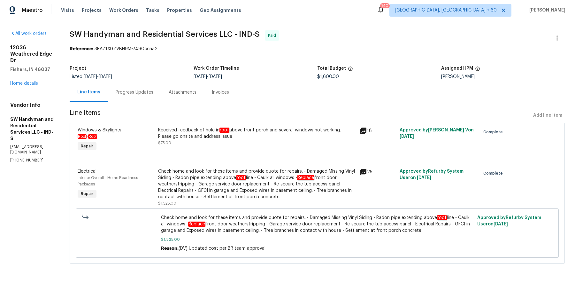
click at [251, 191] on div "Check home and look for these items and provide quote for repairs. - Damaged Mi…" at bounding box center [256, 184] width 197 height 32
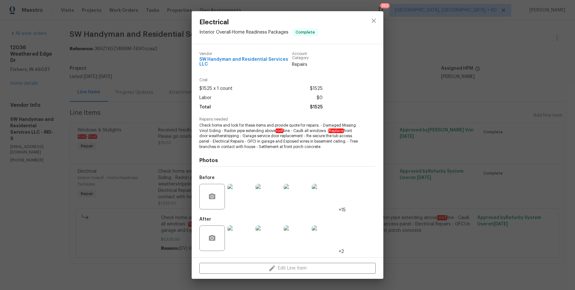
click at [143, 113] on div "Electrical Interior Overall - Home Readiness Packages Complete Vendor SW Handym…" at bounding box center [287, 145] width 575 height 290
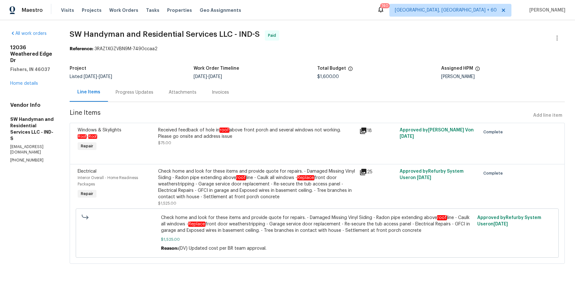
click at [144, 94] on div "Progress Updates" at bounding box center [135, 92] width 38 height 6
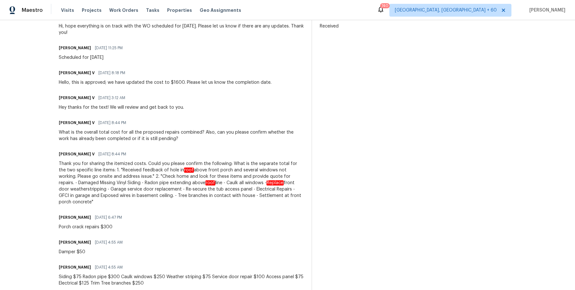
scroll to position [261, 0]
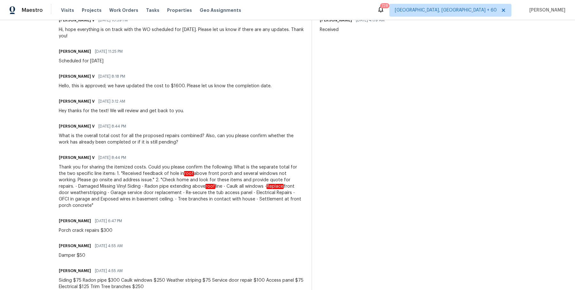
click at [417, 106] on div "On-site Worker Updates Divya Dharshini V 07/10/2025 10:07 PM Thanks Lindy Wert …" at bounding box center [442, 252] width 245 height 592
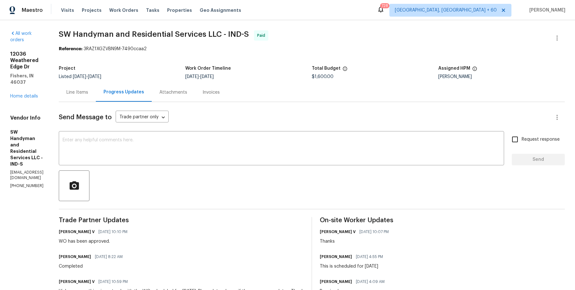
click at [96, 99] on div "Line Items" at bounding box center [77, 92] width 37 height 19
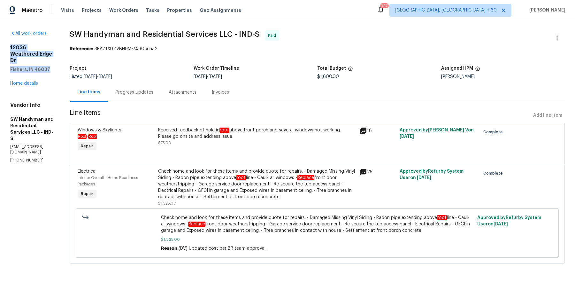
drag, startPoint x: 8, startPoint y: 46, endPoint x: 51, endPoint y: 65, distance: 47.0
click at [51, 65] on div "All work orders 12036 Weathered Edge Dr Fishers, IN 46037 Home details Vendor I…" at bounding box center [287, 150] width 575 height 261
copy div "12036 Weathered Edge Dr Fishers, IN 46037"
click at [117, 10] on span "Work Orders" at bounding box center [123, 10] width 29 height 6
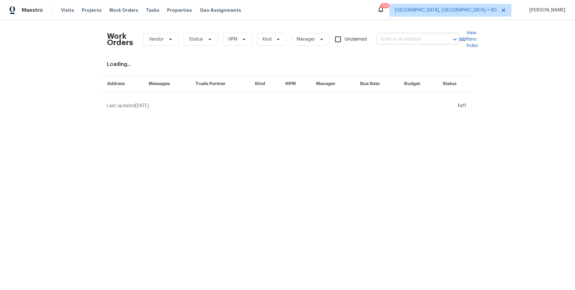
click at [418, 38] on input "text" at bounding box center [409, 39] width 64 height 10
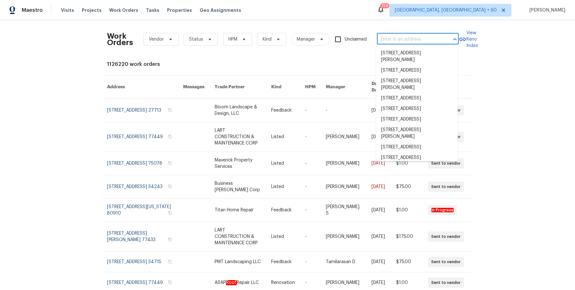
paste input "12036 Weathered Edge Dr Fishers, IN 46037"
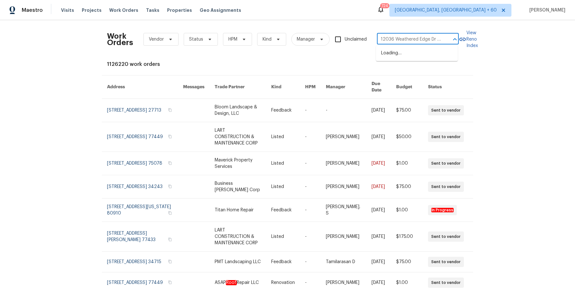
scroll to position [0, 32]
type input "12036 Weathered Edge Dr Fishers, IN 46037"
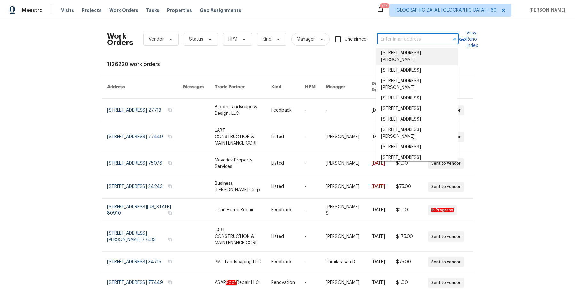
scroll to position [0, 0]
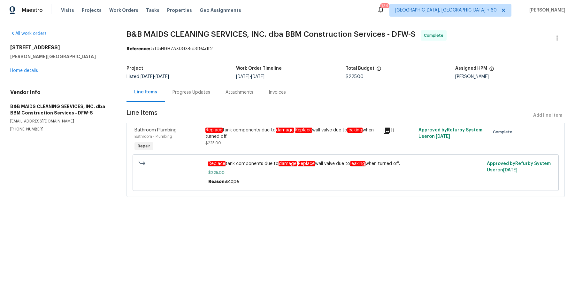
click at [217, 134] on div "Replace tank components due to damage . Replace wall valve due to leaking when …" at bounding box center [292, 133] width 174 height 13
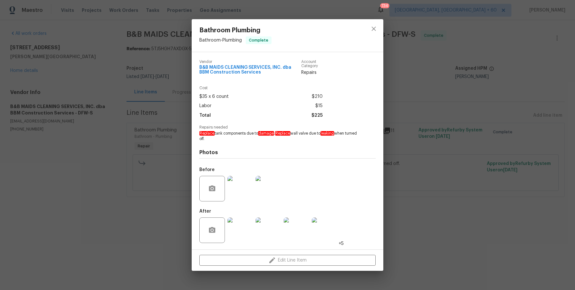
click at [237, 187] on img at bounding box center [240, 189] width 26 height 26
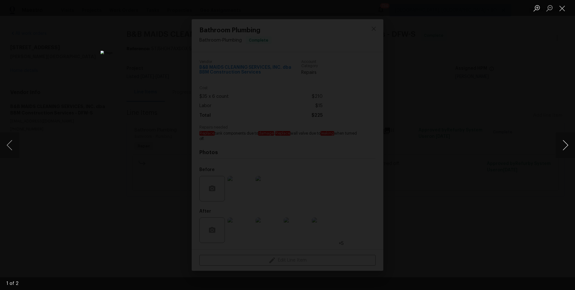
click at [566, 145] on button "Next image" at bounding box center [565, 145] width 19 height 26
click at [521, 100] on div "Lightbox" at bounding box center [287, 145] width 575 height 290
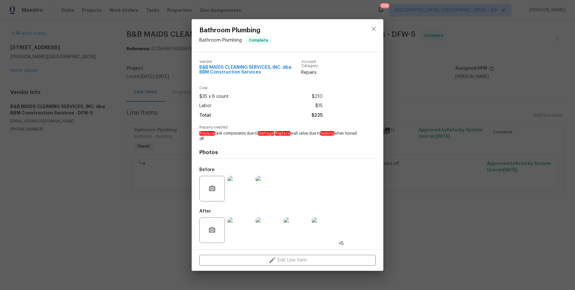
click at [405, 152] on div "Bathroom Plumbing Bathroom - Plumbing Complete Vendor B&B MAIDS CLEANING SERVIC…" at bounding box center [287, 145] width 575 height 290
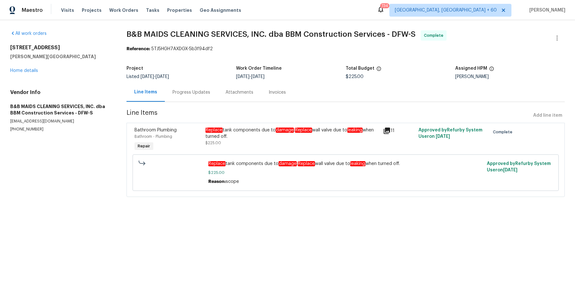
click at [186, 94] on div "Progress Updates" at bounding box center [191, 92] width 38 height 6
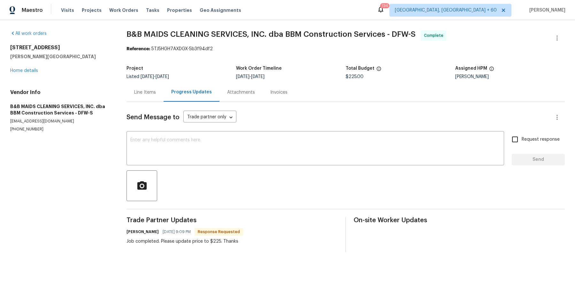
click at [155, 92] on div "Line Items" at bounding box center [145, 92] width 22 height 6
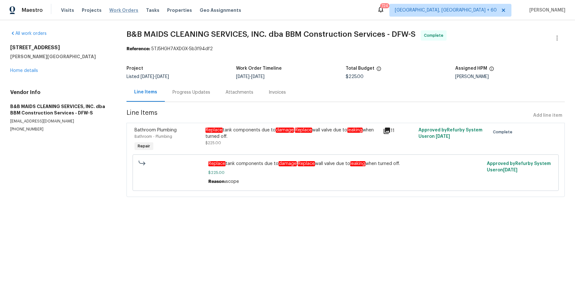
click at [131, 9] on span "Work Orders" at bounding box center [123, 10] width 29 height 6
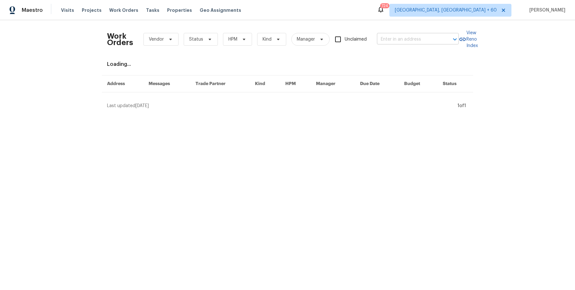
click at [452, 36] on icon "Open" at bounding box center [455, 39] width 8 height 8
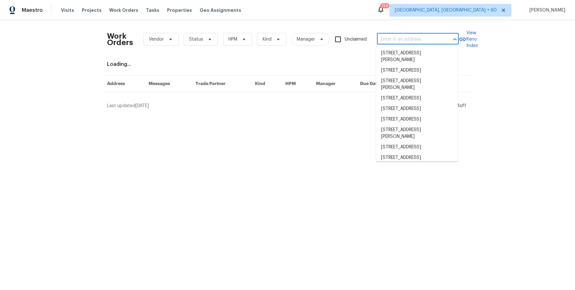
paste input "[STREET_ADDRESS]"
type input "[STREET_ADDRESS]"
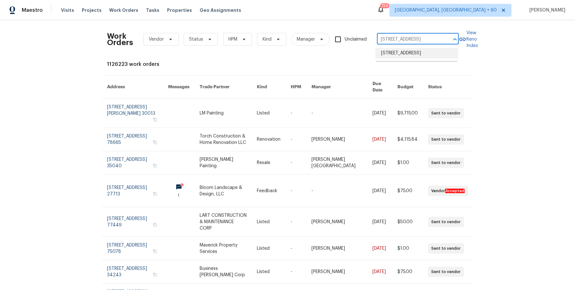
click at [421, 49] on li "[STREET_ADDRESS]" at bounding box center [417, 53] width 82 height 11
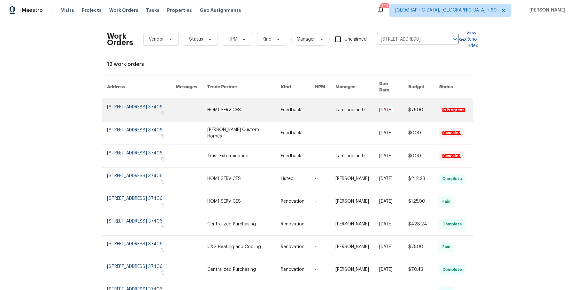
click at [346, 113] on link at bounding box center [357, 110] width 44 height 22
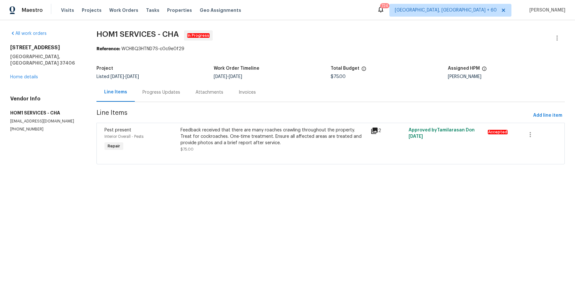
click at [32, 74] on div "All work orders [STREET_ADDRESS] Home details Vendor Info HOM1 SERVICES - CHA […" at bounding box center [45, 81] width 71 height 102
click at [32, 75] on link "Home details" at bounding box center [24, 77] width 28 height 4
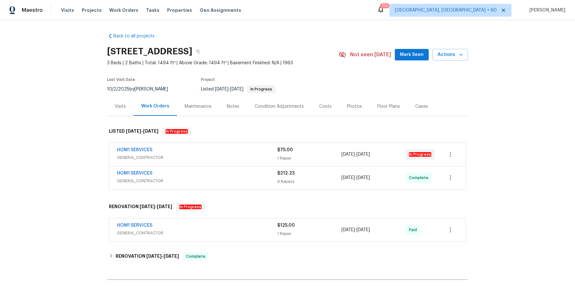
click at [256, 154] on span "GENERAL_CONTRACTOR" at bounding box center [197, 157] width 160 height 6
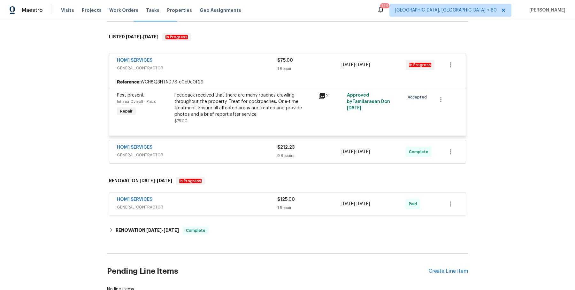
click at [255, 154] on span "GENERAL_CONTRACTOR" at bounding box center [197, 155] width 160 height 6
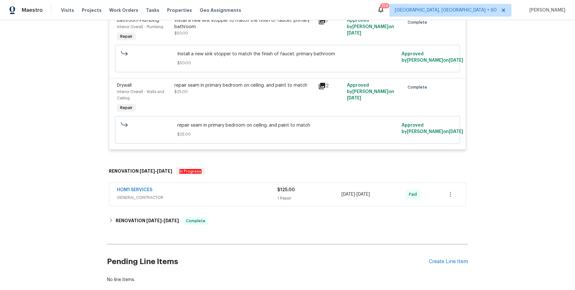
scroll to position [743, 0]
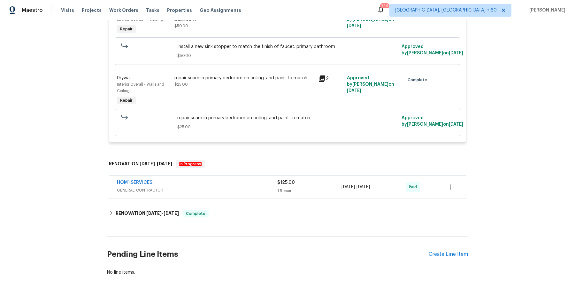
click at [215, 179] on div "HOM1 SERVICES" at bounding box center [197, 183] width 160 height 8
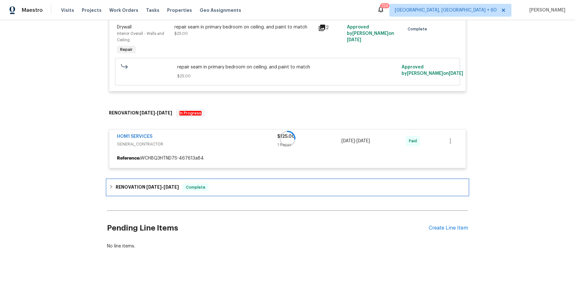
click at [208, 184] on div "Complete" at bounding box center [196, 187] width 26 height 8
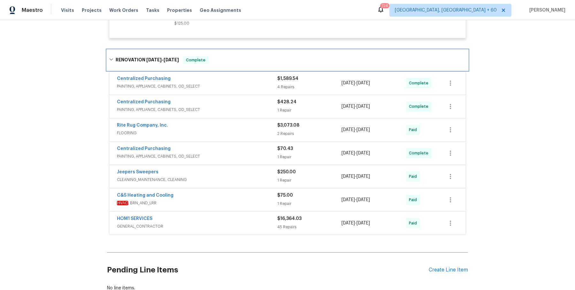
scroll to position [980, 0]
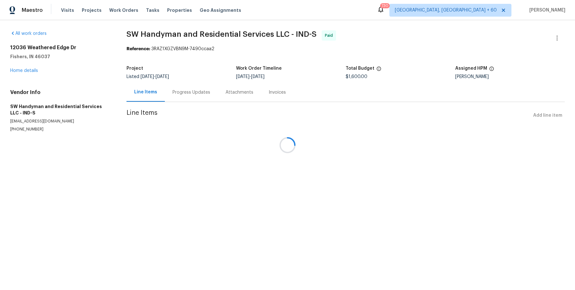
click at [208, 161] on div at bounding box center [287, 145] width 575 height 290
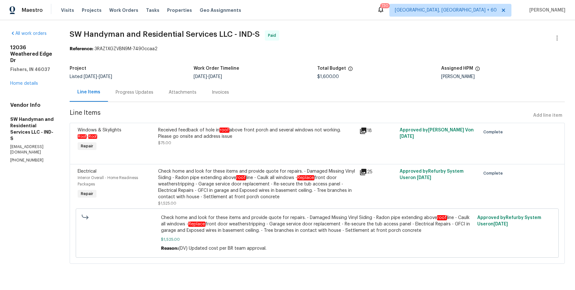
click at [195, 180] on div "Check home and look for these items and provide quote for repairs. - Damaged Mi…" at bounding box center [256, 184] width 197 height 32
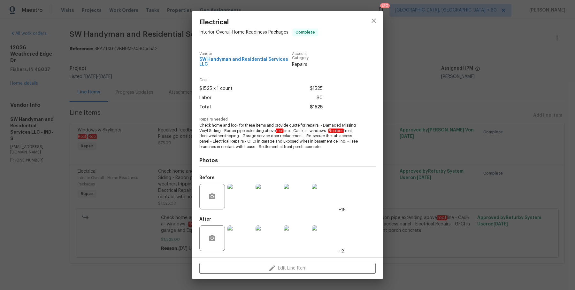
click at [140, 154] on div "Electrical Interior Overall - Home Readiness Packages Complete Vendor SW Handym…" at bounding box center [287, 145] width 575 height 290
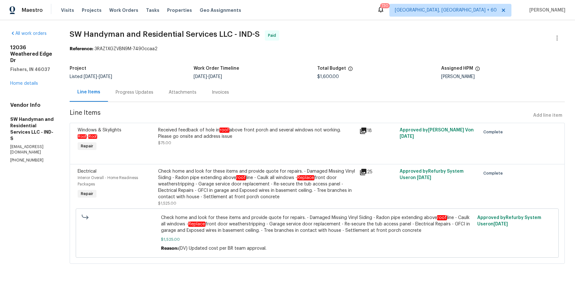
click at [217, 129] on div "Received feedback of hole in roof above front porch and several windows not wor…" at bounding box center [256, 133] width 197 height 13
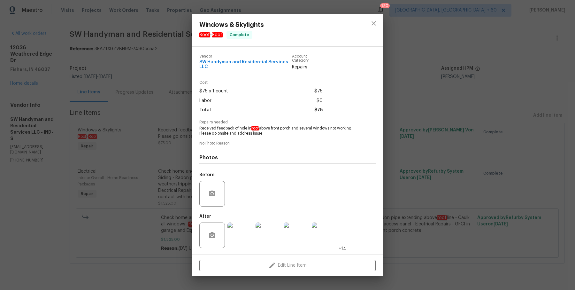
click at [122, 155] on div "Windows & Skylights Roof - Roof Complete Vendor SW Handyman and Residential Ser…" at bounding box center [287, 145] width 575 height 290
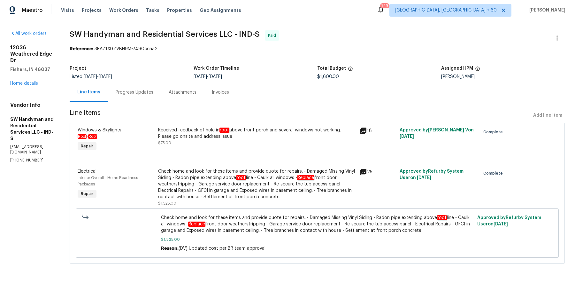
click at [169, 133] on div "Received feedback of hole in roof above front porch and several windows not wor…" at bounding box center [256, 133] width 197 height 13
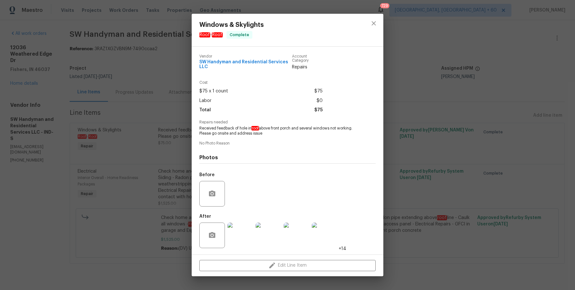
click at [447, 134] on div "Windows & Skylights Roof - Roof Complete Vendor SW Handyman and Residential Ser…" at bounding box center [287, 145] width 575 height 290
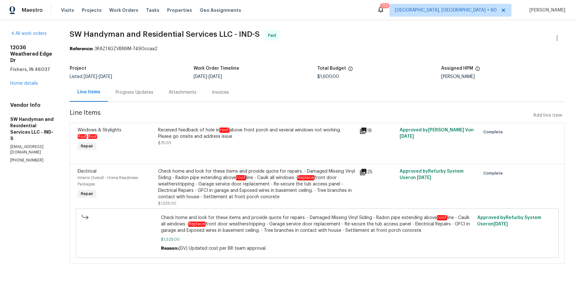
click at [210, 135] on div "Received feedback of hole in roof above front porch and several windows not wor…" at bounding box center [256, 133] width 197 height 13
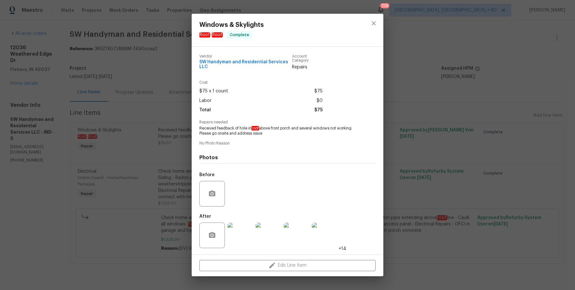
click at [243, 128] on span "Received feedback of hole in roof above front porch and several windows not wor…" at bounding box center [278, 130] width 159 height 11
copy span "Received feedback of hole in roof above front porch and several windows not wor…"
click at [141, 194] on div "Windows & Skylights Roof - Roof Complete Vendor SW Handyman and Residential Ser…" at bounding box center [287, 145] width 575 height 290
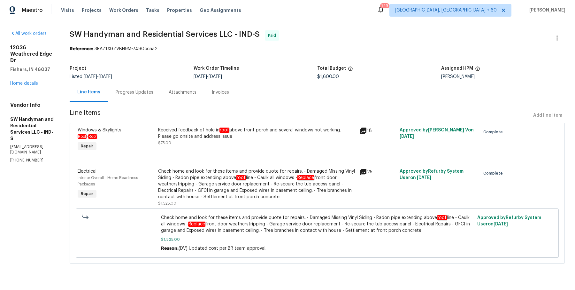
click at [167, 190] on div "Check home and look for these items and provide quote for repairs. - Damaged Mi…" at bounding box center [256, 184] width 197 height 32
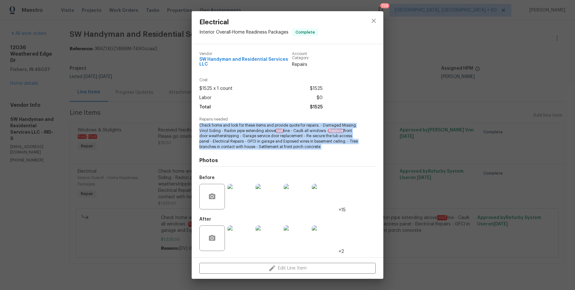
drag, startPoint x: 198, startPoint y: 127, endPoint x: 341, endPoint y: 152, distance: 144.9
click at [341, 152] on div "Vendor SW Handyman and Residential Services LLC Account Category Repairs Cost $…" at bounding box center [288, 150] width 192 height 213
copy span "Check home and look for these items and provide quote for repairs. - Damaged Mi…"
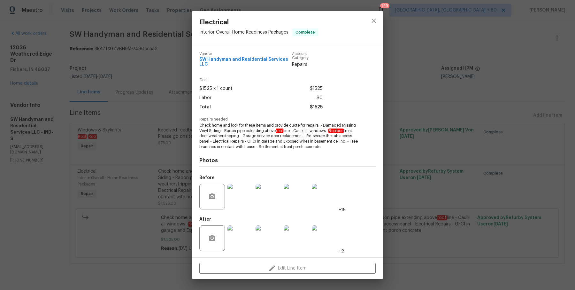
click at [167, 111] on div "Electrical Interior Overall - Home Readiness Packages Complete Vendor SW Handym…" at bounding box center [287, 145] width 575 height 290
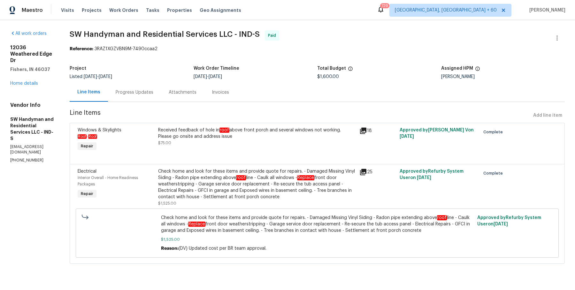
click at [143, 101] on div "Progress Updates" at bounding box center [134, 92] width 53 height 19
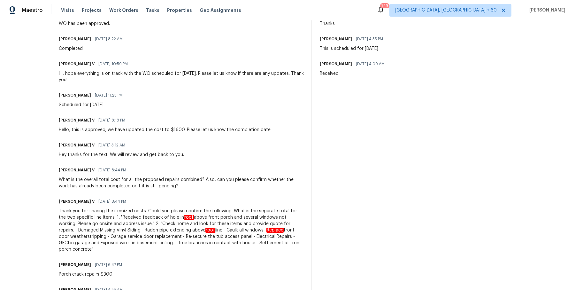
scroll to position [169, 0]
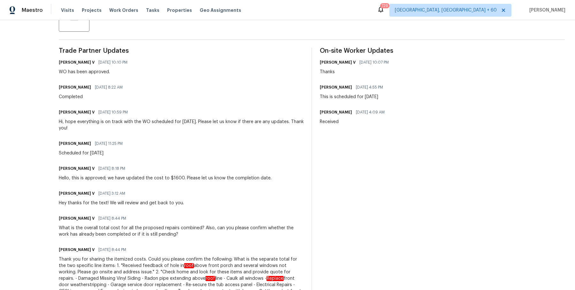
click at [71, 61] on div "All work orders 12036 Weathered Edge Dr Fishers, IN 46037 Home details Vendor I…" at bounding box center [287, 250] width 575 height 799
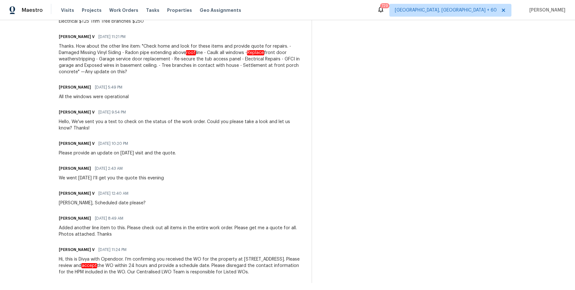
scroll to position [535, 0]
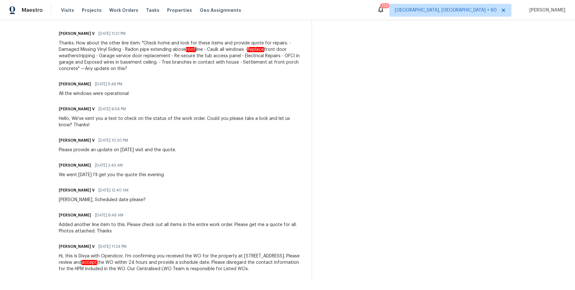
drag, startPoint x: 74, startPoint y: 60, endPoint x: 272, endPoint y: 298, distance: 309.0
click at [272, 289] on html "Maestro Visits Projects Work Orders Tasks Properties Geo Assignments 729 Albuqu…" at bounding box center [287, 145] width 575 height 290
copy div "Divya Dharshini V 07/14/2025 10:10 PM WO has been approved. Lindy Wert 07/14/20…"
click at [245, 170] on div "Lindy Wert 07/02/2025 2:43 AM We went today I’ll get you the quote this evening" at bounding box center [181, 169] width 245 height 17
drag, startPoint x: 245, startPoint y: 170, endPoint x: 230, endPoint y: 314, distance: 145.1
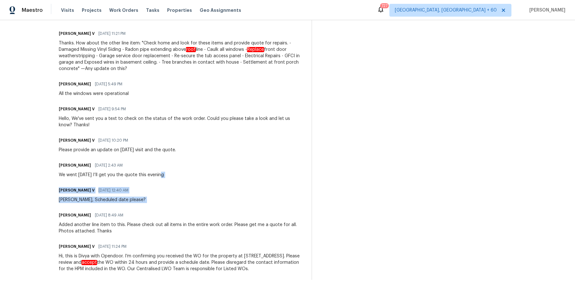
click at [230, 289] on html "Maestro Visits Projects Work Orders Tasks Properties Geo Assignments 727 Albuqu…" at bounding box center [287, 145] width 575 height 290
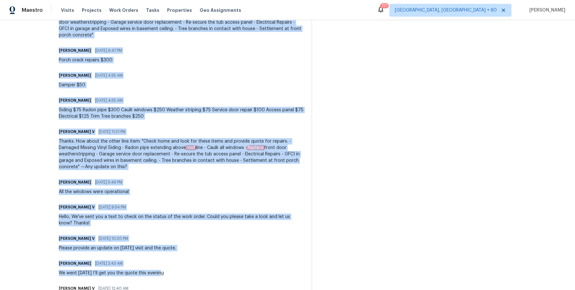
scroll to position [349, 0]
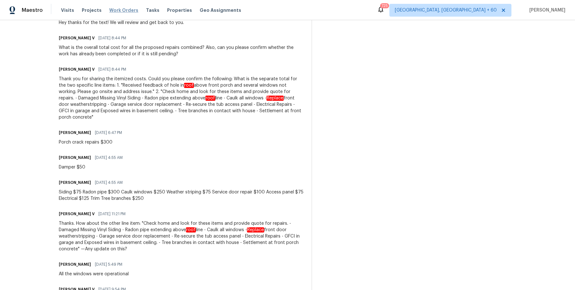
click at [113, 7] on span "Work Orders" at bounding box center [123, 10] width 29 height 6
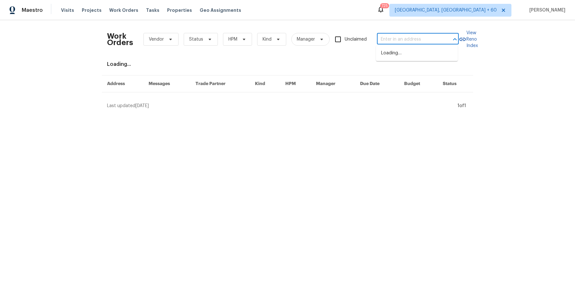
click at [416, 38] on input "text" at bounding box center [409, 39] width 64 height 10
paste input "1822 McDougal Way El Cajon, CA 92021"
type input "1822 McDougal Way El Cajon, CA 92021"
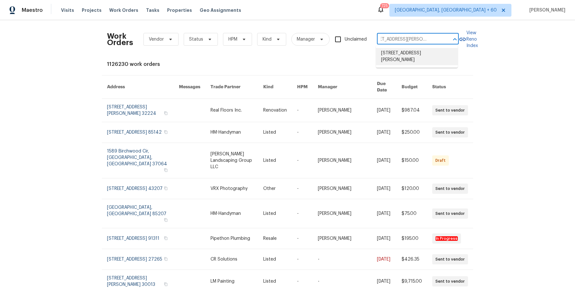
click at [405, 51] on li "[STREET_ADDRESS][PERSON_NAME]" at bounding box center [417, 56] width 82 height 17
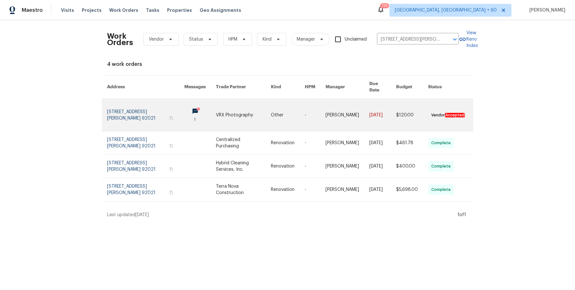
click at [372, 110] on link at bounding box center [382, 115] width 27 height 32
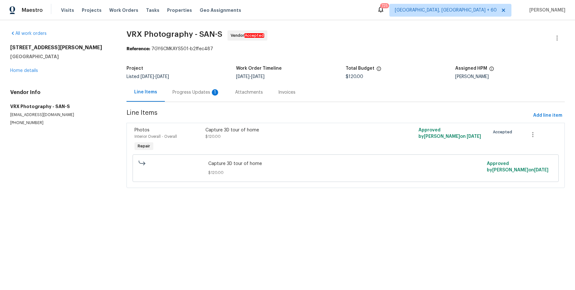
click at [38, 72] on div "1822 McDougal Way El Cajon, CA 92021 Home details" at bounding box center [60, 58] width 101 height 29
click at [33, 68] on link "Home details" at bounding box center [24, 70] width 28 height 4
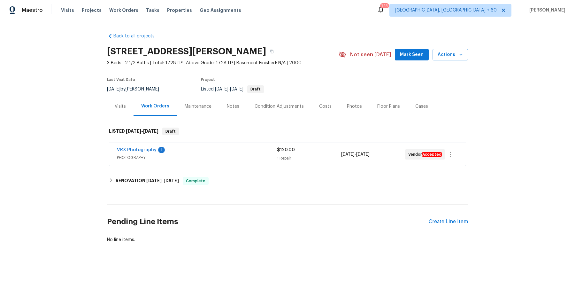
click at [236, 148] on div "VRX Photography 1" at bounding box center [197, 151] width 160 height 8
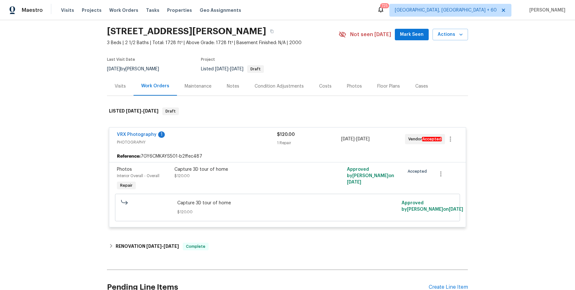
scroll to position [81, 0]
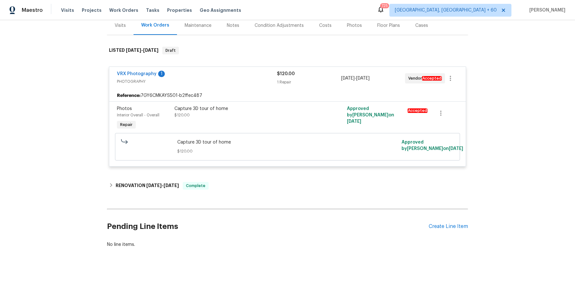
click at [218, 175] on div "Back to all projects 1822 McDougal Way, El Cajon, CA 92021 3 Beds | 2 1/2 Baths…" at bounding box center [287, 100] width 361 height 306
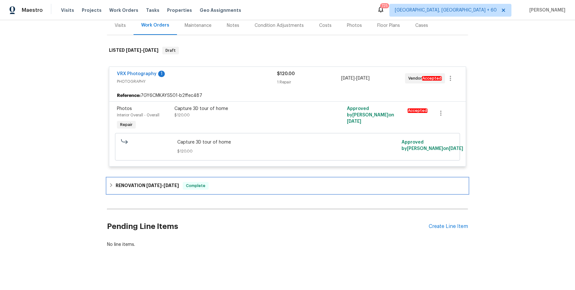
click at [216, 182] on div "RENOVATION 9/29/25 - 10/4/25 Complete" at bounding box center [287, 186] width 357 height 8
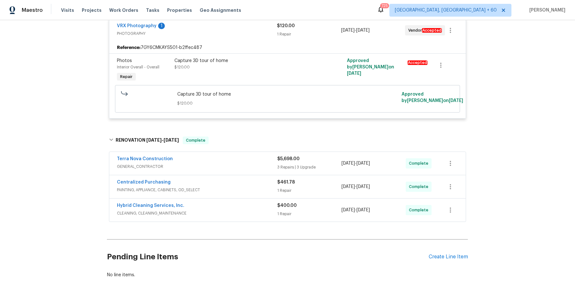
click at [245, 158] on div "Terra Nova Construction" at bounding box center [197, 159] width 160 height 8
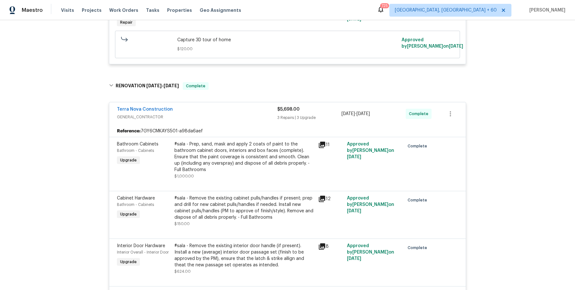
scroll to position [503, 0]
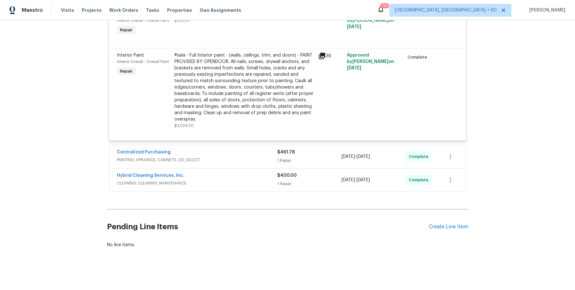
click at [264, 158] on span "PAINTING, APPLIANCE, CABINETS, OD_SELECT" at bounding box center [197, 159] width 160 height 6
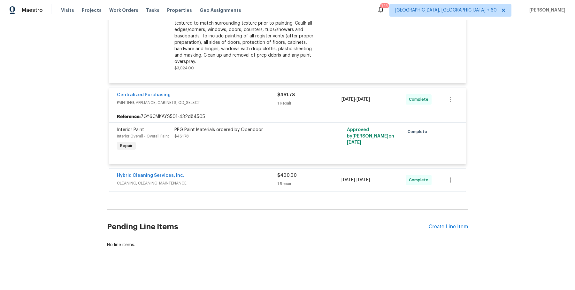
click at [246, 175] on div "Hybrid Cleaning Services, Inc." at bounding box center [197, 176] width 160 height 8
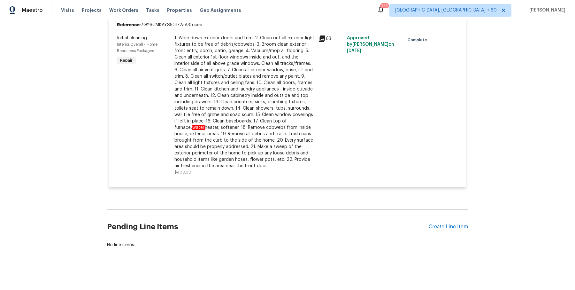
scroll to position [0, 0]
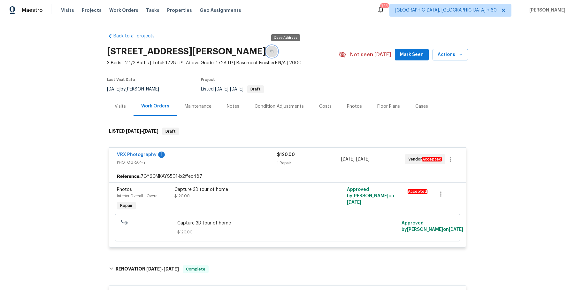
click at [277, 53] on button "button" at bounding box center [271, 51] width 11 height 11
click at [291, 48] on div "[STREET_ADDRESS][PERSON_NAME]" at bounding box center [222, 51] width 231 height 17
click at [277, 50] on button "button" at bounding box center [271, 51] width 11 height 11
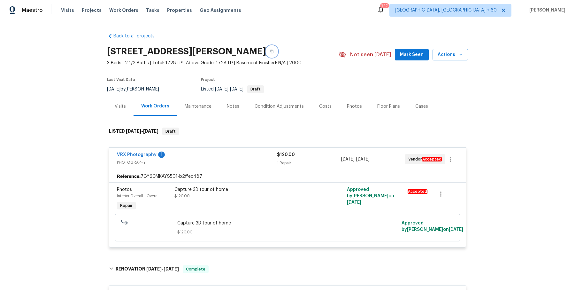
click at [277, 48] on button "button" at bounding box center [271, 51] width 11 height 11
click at [277, 51] on button "button" at bounding box center [271, 51] width 11 height 11
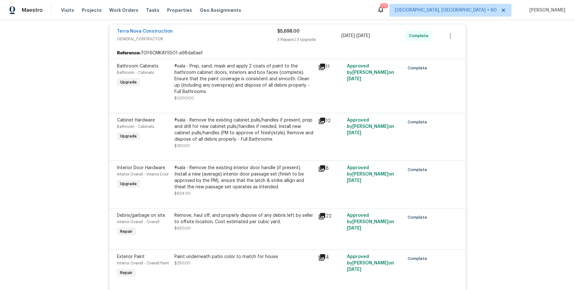
scroll to position [258, 0]
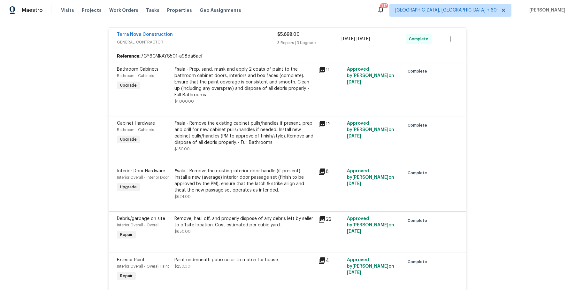
click at [223, 78] on div "#sala - Prep, sand, mask and apply 2 coats of paint to the bathroom cabinet doo…" at bounding box center [244, 82] width 140 height 32
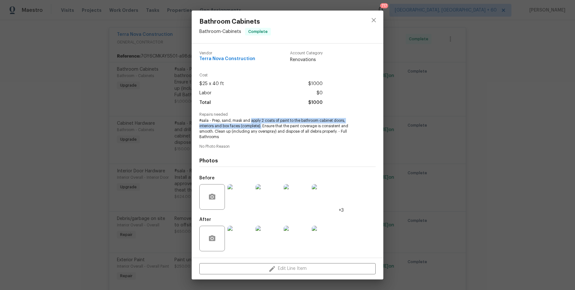
drag, startPoint x: 251, startPoint y: 120, endPoint x: 261, endPoint y: 124, distance: 10.9
click at [261, 124] on span "#sala - Prep, sand, mask and apply 2 coats of paint to the bathroom cabinet doo…" at bounding box center [278, 128] width 159 height 21
copy span "apply 2 coats of paint to the bathroom cabinet doors, interiors and box faces (…"
click at [172, 85] on div "Bathroom Cabinets Bathroom - Cabinets Complete Vendor Terra Nova Construction A…" at bounding box center [287, 145] width 575 height 290
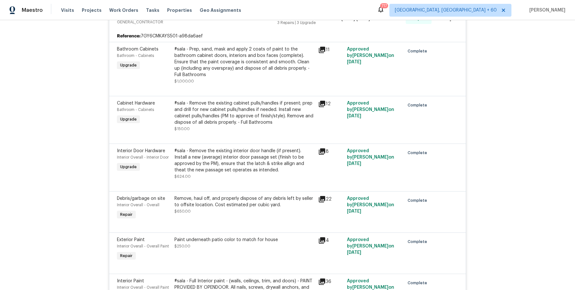
scroll to position [312, 0]
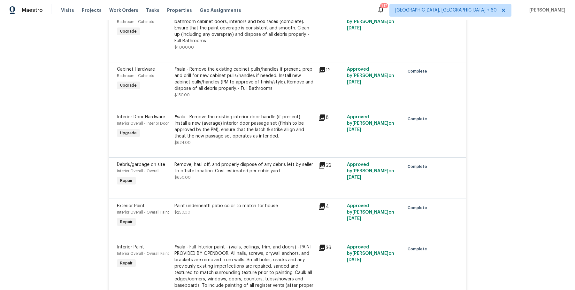
click at [205, 133] on div "#sala - Remove the existing interior door handle (if present). Install a new (a…" at bounding box center [244, 127] width 140 height 26
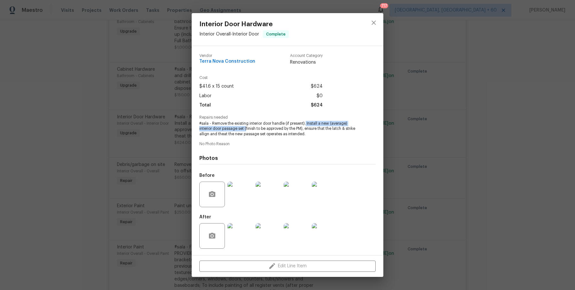
drag, startPoint x: 306, startPoint y: 123, endPoint x: 246, endPoint y: 128, distance: 60.2
click at [246, 128] on span "#sala - Remove the existing interior door handle (if present). Install a new (a…" at bounding box center [278, 129] width 159 height 16
copy span "Install a new (average) interior door passage set ("
click at [417, 112] on div "Interior Door Hardware Interior Overall - Interior Door Complete Vendor Terra N…" at bounding box center [287, 145] width 575 height 290
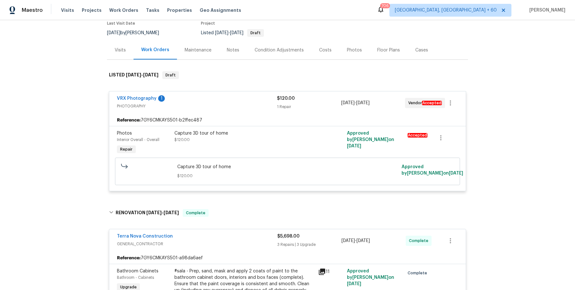
scroll to position [362, 0]
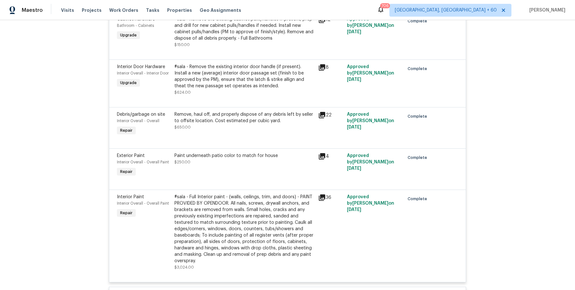
click at [251, 158] on div "Paint underneath patio color to match for house" at bounding box center [244, 155] width 140 height 6
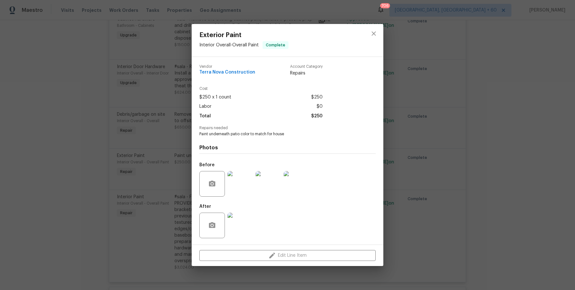
click at [243, 183] on img at bounding box center [240, 184] width 26 height 26
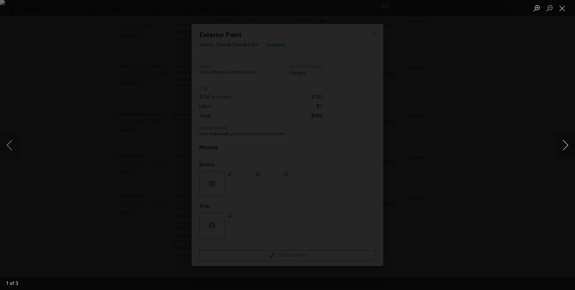
click at [566, 143] on button "Next image" at bounding box center [565, 145] width 19 height 26
click at [542, 111] on div "Lightbox" at bounding box center [287, 145] width 575 height 290
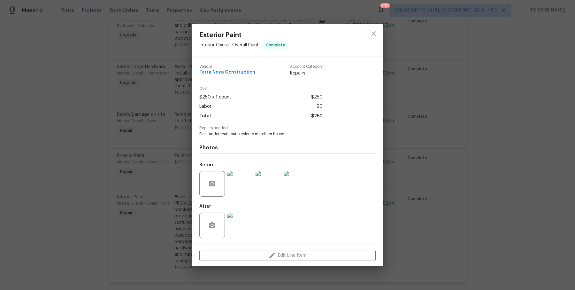
click at [486, 130] on div "Exterior Paint Interior Overall - Overall Paint Complete Vendor Terra Nova Cons…" at bounding box center [287, 145] width 575 height 290
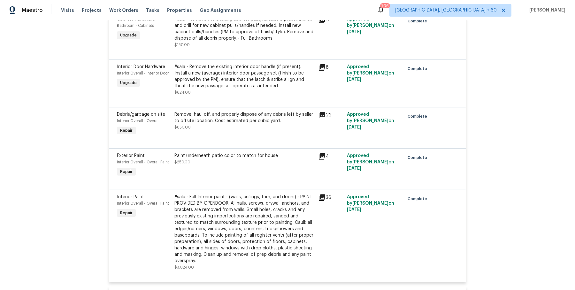
click at [206, 205] on div "#sala - Full Interior paint - (walls, ceilings, trim, and doors) - PAINT PROVID…" at bounding box center [244, 228] width 140 height 70
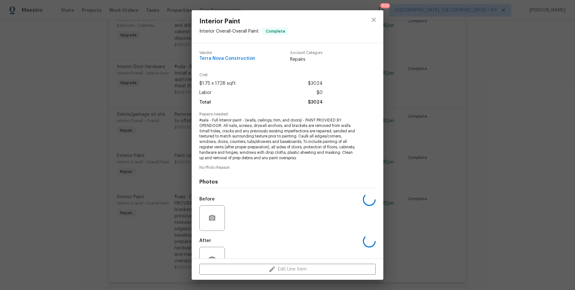
scroll to position [20, 0]
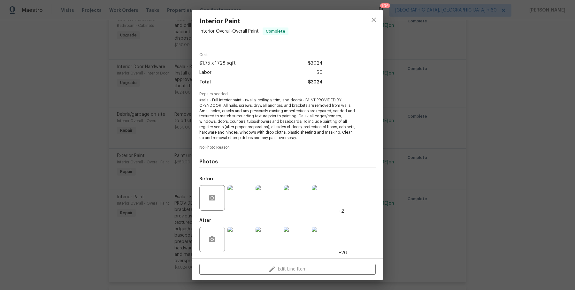
click at [185, 163] on div "Interior Paint Interior Overall - Overall Paint Complete Vendor Terra Nova Cons…" at bounding box center [287, 145] width 575 height 290
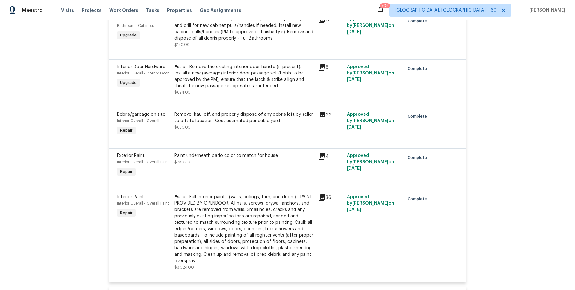
click at [197, 155] on div "Paint underneath patio color to match for house" at bounding box center [244, 155] width 140 height 6
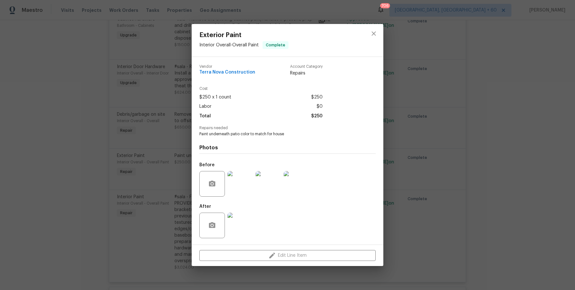
click at [239, 188] on img at bounding box center [240, 184] width 26 height 26
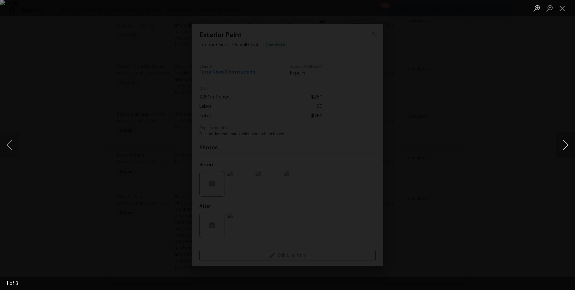
click at [563, 145] on button "Next image" at bounding box center [565, 145] width 19 height 26
click at [533, 89] on div "Lightbox" at bounding box center [287, 145] width 575 height 290
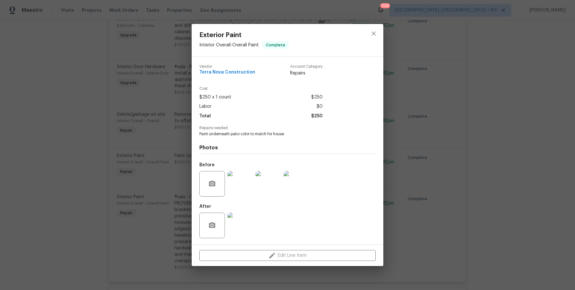
click at [210, 117] on div "Total $250" at bounding box center [260, 115] width 123 height 9
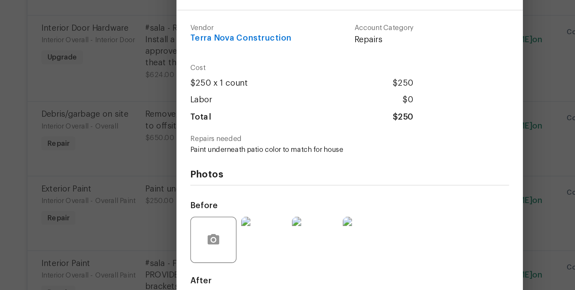
click at [390, 136] on div "Exterior Paint Interior Overall - Overall Paint Complete Vendor Terra Nova Cons…" at bounding box center [287, 145] width 575 height 290
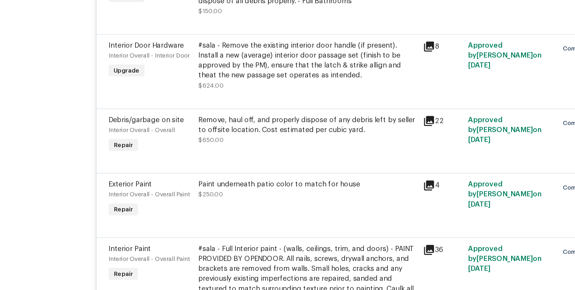
click at [257, 155] on div "Paint underneath patio color to match for house" at bounding box center [244, 155] width 140 height 6
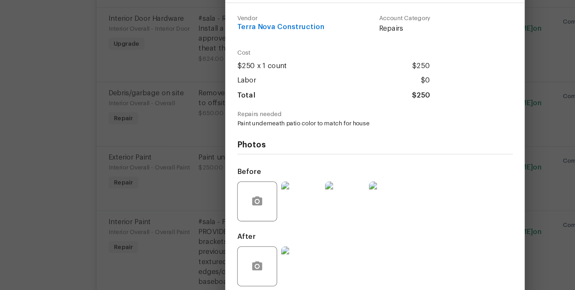
click at [243, 180] on img at bounding box center [240, 184] width 26 height 26
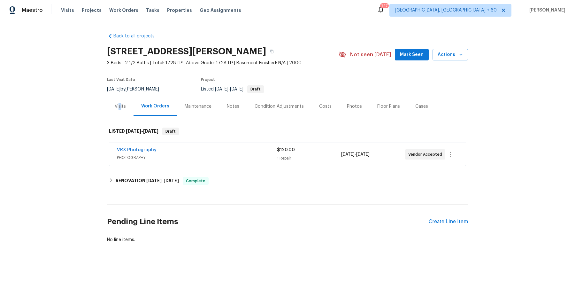
click at [120, 106] on div "Visits" at bounding box center [120, 106] width 11 height 6
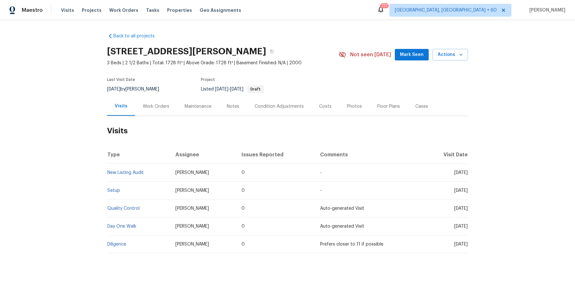
click at [116, 185] on td "Setup" at bounding box center [138, 190] width 63 height 18
click at [116, 186] on td "Setup" at bounding box center [138, 190] width 63 height 18
click at [116, 189] on link "Setup" at bounding box center [113, 190] width 13 height 4
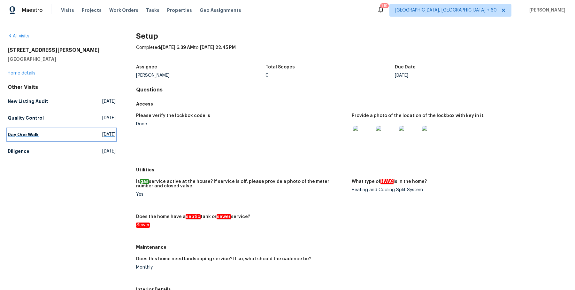
click at [31, 130] on link "Day One Walk [DATE]" at bounding box center [62, 134] width 108 height 11
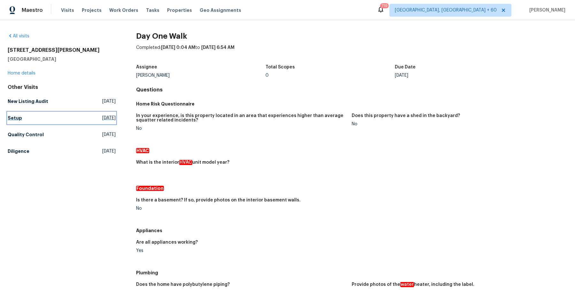
click at [14, 115] on h5 "Setup" at bounding box center [15, 118] width 14 height 6
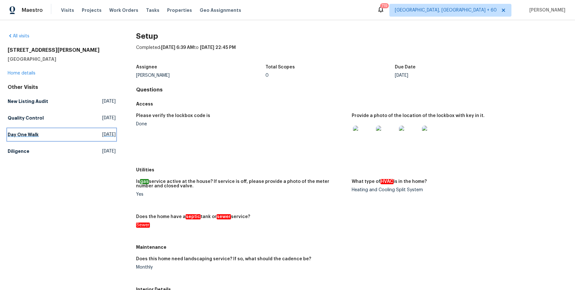
click at [14, 133] on h5 "Day One Walk" at bounding box center [23, 134] width 31 height 6
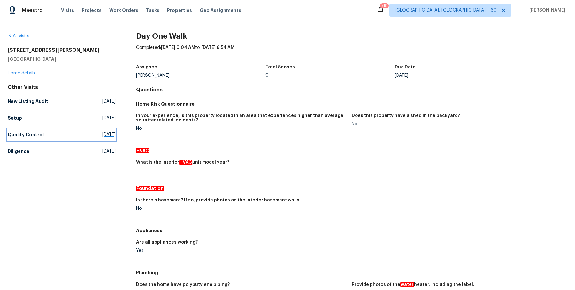
click at [35, 138] on link "Quality Control [DATE]" at bounding box center [62, 134] width 108 height 11
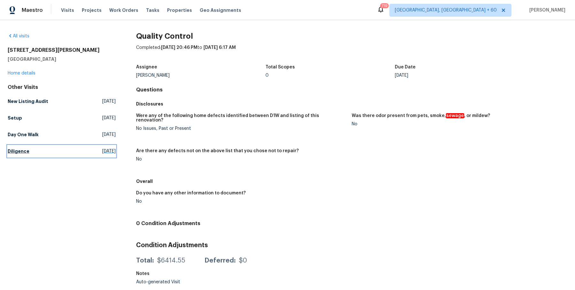
click at [18, 154] on h5 "Diligence" at bounding box center [19, 151] width 22 height 6
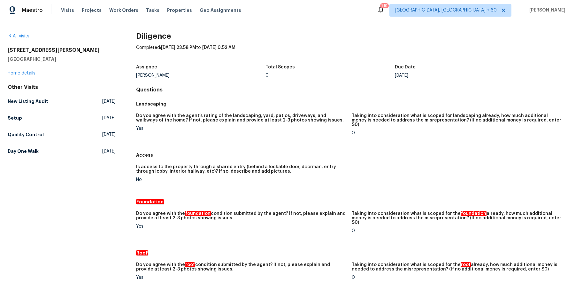
click at [11, 111] on div "Other Visits New Listing Audit [DATE] Setup [DATE] Quality Control [DATE] Day O…" at bounding box center [62, 120] width 108 height 73
click at [14, 117] on h5 "Setup" at bounding box center [15, 118] width 14 height 6
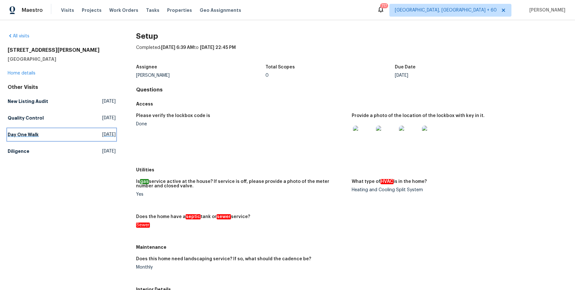
click at [24, 138] on link "Day One Walk [DATE]" at bounding box center [62, 134] width 108 height 11
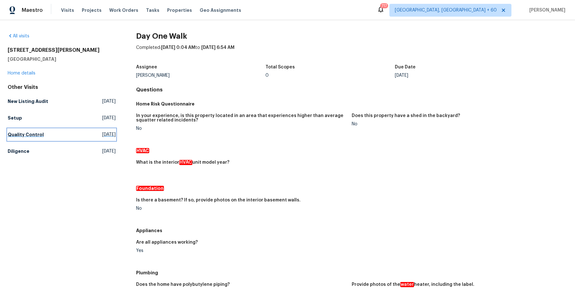
click at [17, 137] on h5 "Quality Control" at bounding box center [26, 134] width 36 height 6
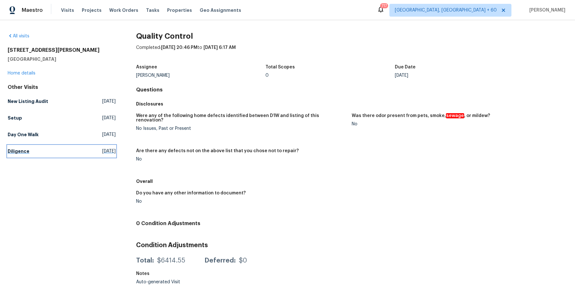
click at [18, 151] on h5 "Diligence" at bounding box center [19, 151] width 22 height 6
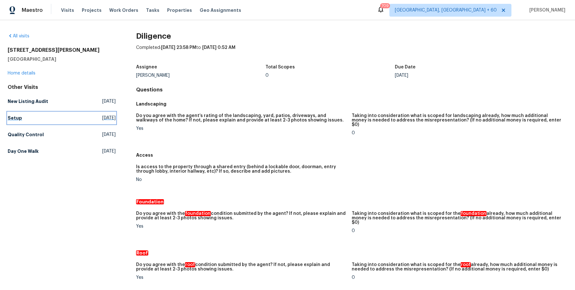
click at [15, 116] on h5 "Setup" at bounding box center [15, 118] width 14 height 6
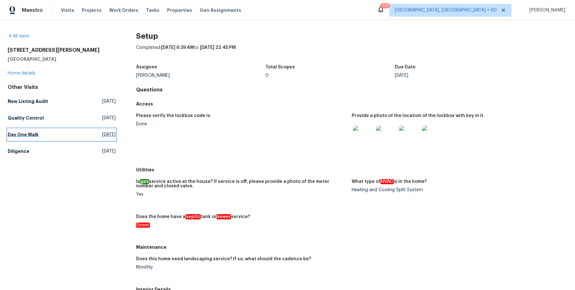
click at [20, 129] on link "Day One Walk [DATE]" at bounding box center [62, 134] width 108 height 11
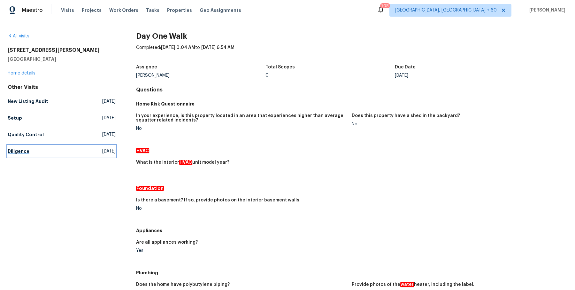
click at [18, 150] on h5 "Diligence" at bounding box center [19, 151] width 22 height 6
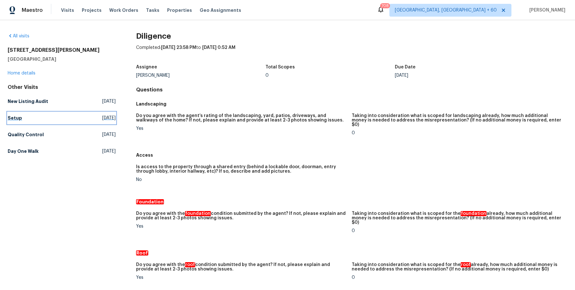
click at [13, 116] on h5 "Setup" at bounding box center [15, 118] width 14 height 6
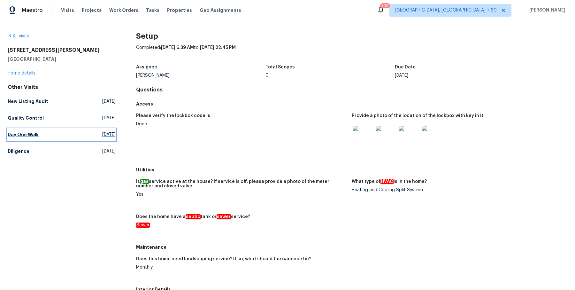
click at [34, 135] on h5 "Day One Walk" at bounding box center [23, 134] width 31 height 6
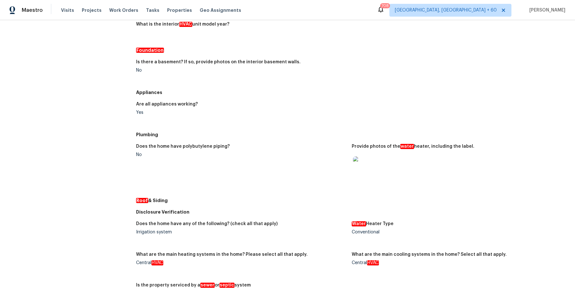
scroll to position [139, 0]
click at [364, 168] on img at bounding box center [363, 165] width 20 height 20
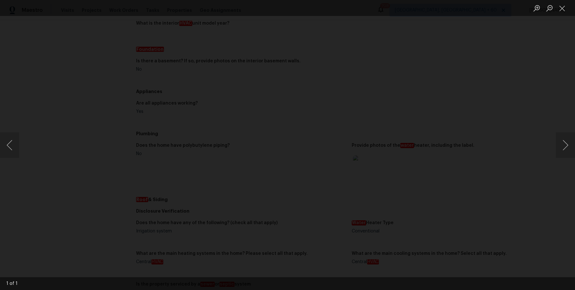
click at [541, 113] on div "Lightbox" at bounding box center [287, 145] width 575 height 290
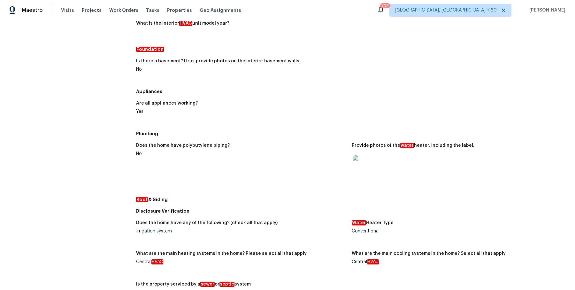
scroll to position [0, 0]
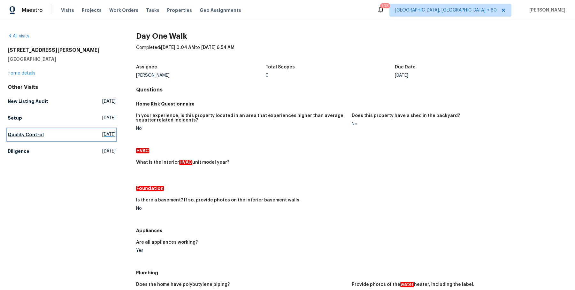
click at [19, 134] on h5 "Quality Control" at bounding box center [26, 134] width 36 height 6
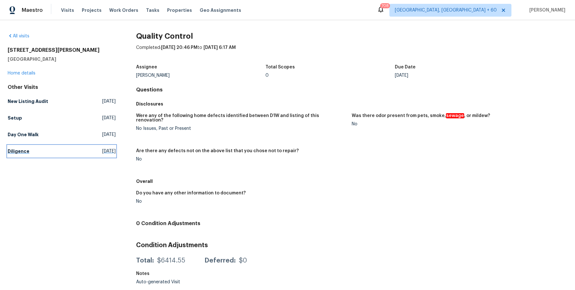
click at [16, 149] on h5 "Diligence" at bounding box center [19, 151] width 22 height 6
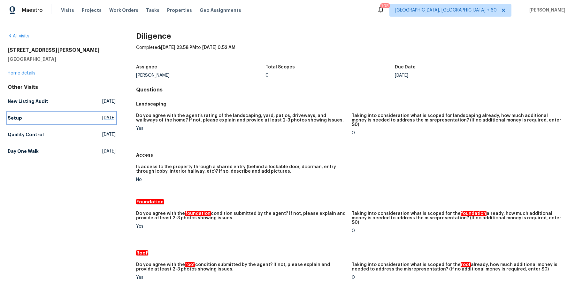
click at [15, 118] on h5 "Setup" at bounding box center [15, 118] width 14 height 6
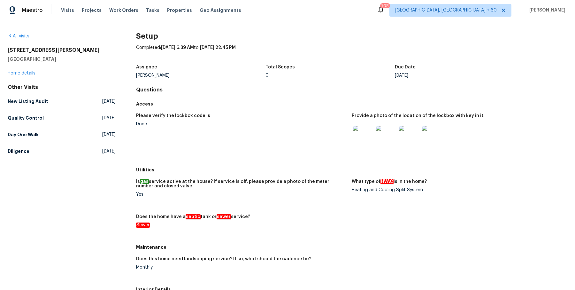
scroll to position [249, 0]
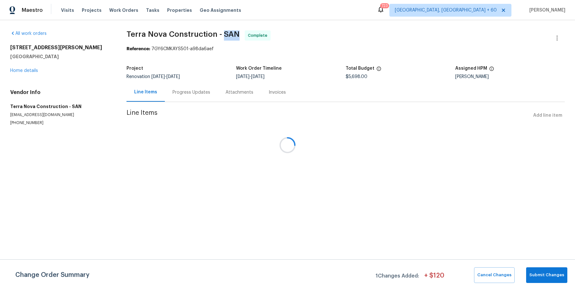
click at [191, 30] on span "Terra Nova Construction - SAN" at bounding box center [182, 34] width 113 height 8
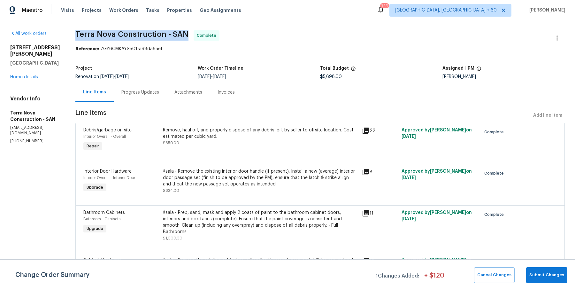
click at [188, 30] on span "Terra Nova Construction - SAN" at bounding box center [131, 34] width 113 height 8
copy span "Terra Nova Construction - SAN"
click at [119, 102] on section "Terra Nova Construction - SAN Complete Reference: 7GY6CMKAYS501-a98da6aef Proje…" at bounding box center [319, 223] width 489 height 386
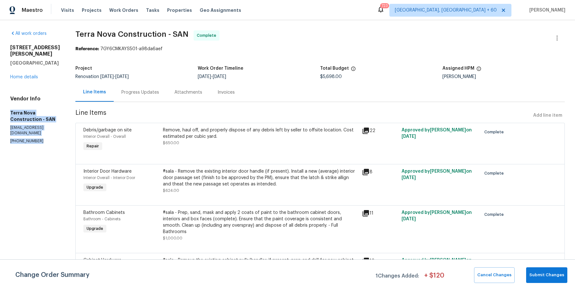
drag, startPoint x: 7, startPoint y: 104, endPoint x: 48, endPoint y: 127, distance: 46.9
click at [48, 127] on div "All work orders [STREET_ADDRESS][PERSON_NAME] Home details Vendor Info Terra No…" at bounding box center [287, 223] width 575 height 406
copy div "Terra Nova Construction - SAN [EMAIL_ADDRESS][DOMAIN_NAME] [PHONE_NUMBER]"
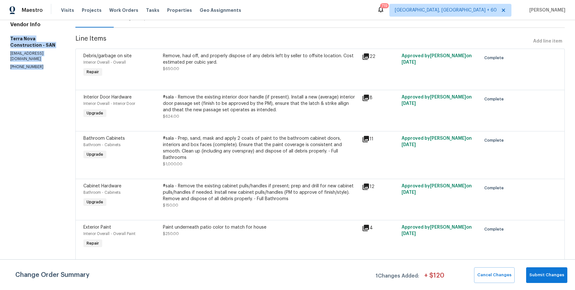
scroll to position [70, 0]
